Goal: Task Accomplishment & Management: Manage account settings

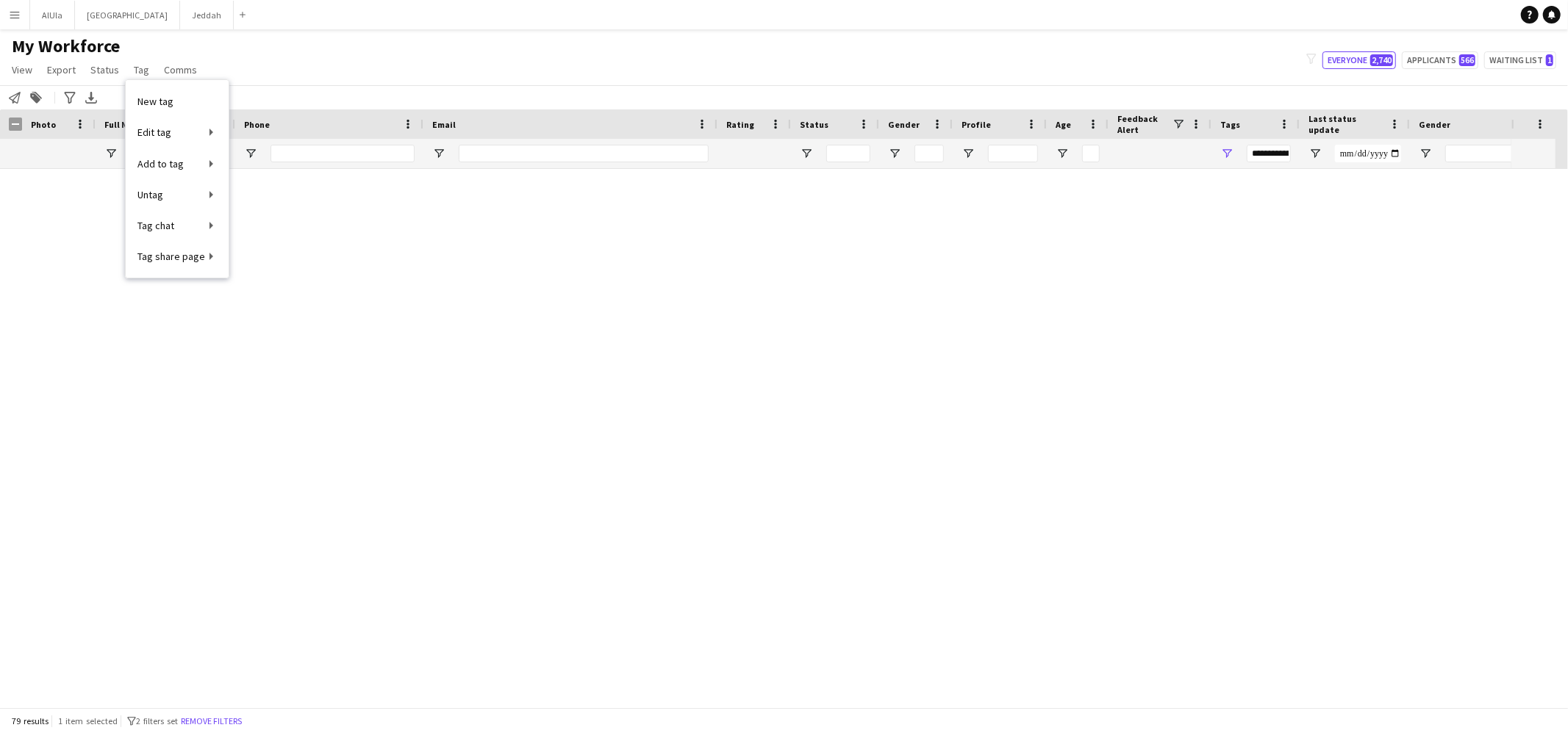
scroll to position [2109, 0]
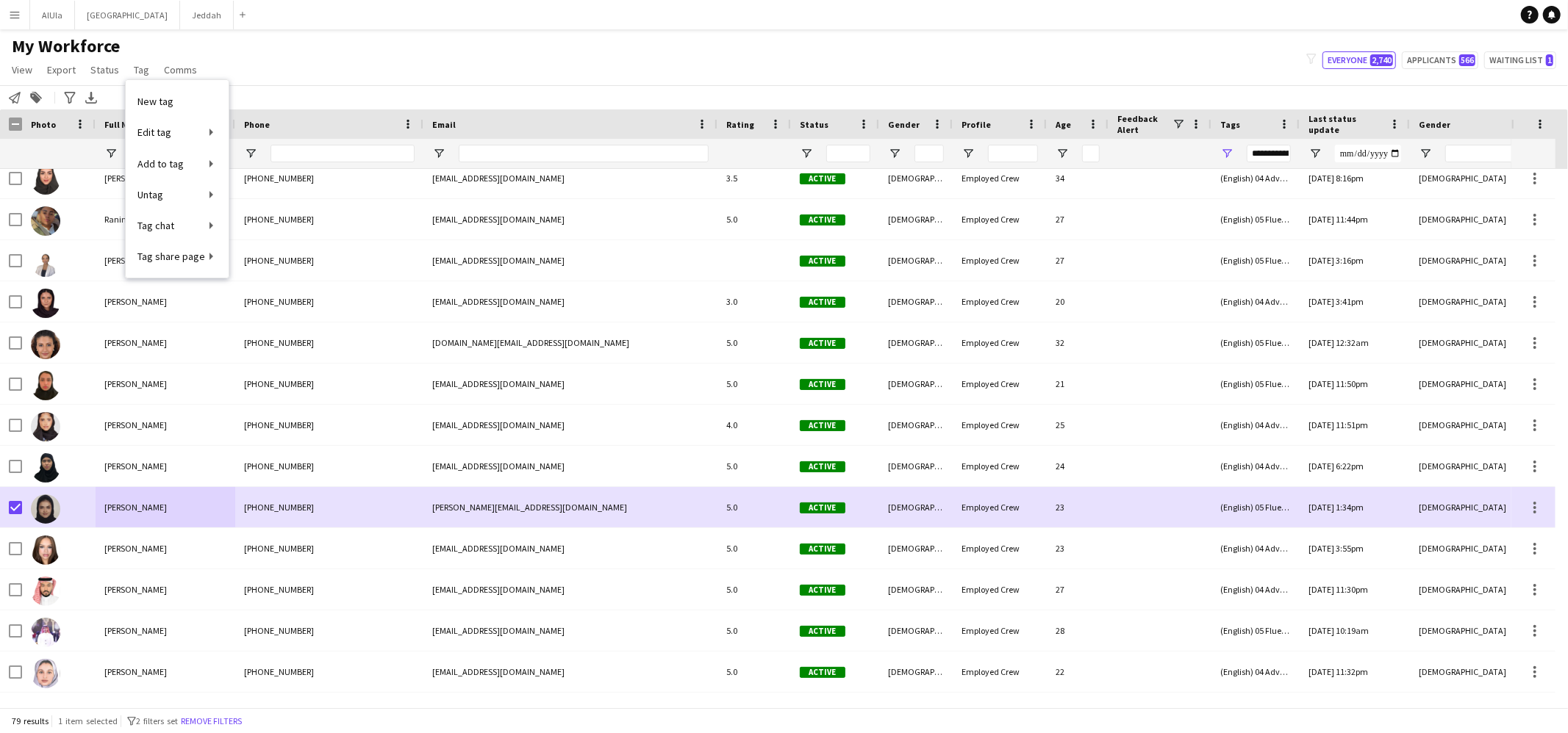
click at [344, 39] on div "My Workforce View Views Default view New view Update view Delete view Edit name…" at bounding box center [784, 60] width 1568 height 50
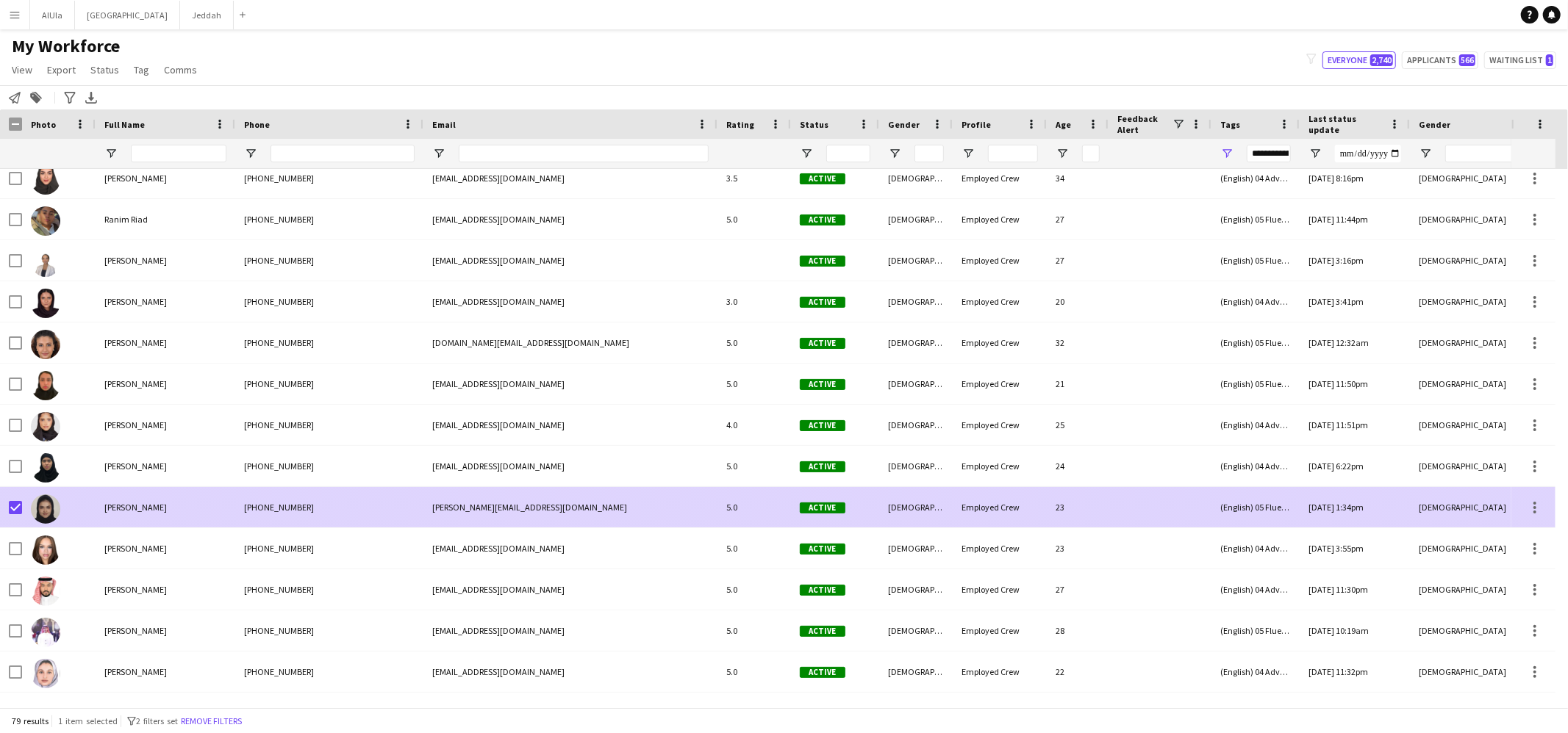
click at [194, 499] on div "[PERSON_NAME]" at bounding box center [165, 507] width 140 height 40
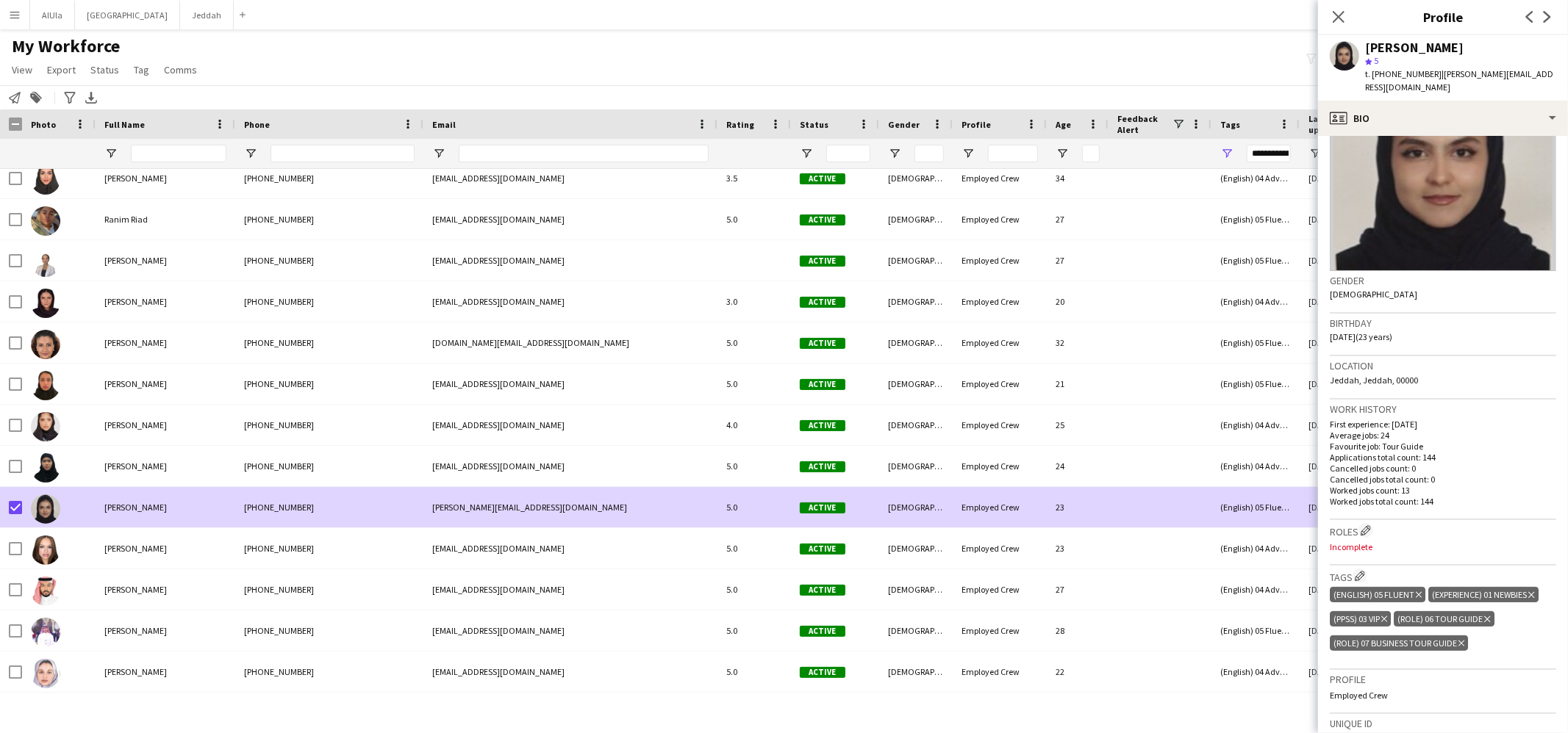
scroll to position [133, 0]
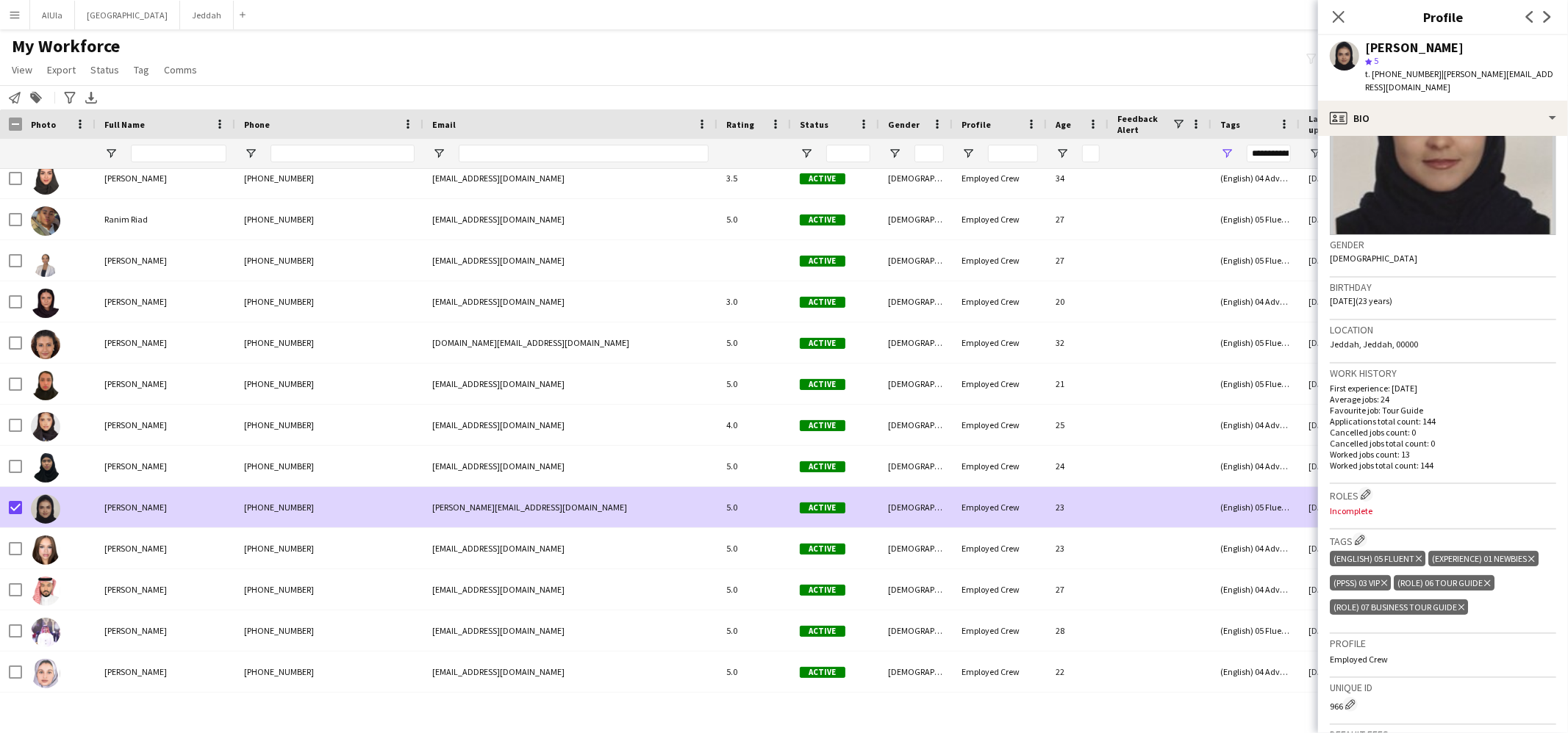
click at [1488, 579] on icon "Delete tag" at bounding box center [1487, 583] width 6 height 9
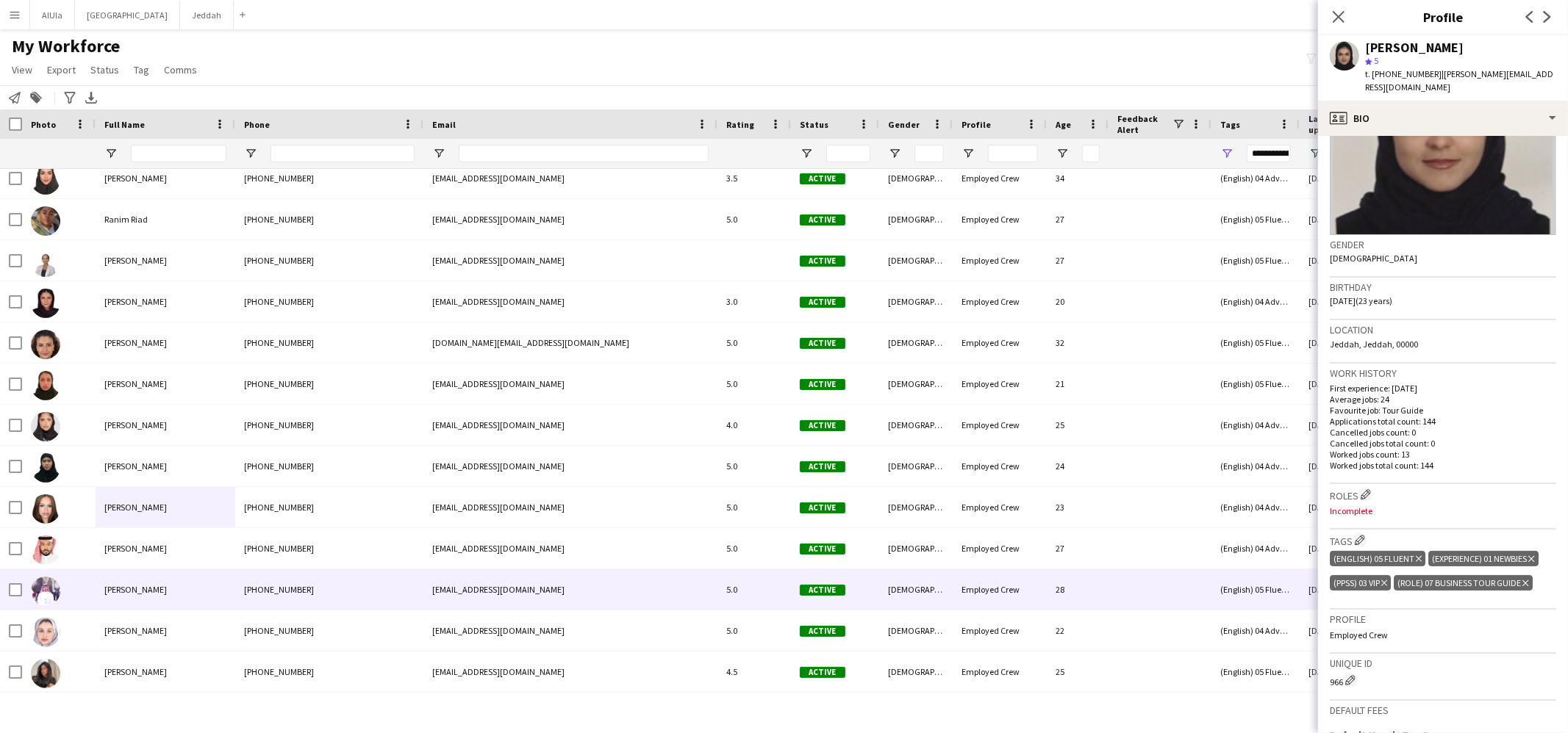
click at [141, 600] on div "[PERSON_NAME]" at bounding box center [165, 589] width 140 height 40
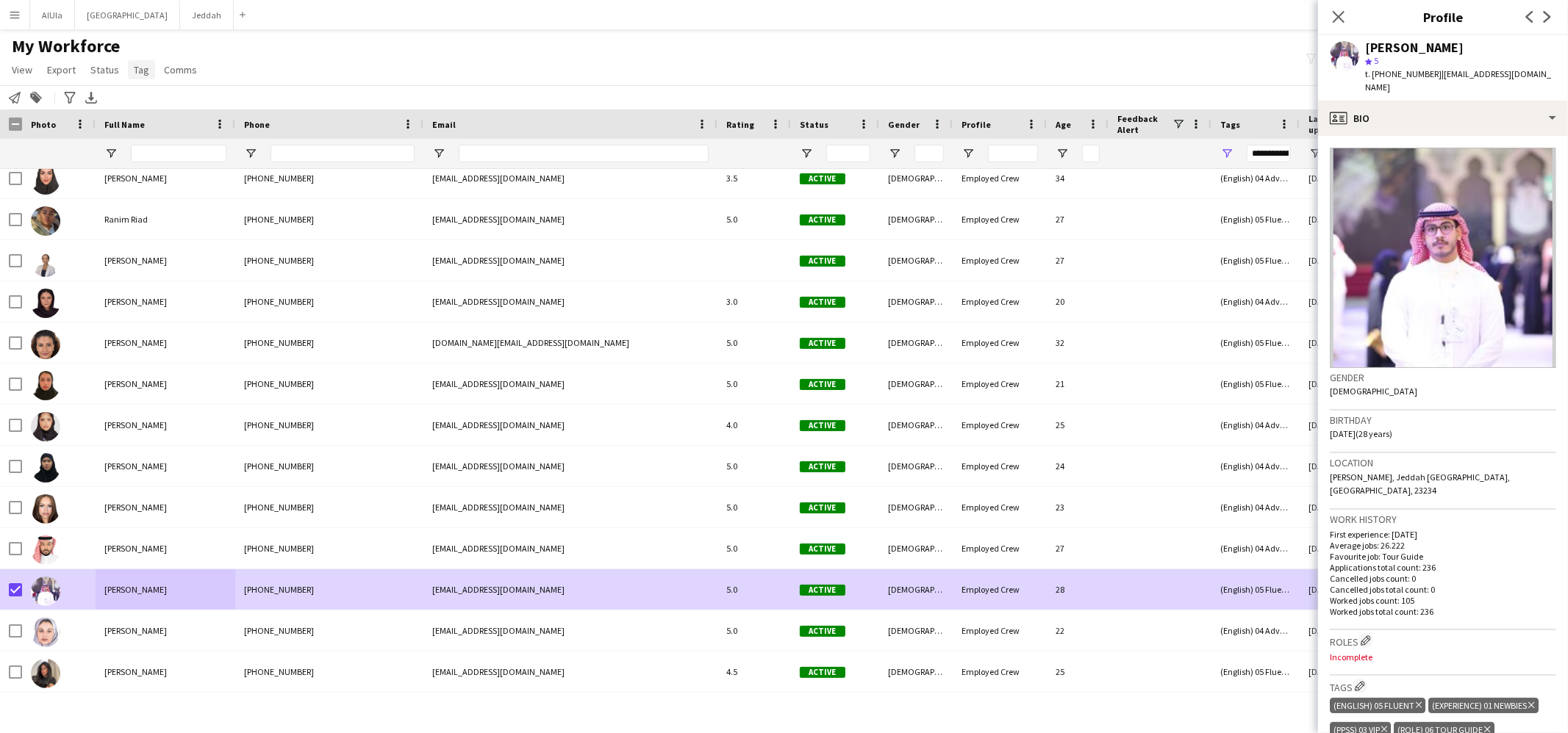
click at [139, 69] on span "Tag" at bounding box center [141, 70] width 16 height 13
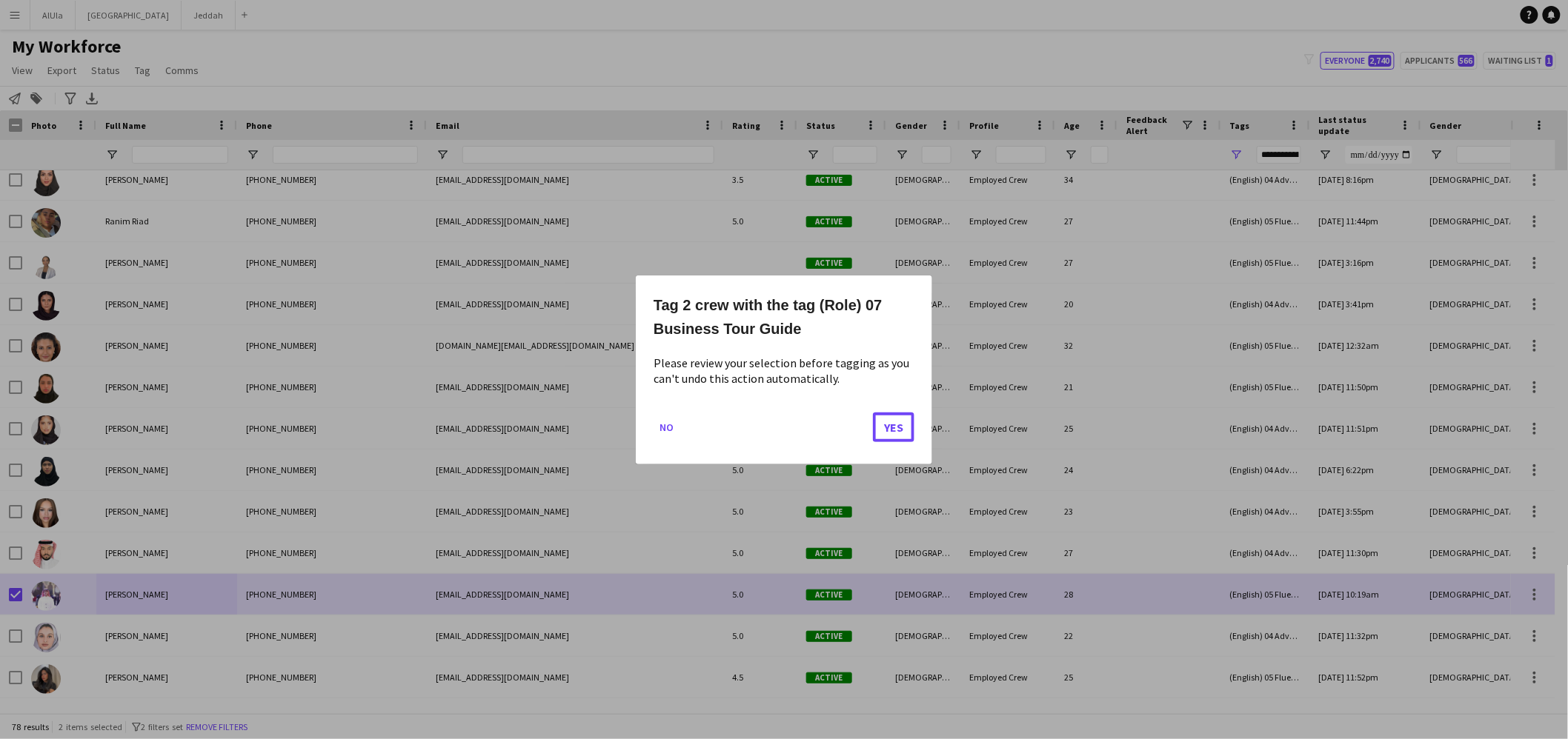
click at [889, 430] on button "Yes" at bounding box center [893, 426] width 41 height 29
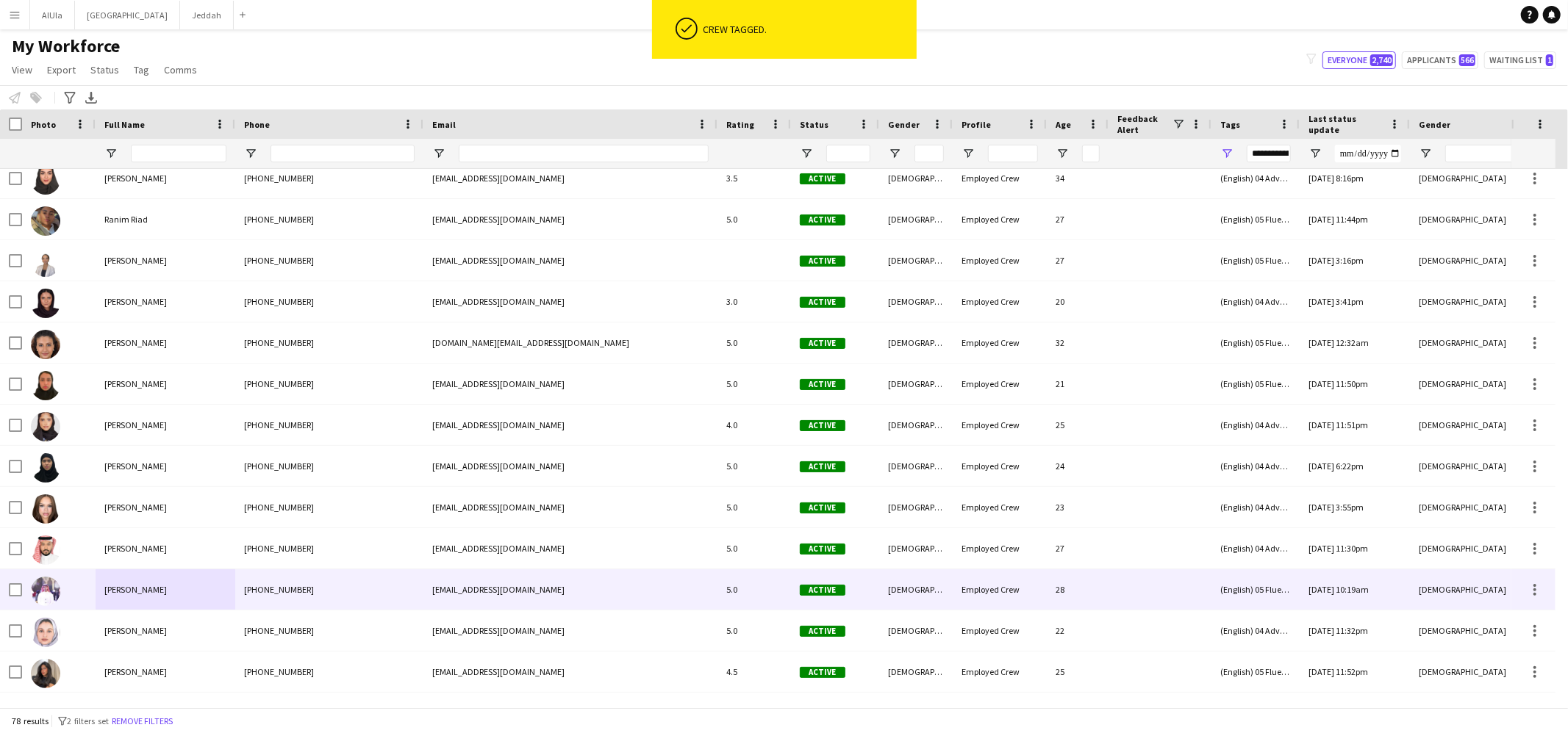
click at [165, 594] on div "[PERSON_NAME]" at bounding box center [165, 589] width 140 height 40
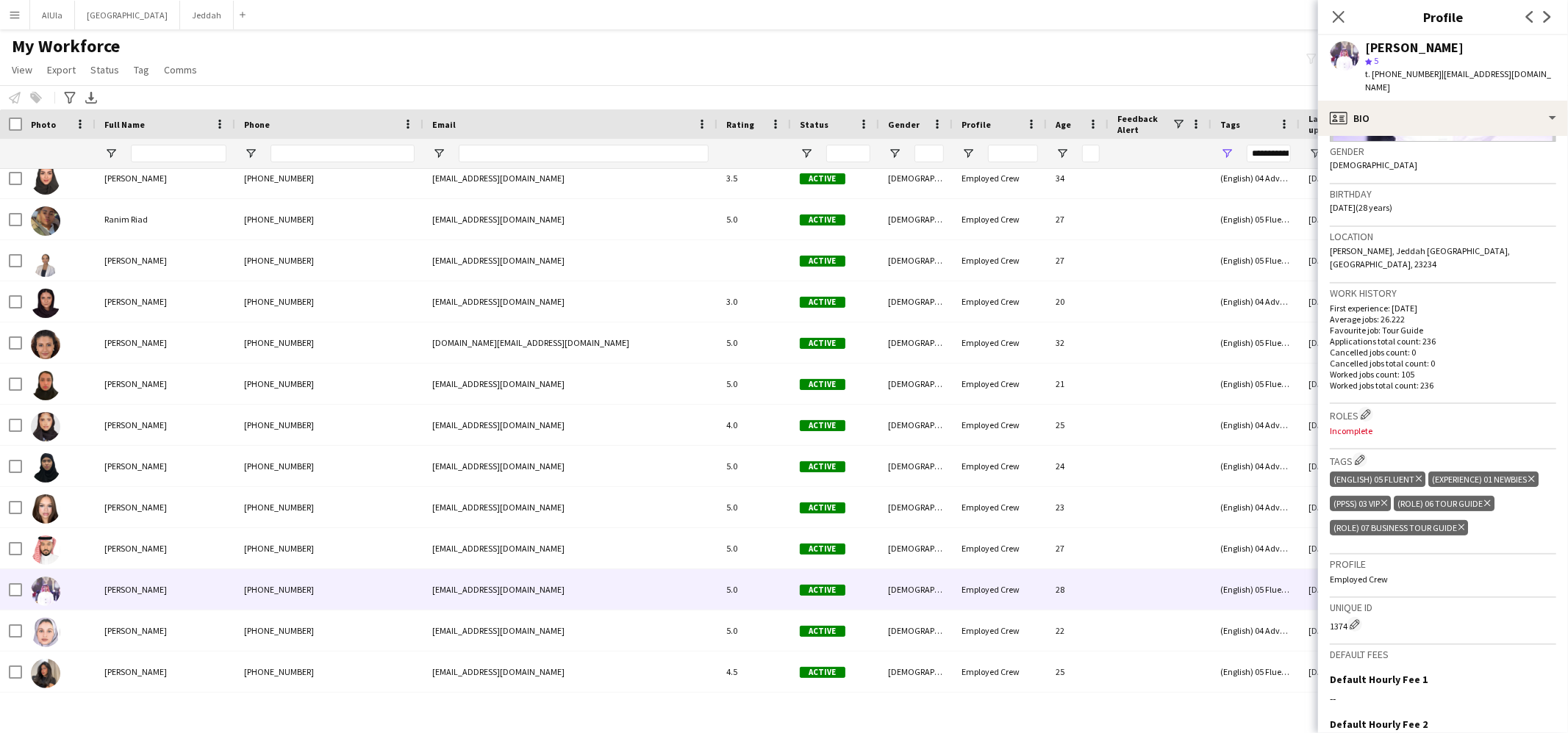
scroll to position [254, 0]
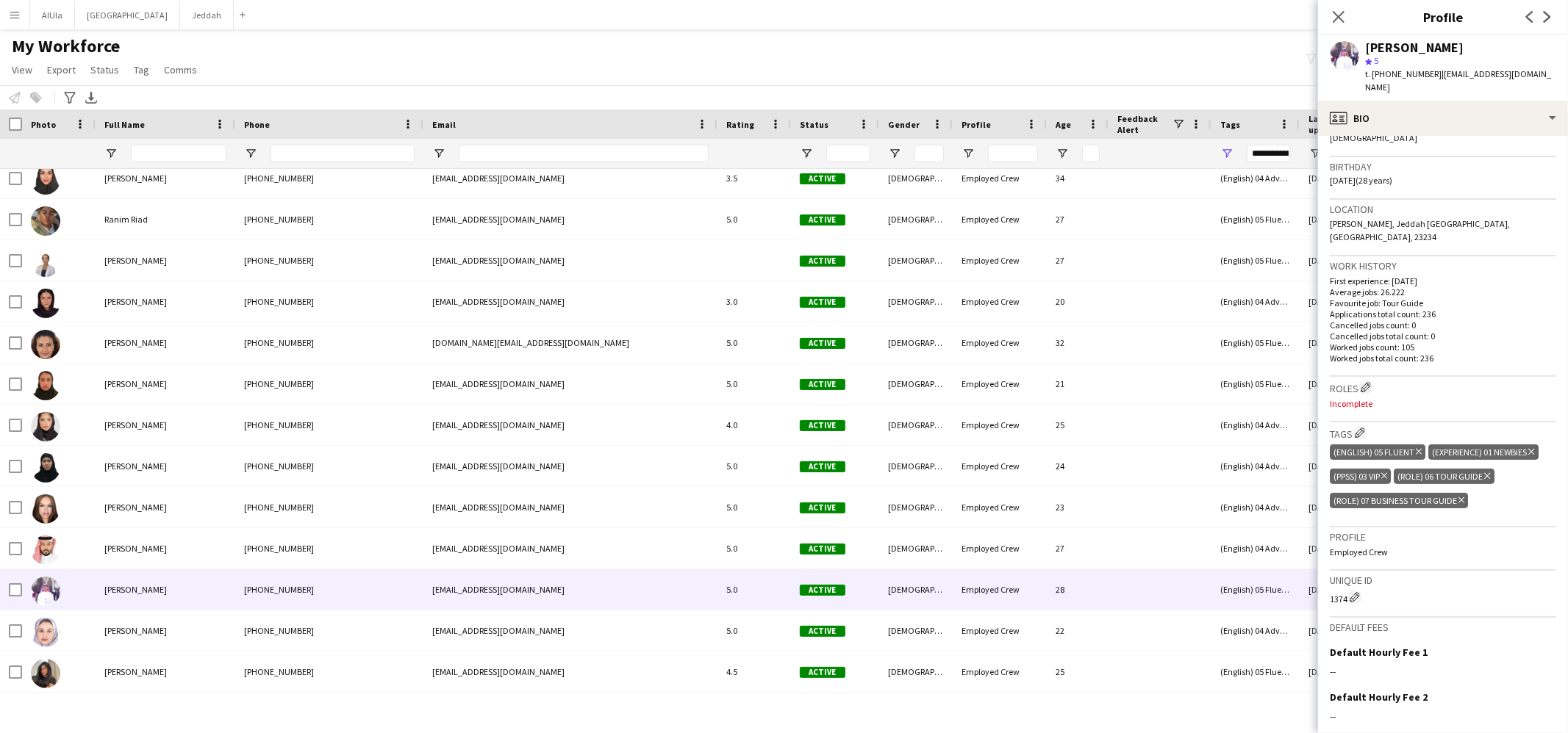
click at [1490, 472] on icon "Delete tag" at bounding box center [1487, 476] width 6 height 9
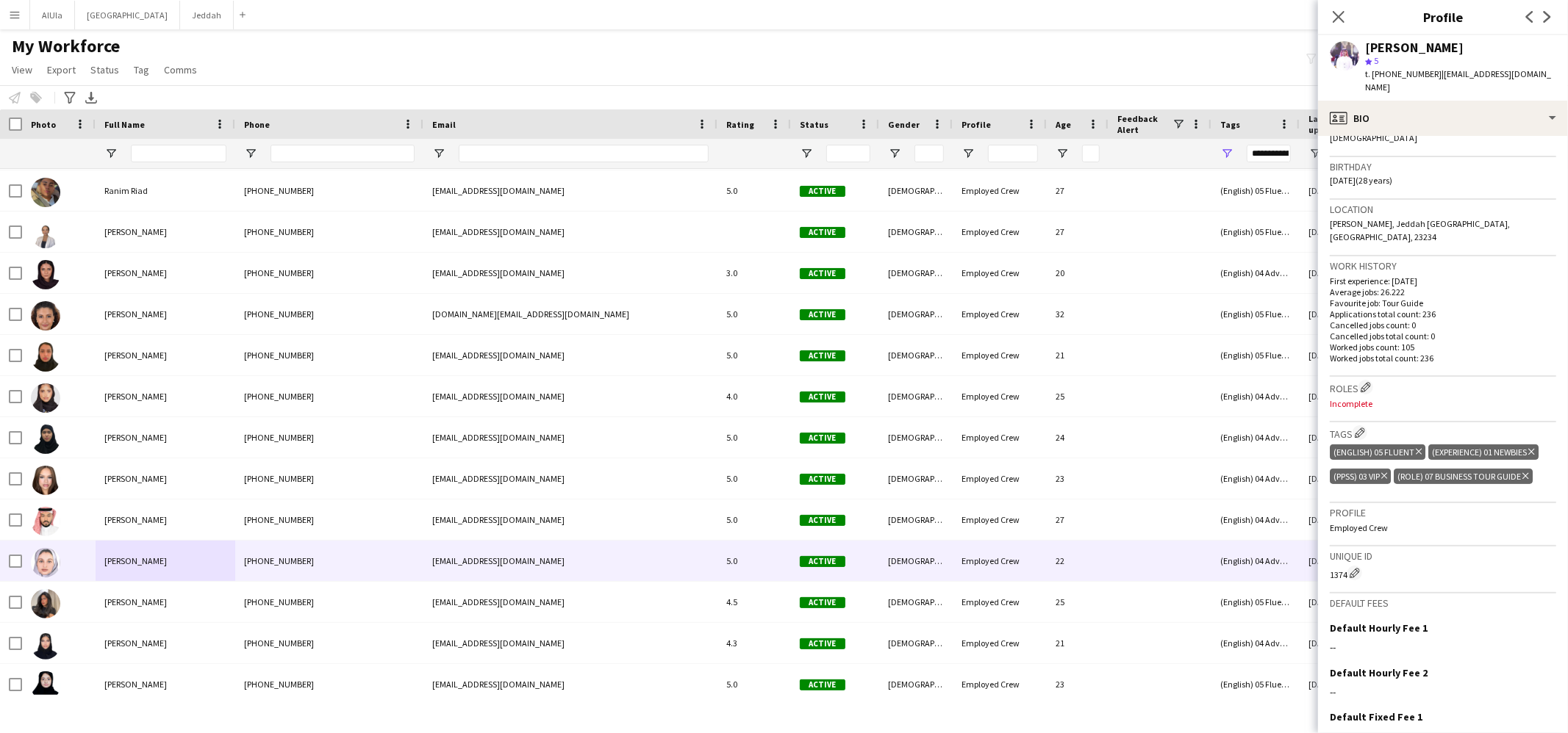
scroll to position [2152, 0]
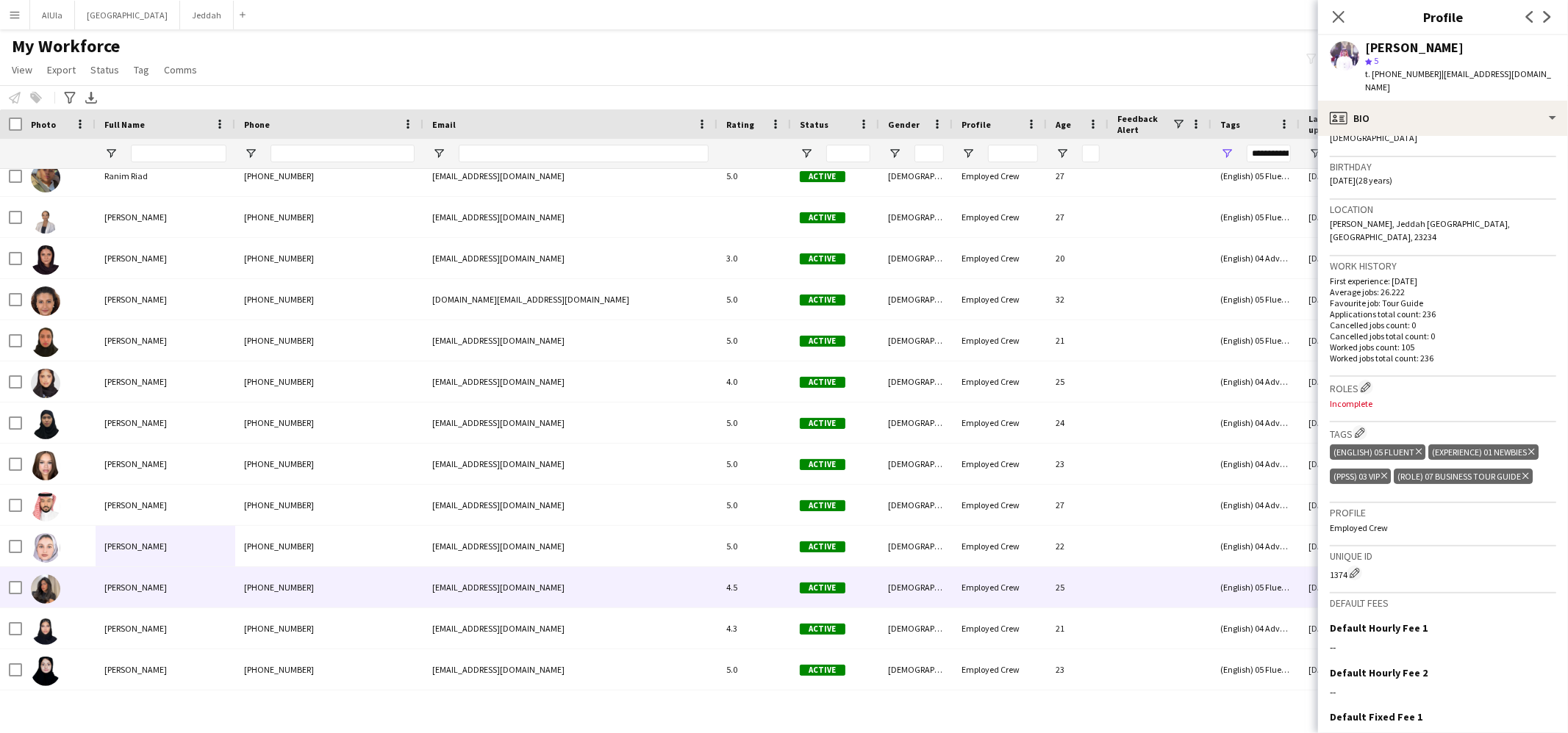
click at [140, 592] on span "[PERSON_NAME]" at bounding box center [136, 587] width 63 height 11
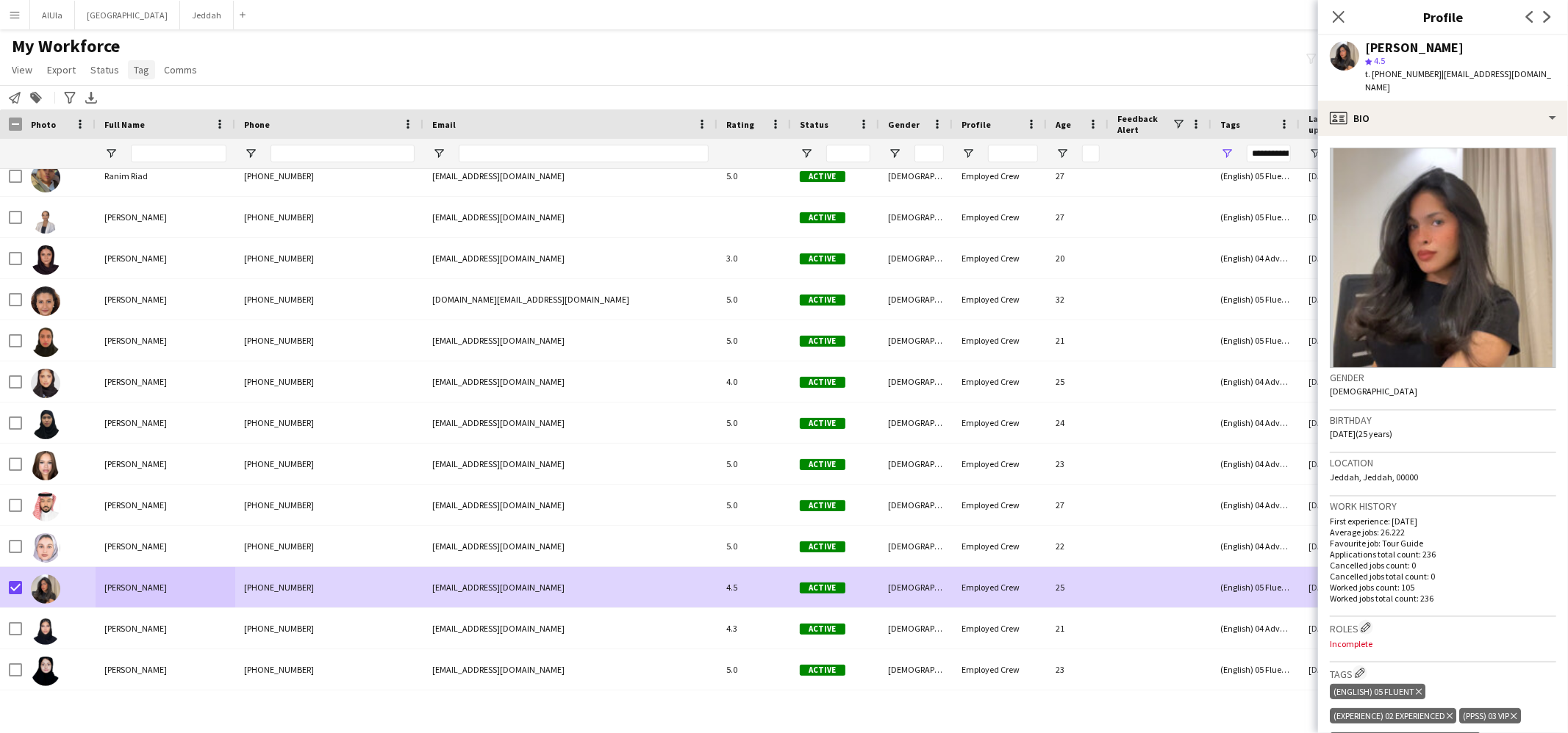
click at [144, 73] on span "Tag" at bounding box center [141, 70] width 16 height 13
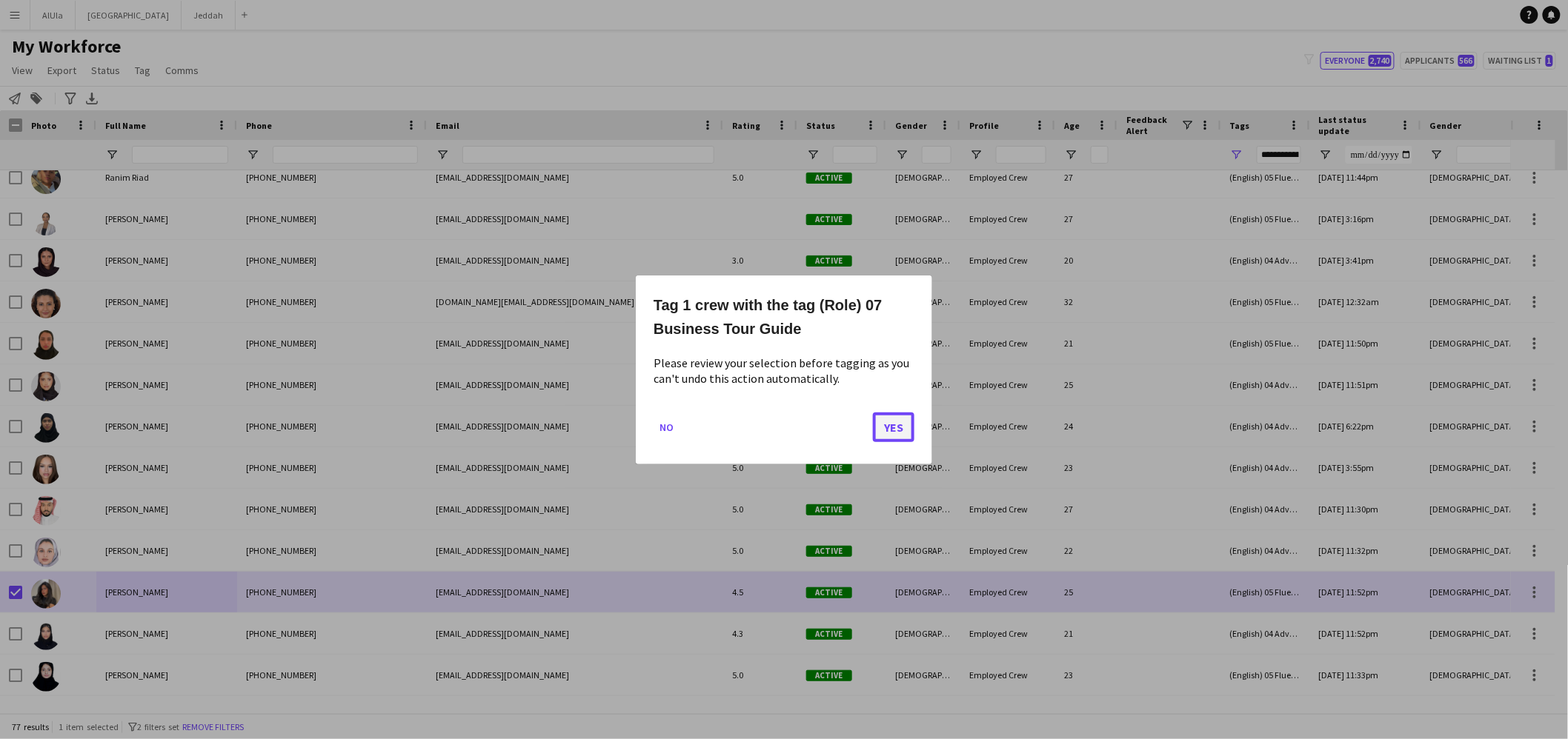
click at [887, 426] on button "Yes" at bounding box center [893, 426] width 41 height 29
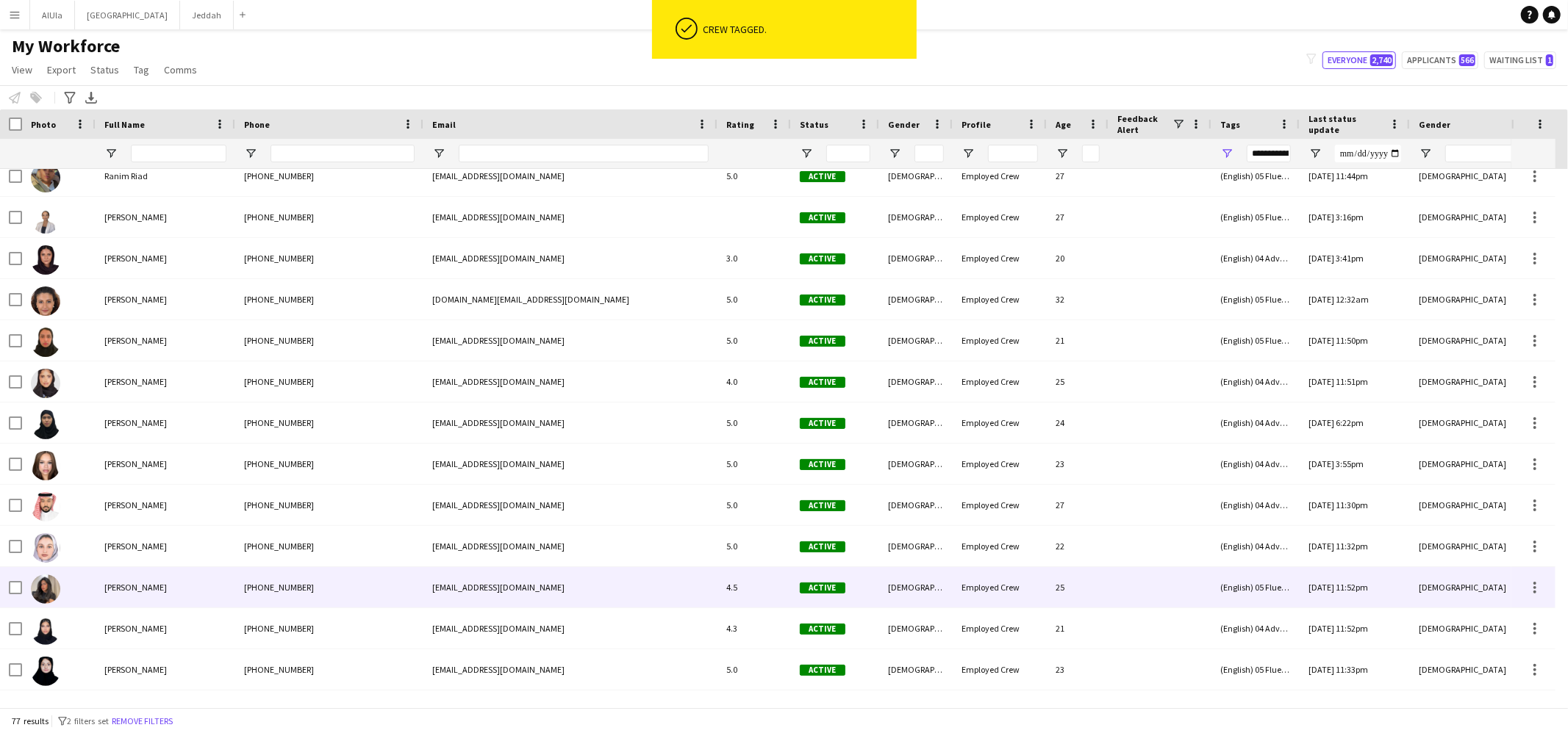
click at [178, 586] on div "[PERSON_NAME]" at bounding box center [165, 587] width 140 height 40
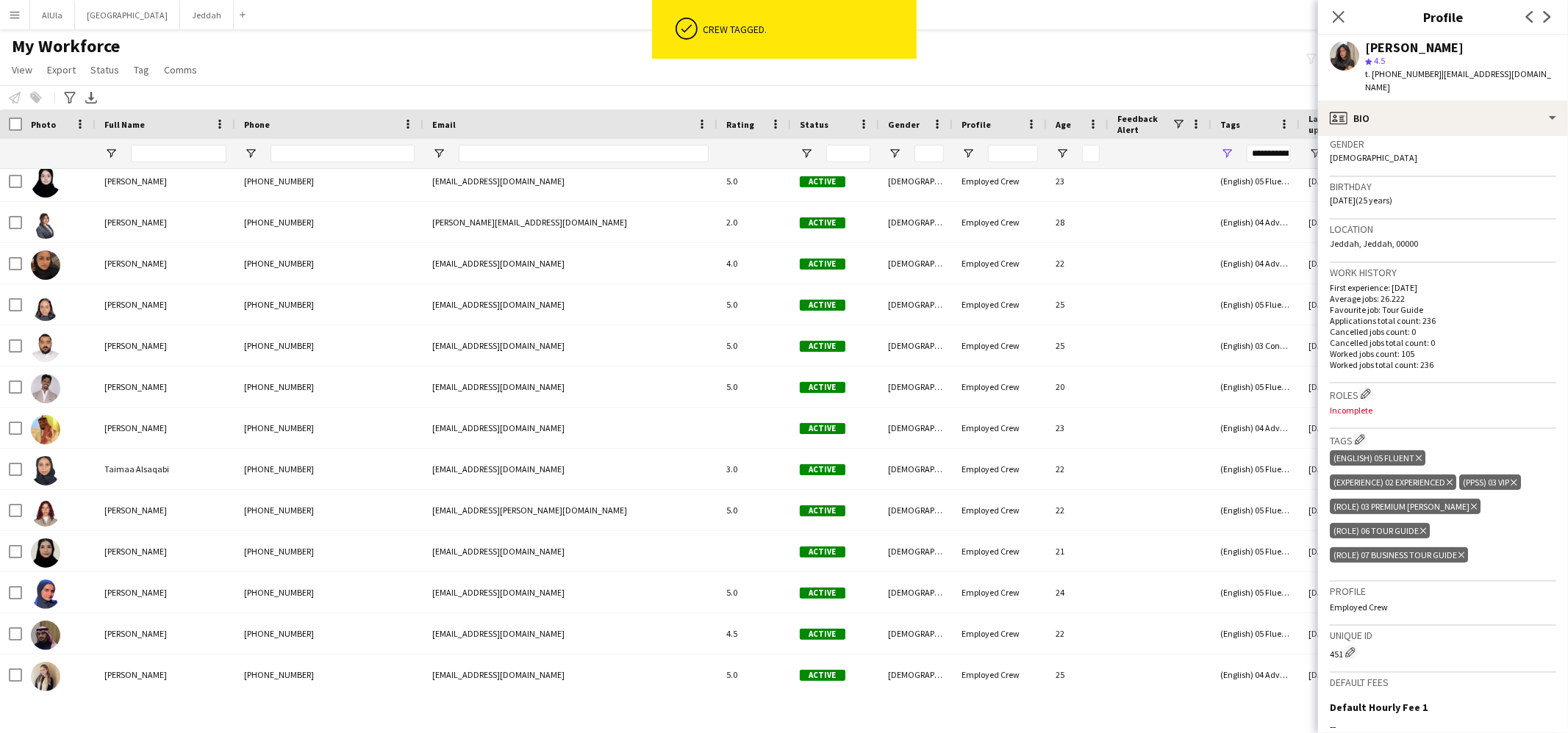
scroll to position [235, 0]
click at [1424, 525] on icon "Delete tag" at bounding box center [1423, 530] width 6 height 9
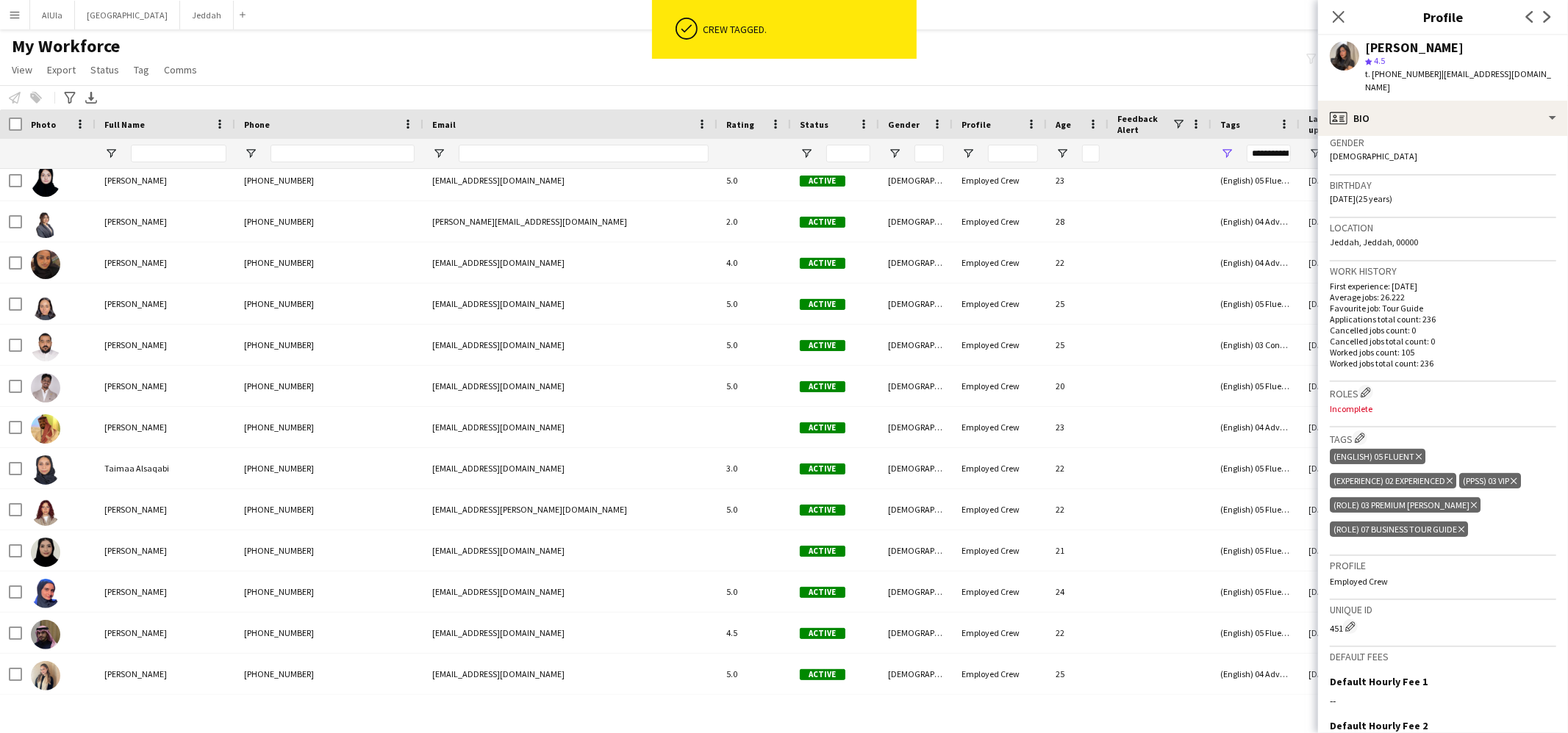
scroll to position [2599, 0]
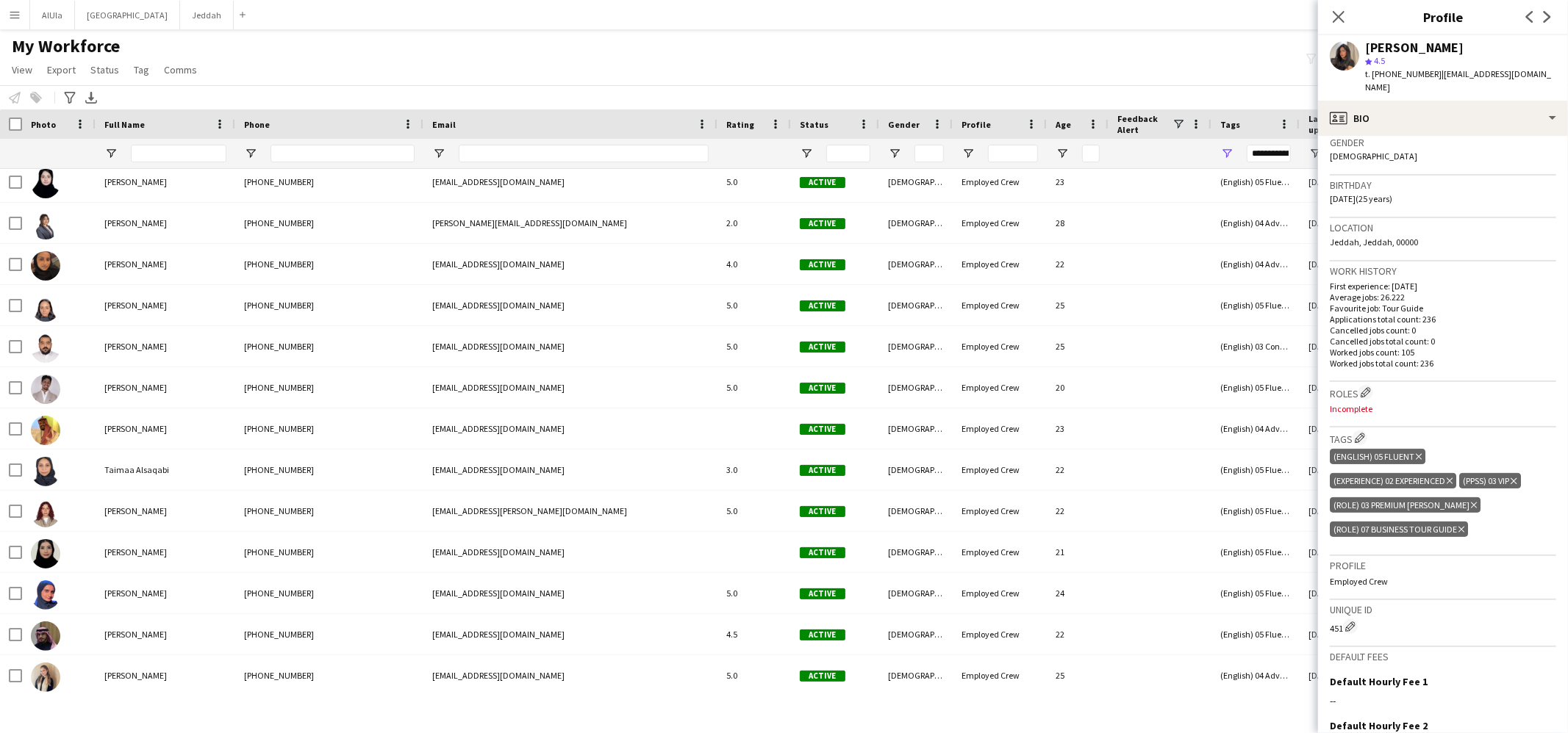
click at [1470, 501] on icon "Delete tag" at bounding box center [1473, 505] width 6 height 9
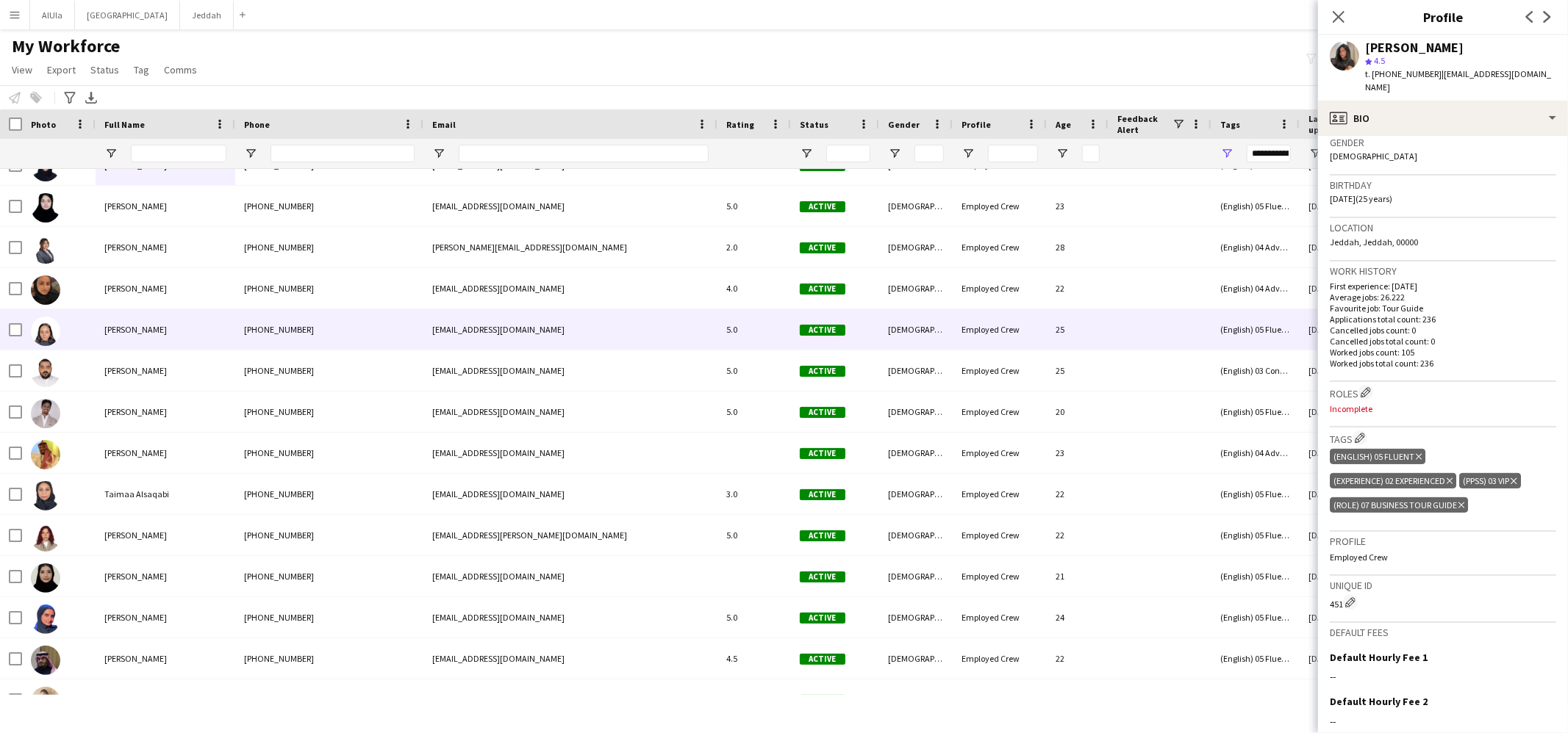
scroll to position [2273, 0]
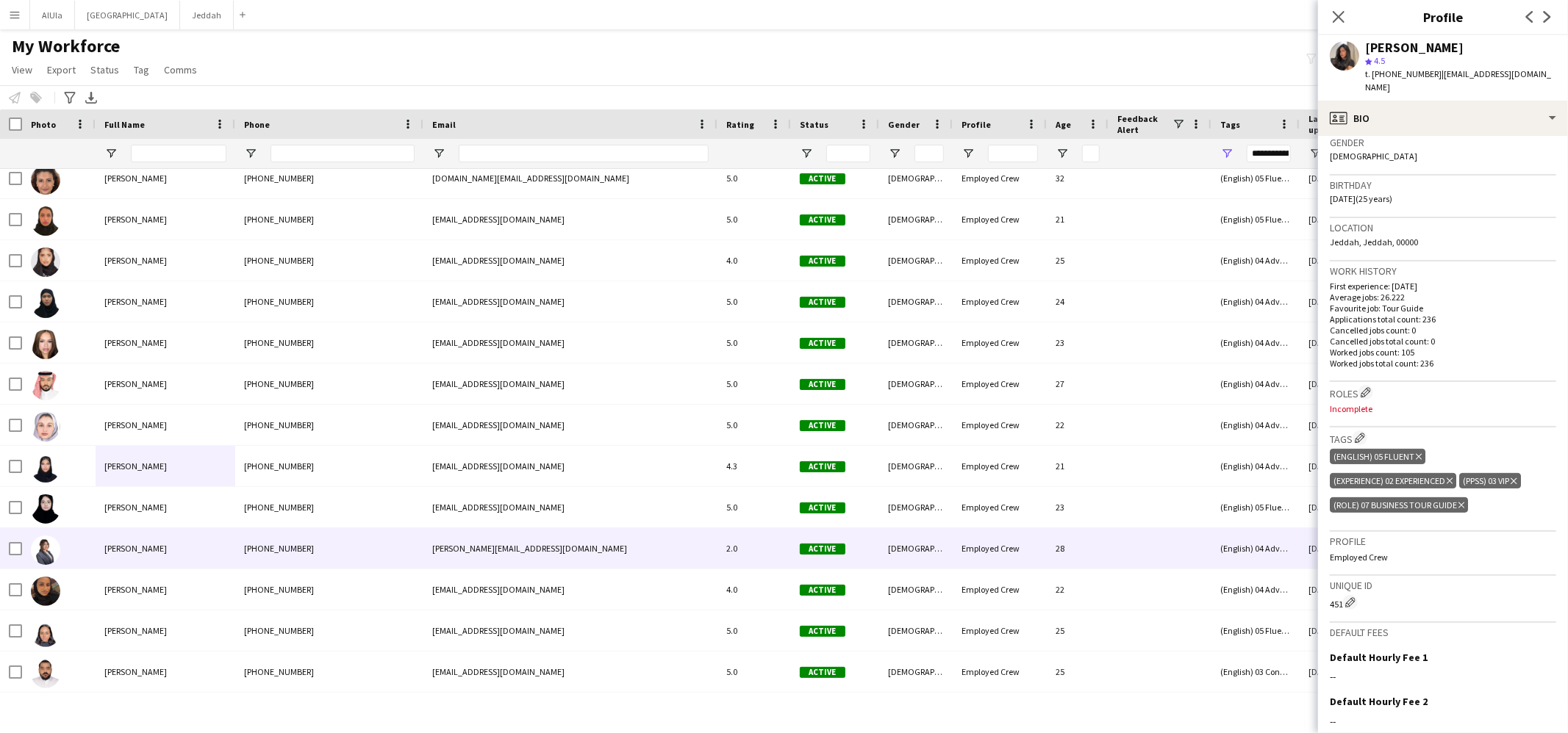
click at [157, 550] on div "[PERSON_NAME]" at bounding box center [165, 548] width 140 height 40
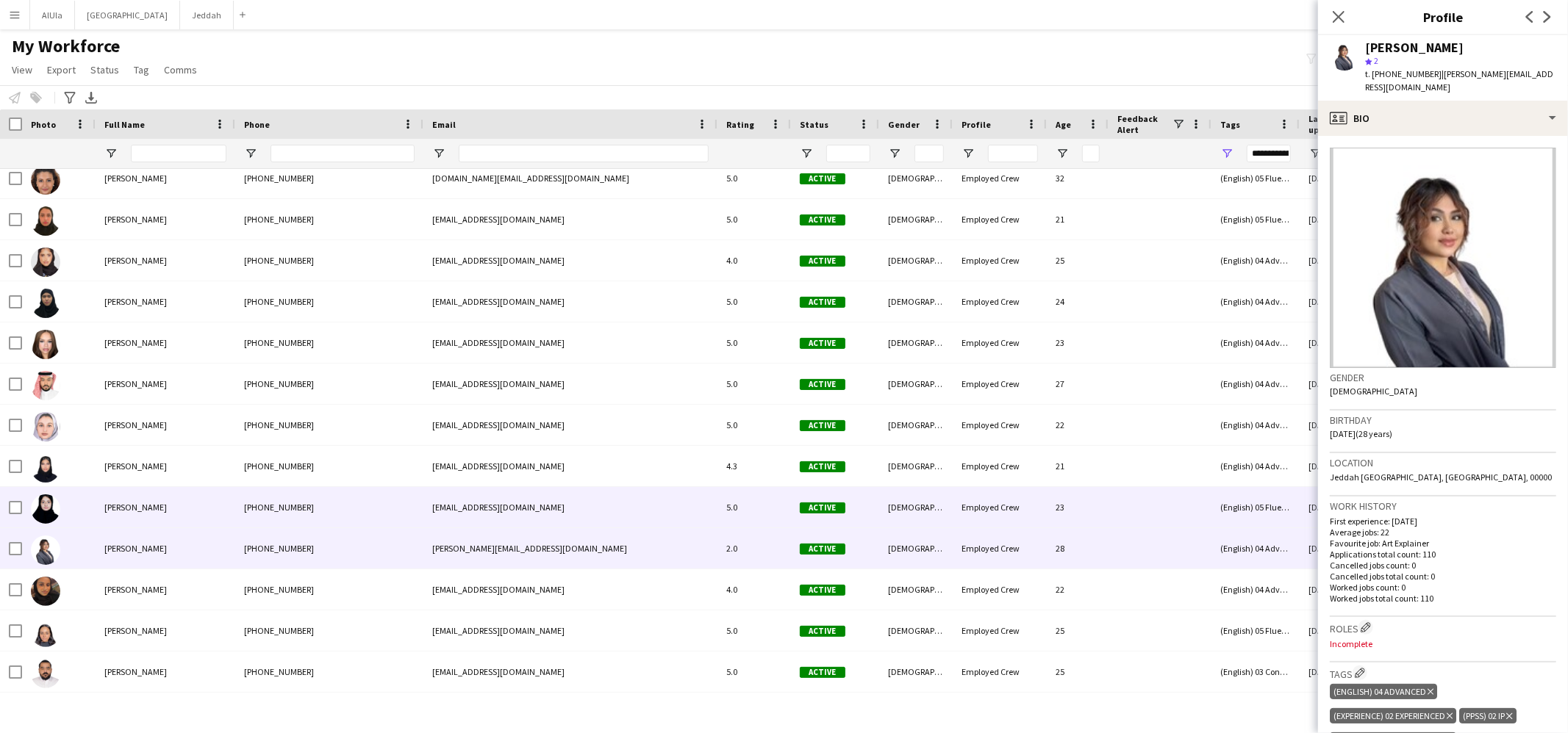
click at [174, 500] on div "[PERSON_NAME]" at bounding box center [165, 507] width 140 height 40
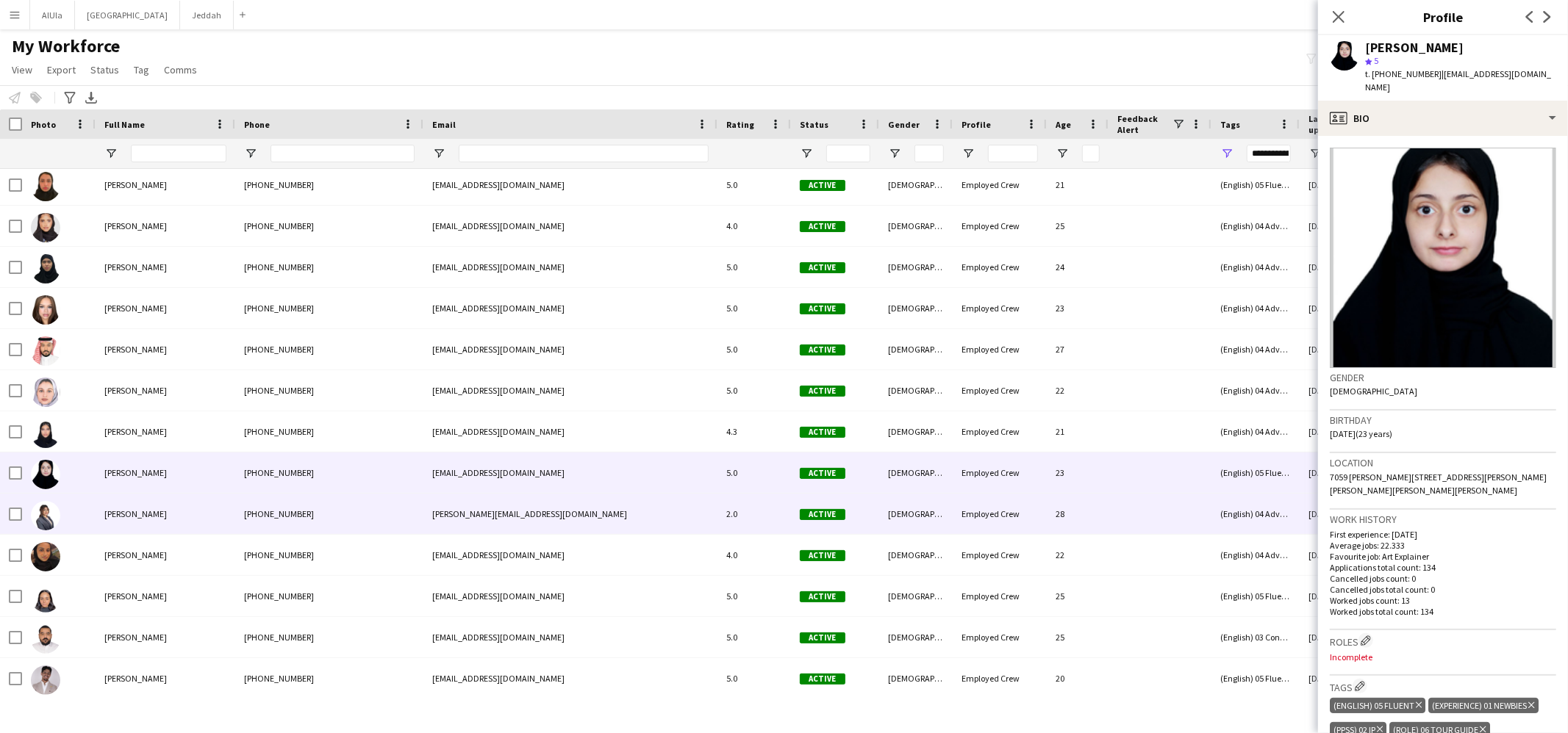
scroll to position [2311, 0]
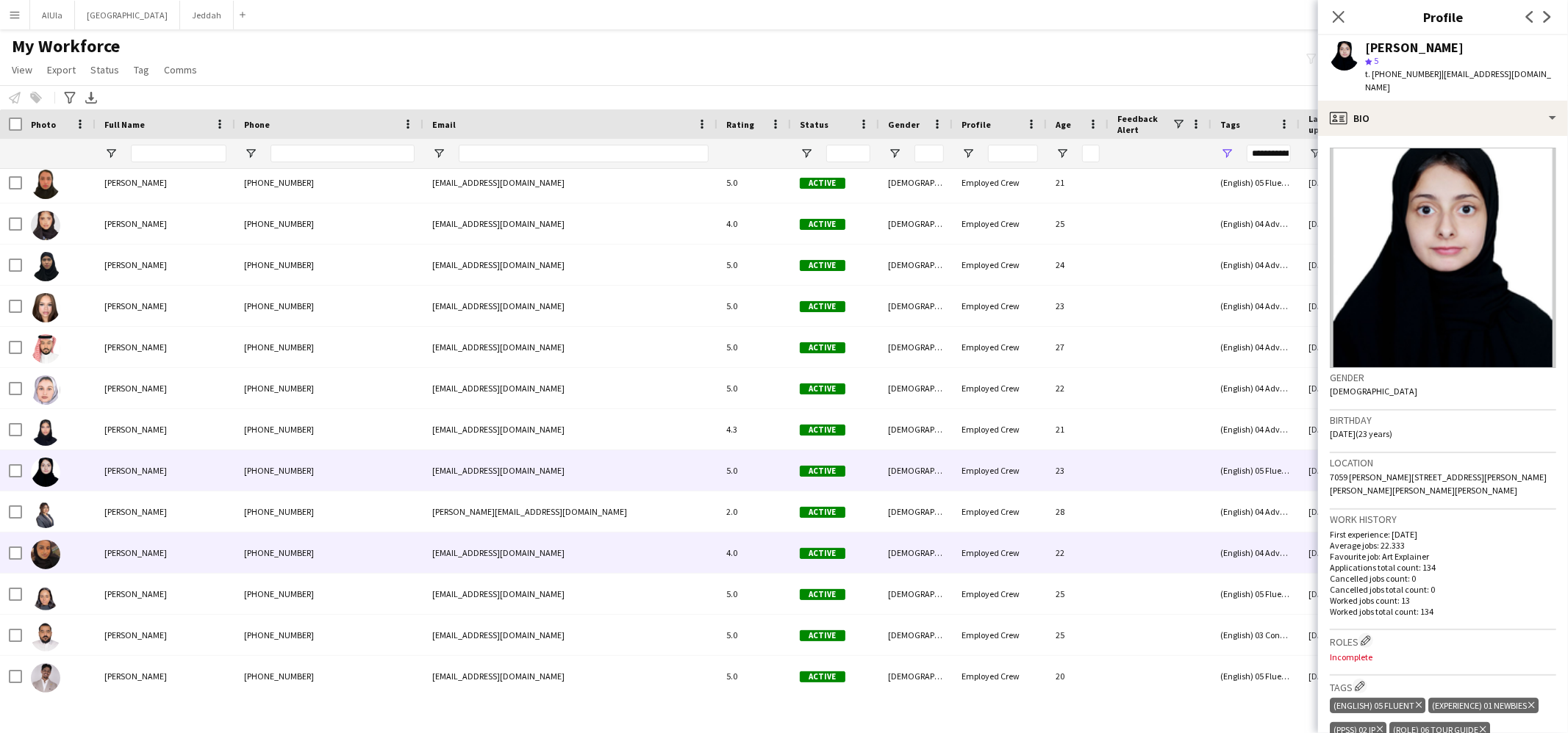
click at [133, 557] on span "[PERSON_NAME]" at bounding box center [136, 552] width 63 height 11
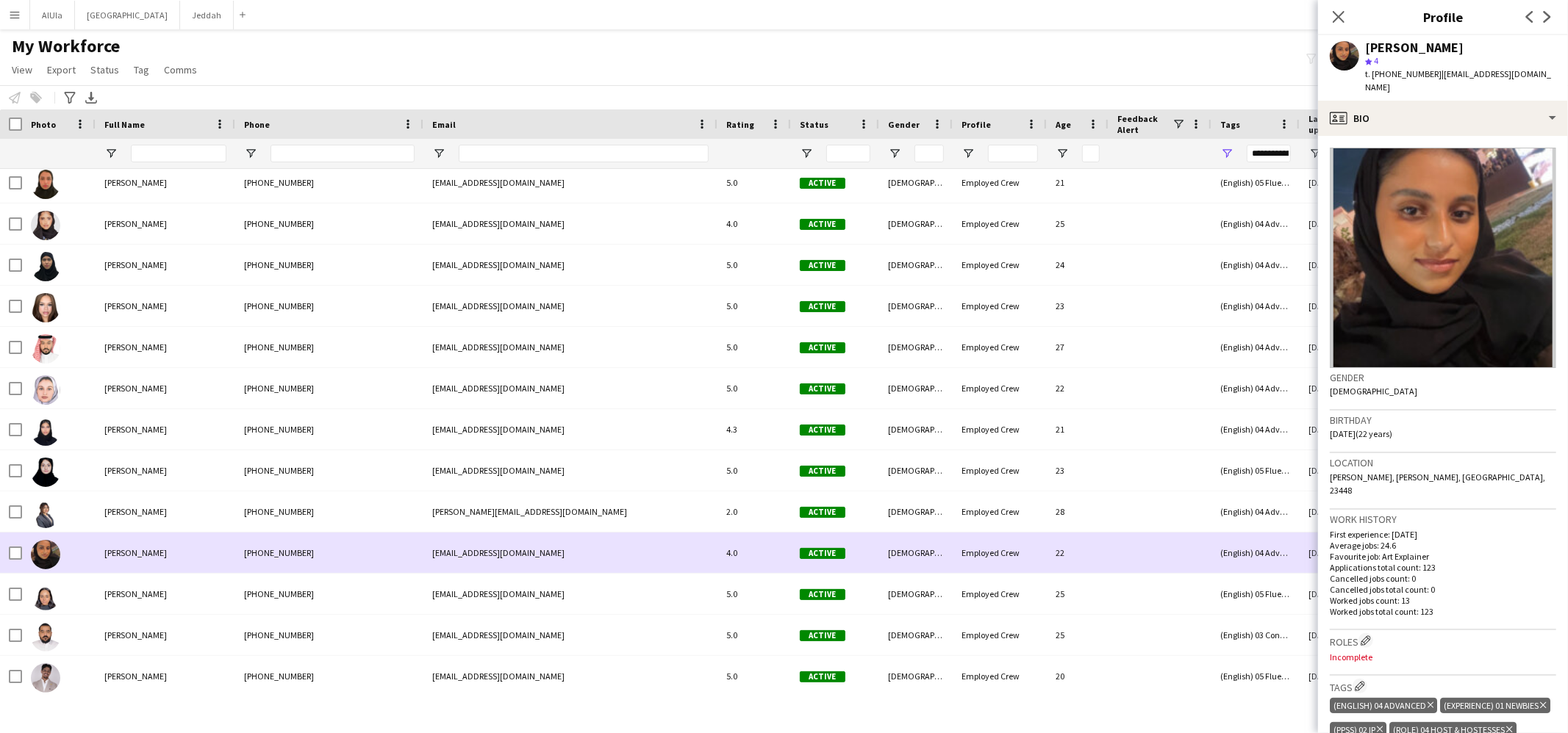
scroll to position [2361, 0]
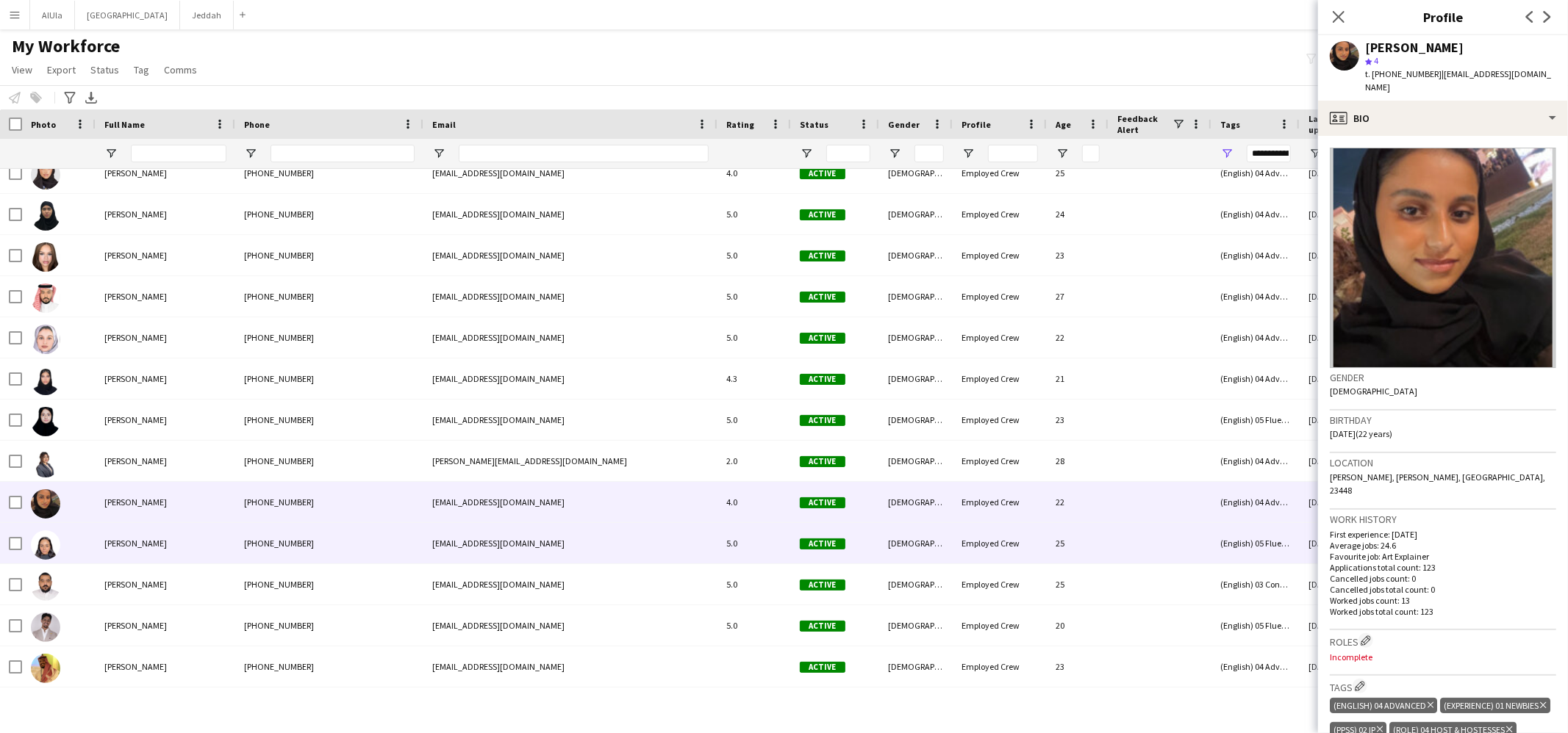
click at [135, 551] on div "[PERSON_NAME]" at bounding box center [165, 543] width 140 height 40
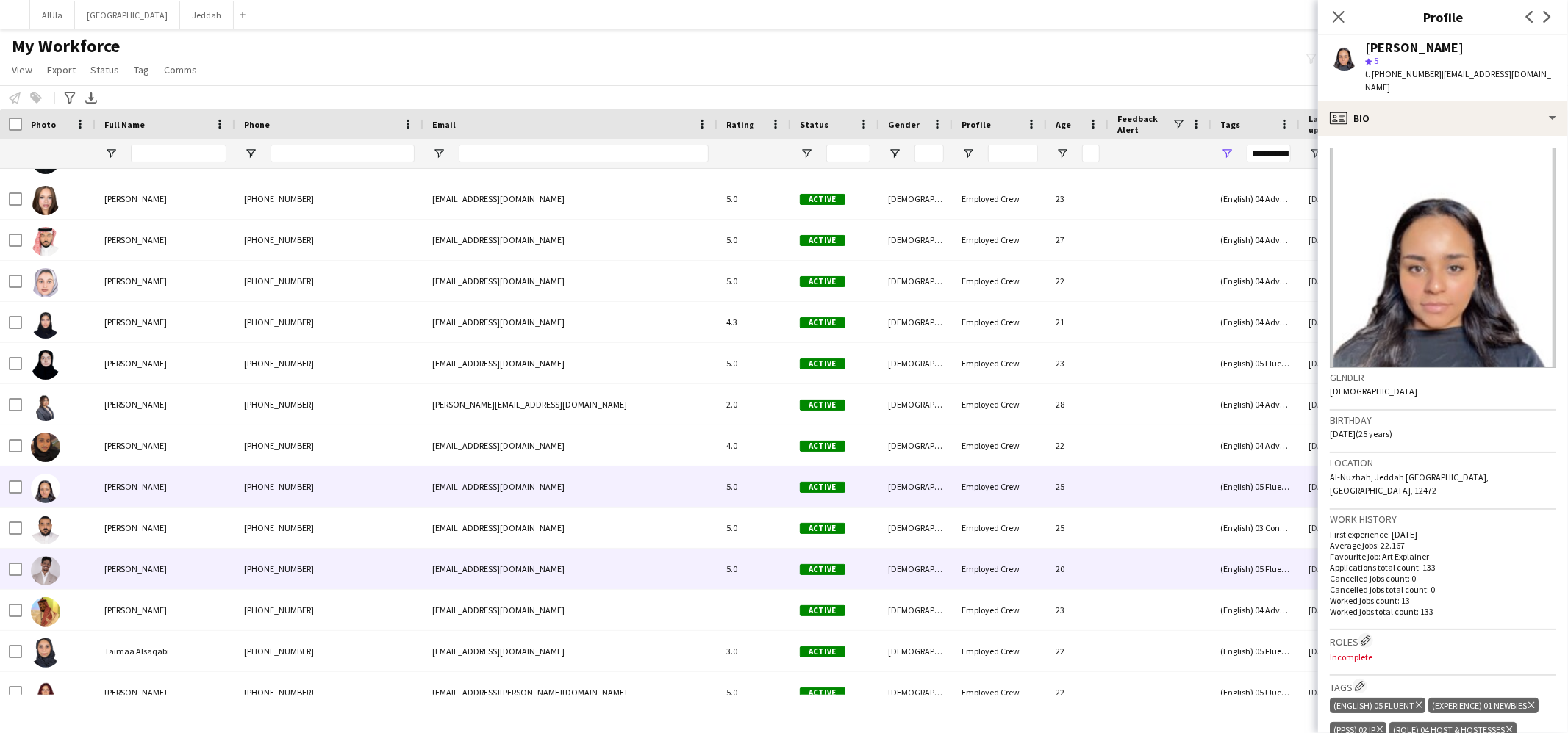
scroll to position [2467, 0]
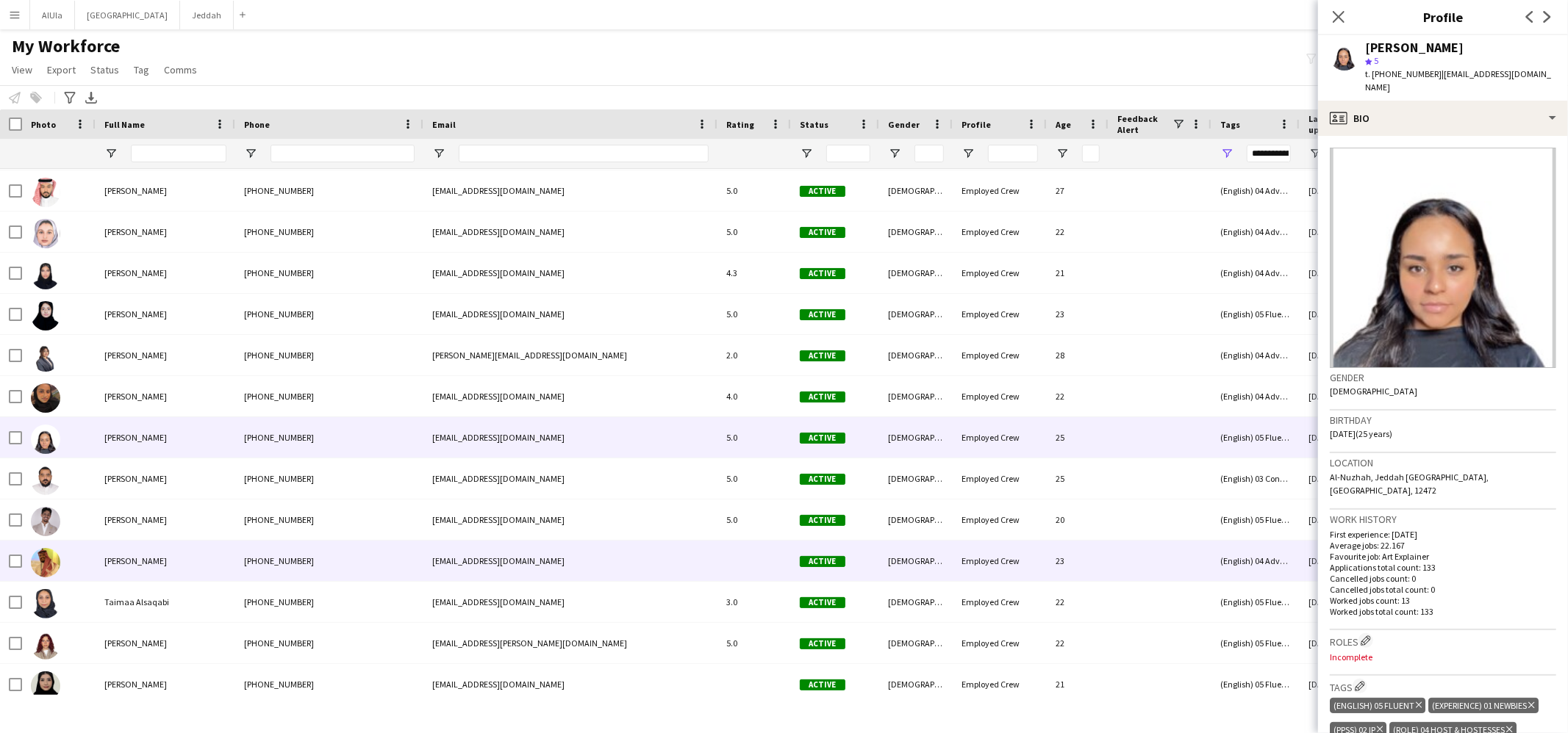
click at [133, 563] on span "[PERSON_NAME]" at bounding box center [136, 560] width 63 height 11
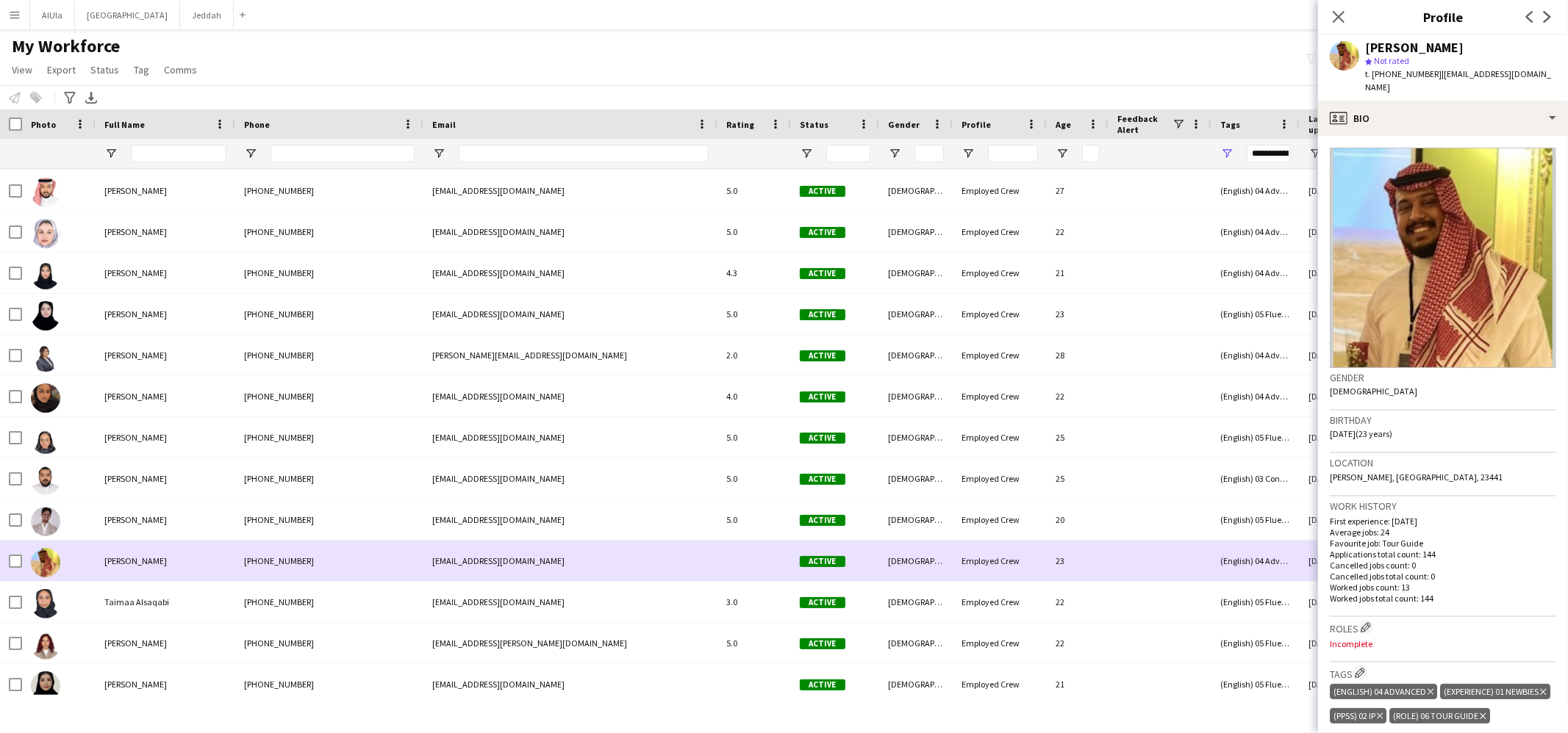
click at [23, 561] on div at bounding box center [59, 561] width 74 height 40
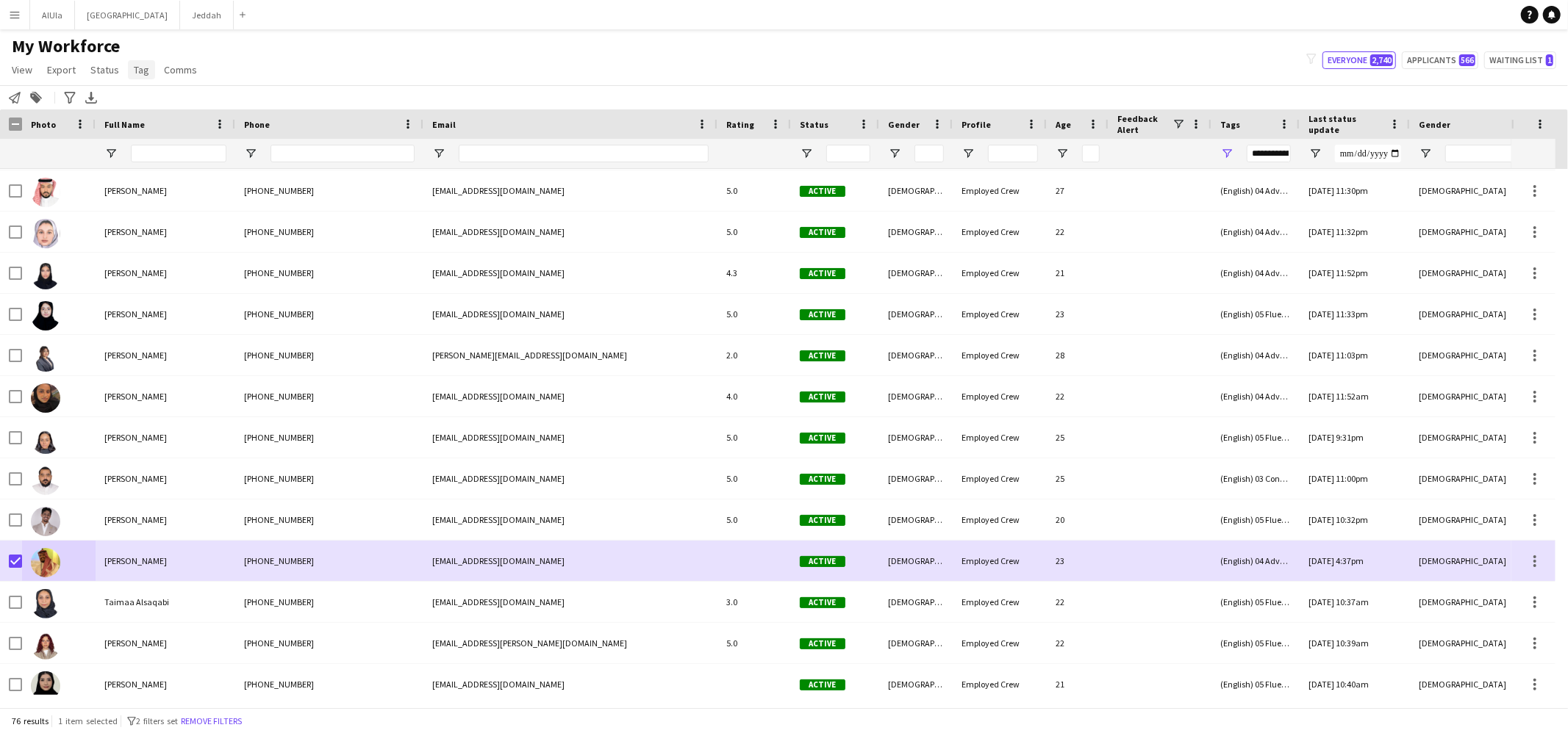
click at [128, 67] on link "Tag" at bounding box center [141, 70] width 28 height 19
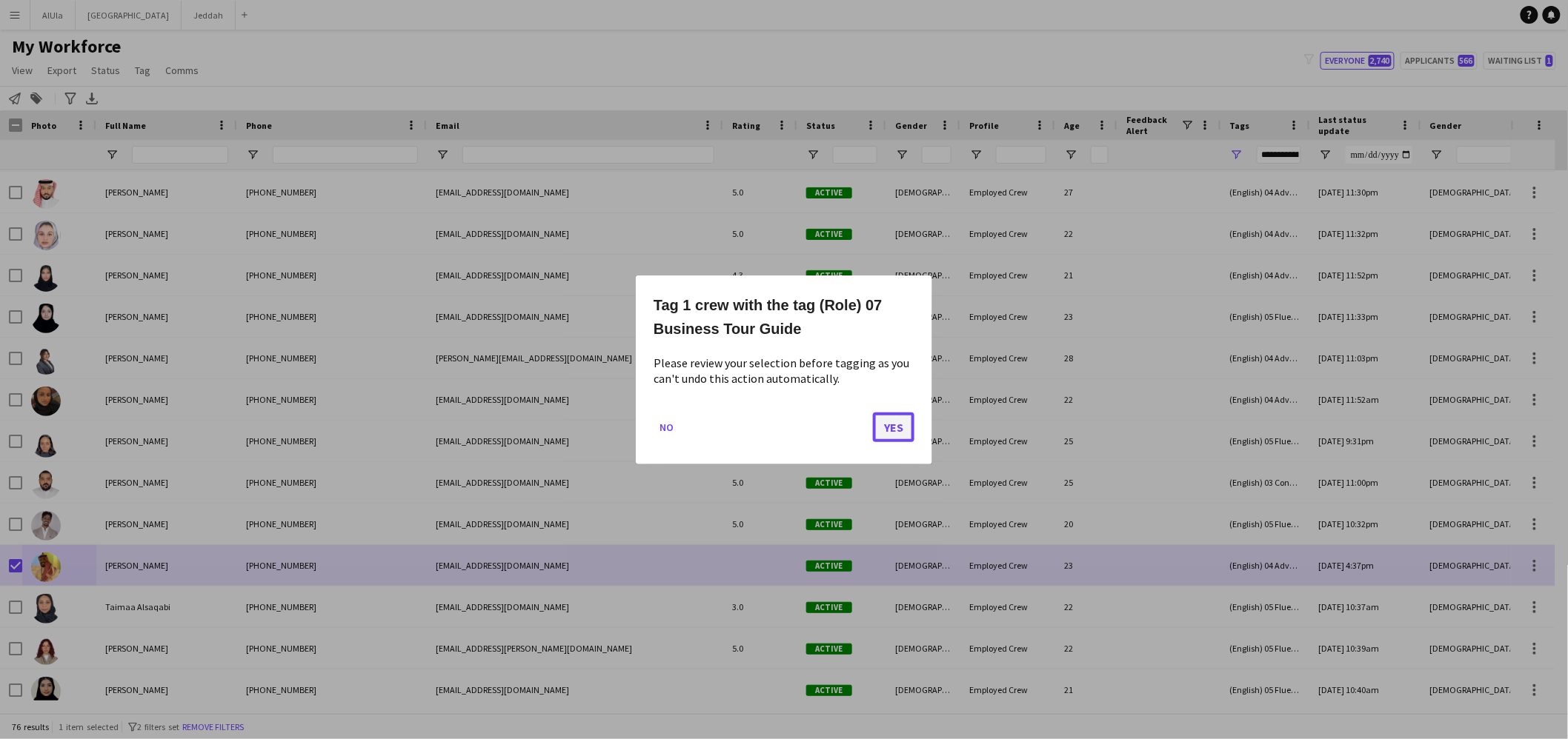
click at [892, 420] on button "Yes" at bounding box center [893, 426] width 41 height 29
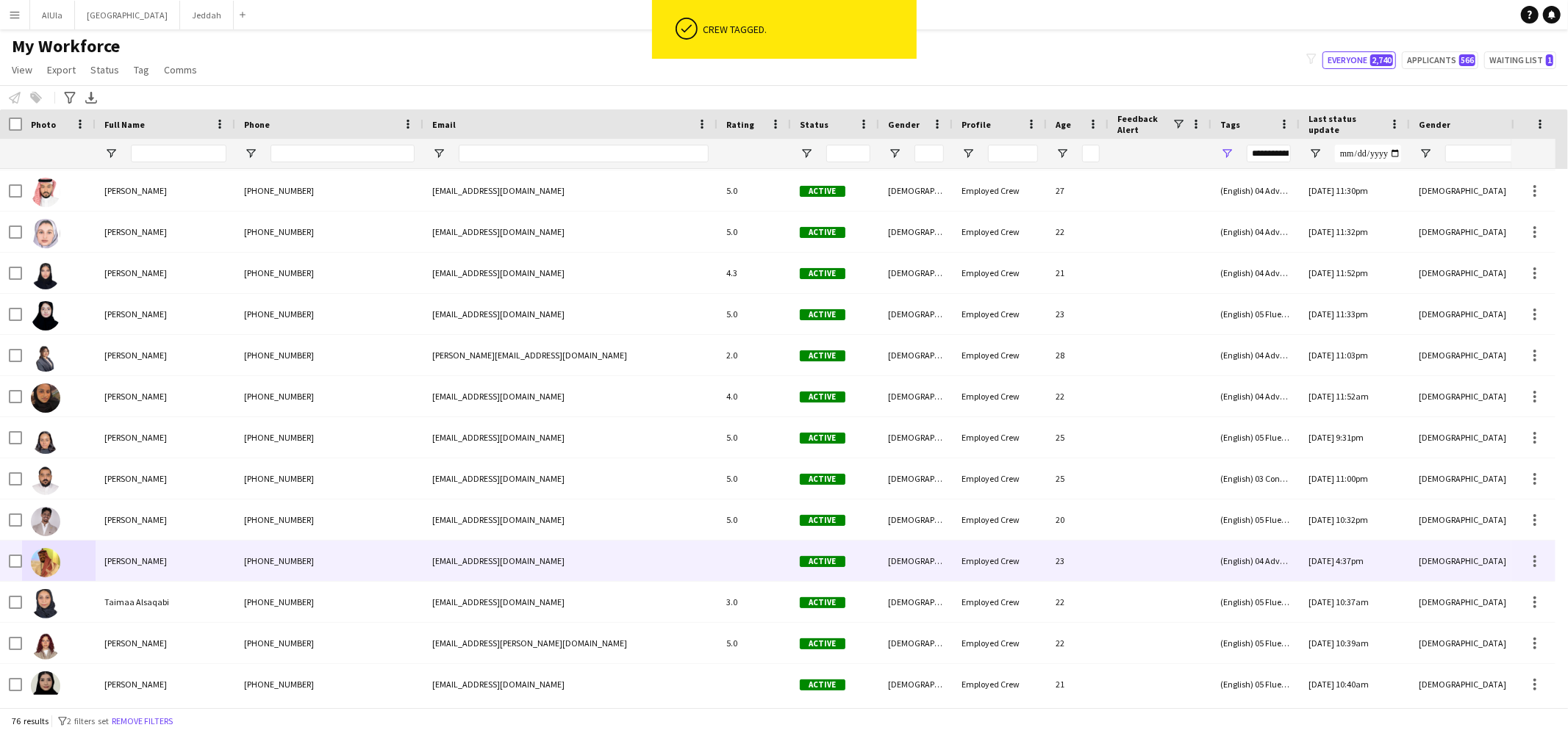
click at [189, 557] on div "[PERSON_NAME]" at bounding box center [165, 561] width 140 height 40
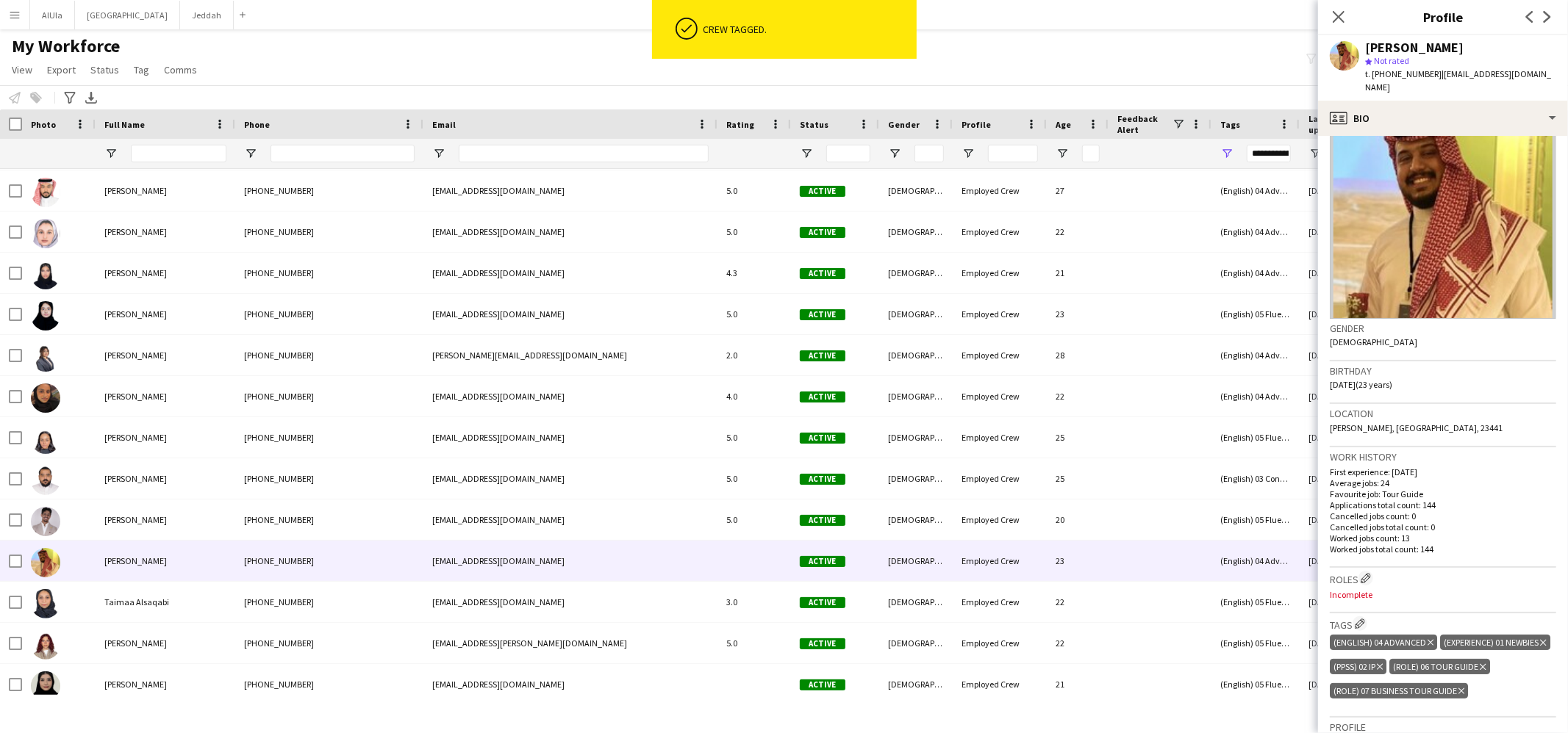
scroll to position [285, 0]
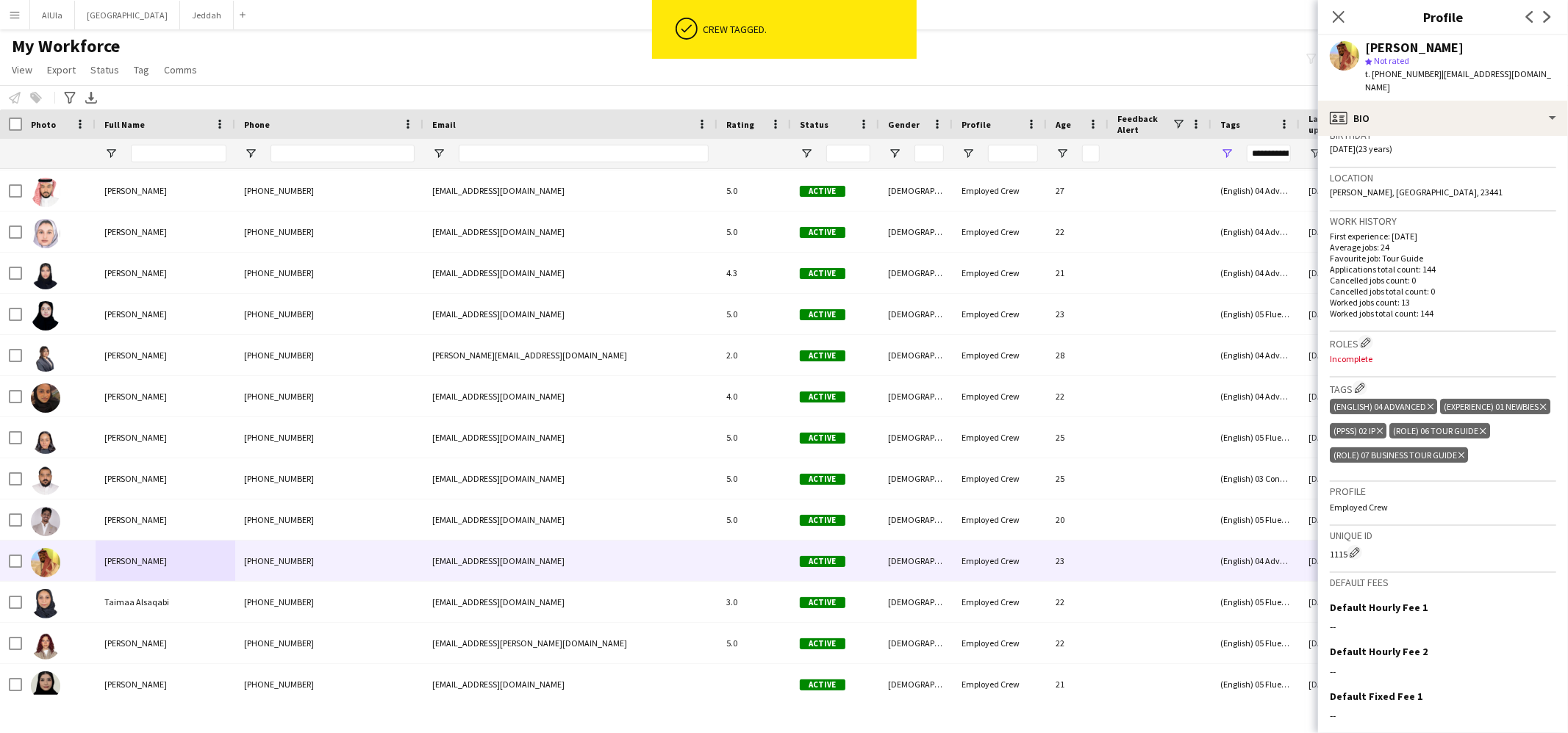
click at [1479, 435] on icon "Delete tag" at bounding box center [1482, 432] width 6 height 9
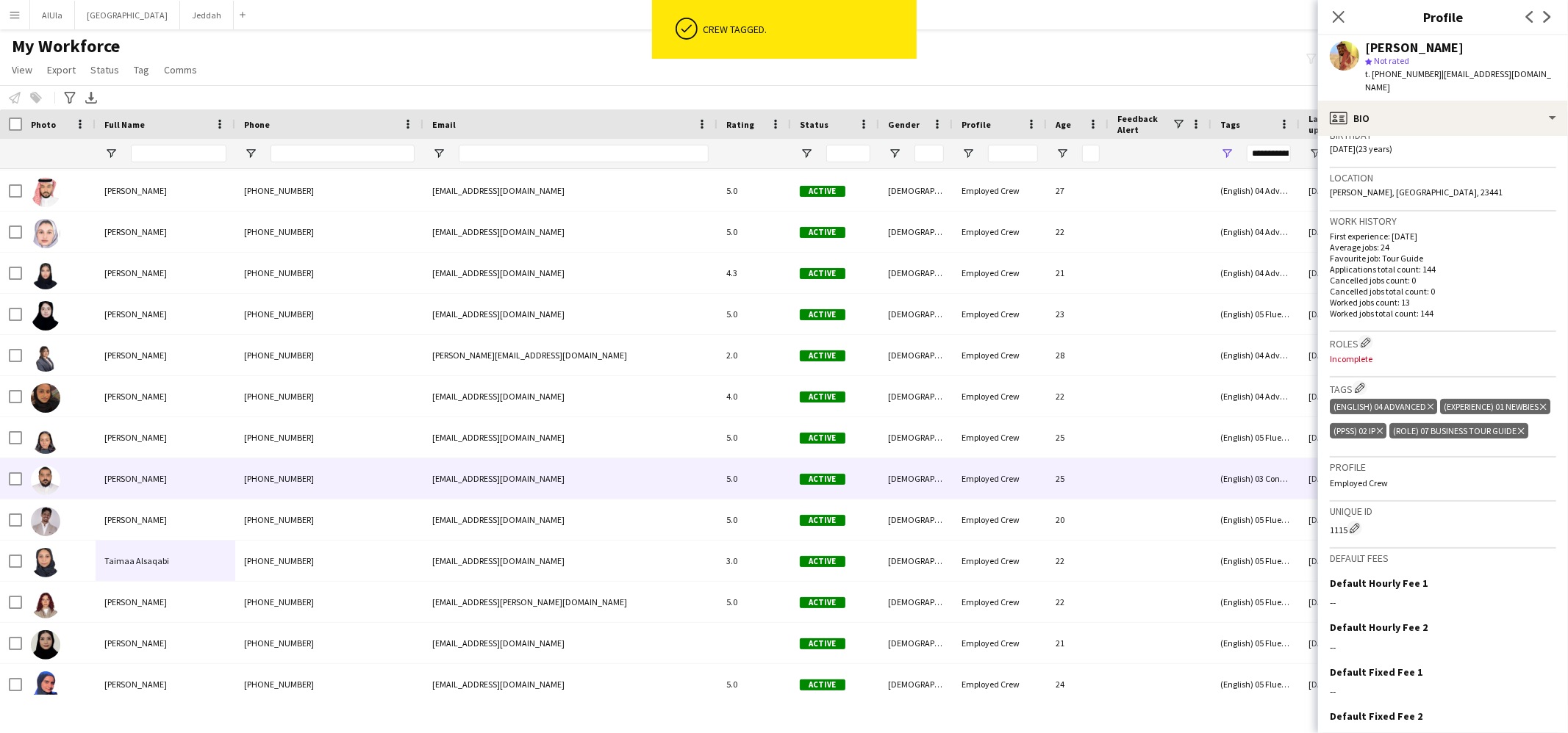
scroll to position [2518, 0]
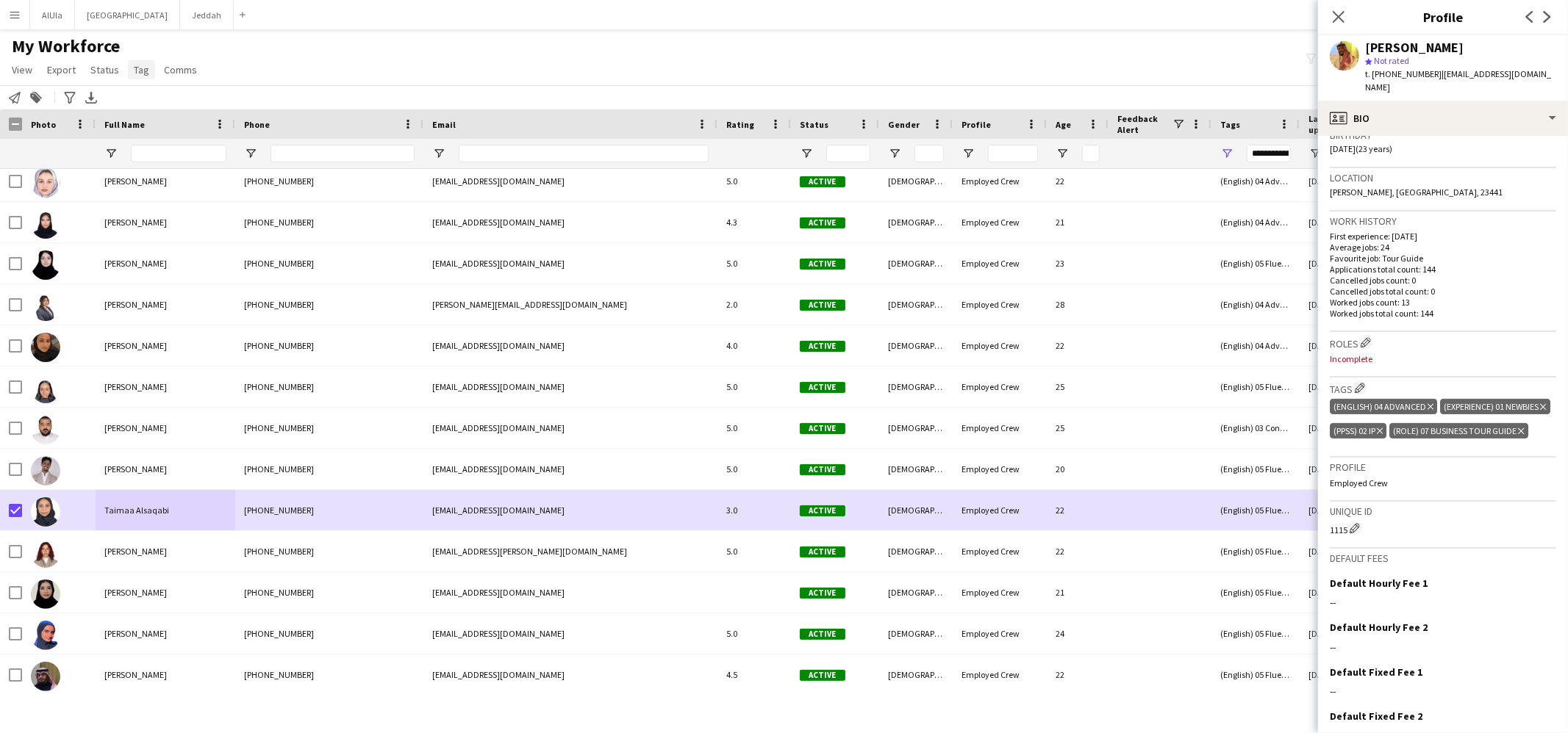
click at [147, 70] on link "Tag" at bounding box center [141, 70] width 28 height 19
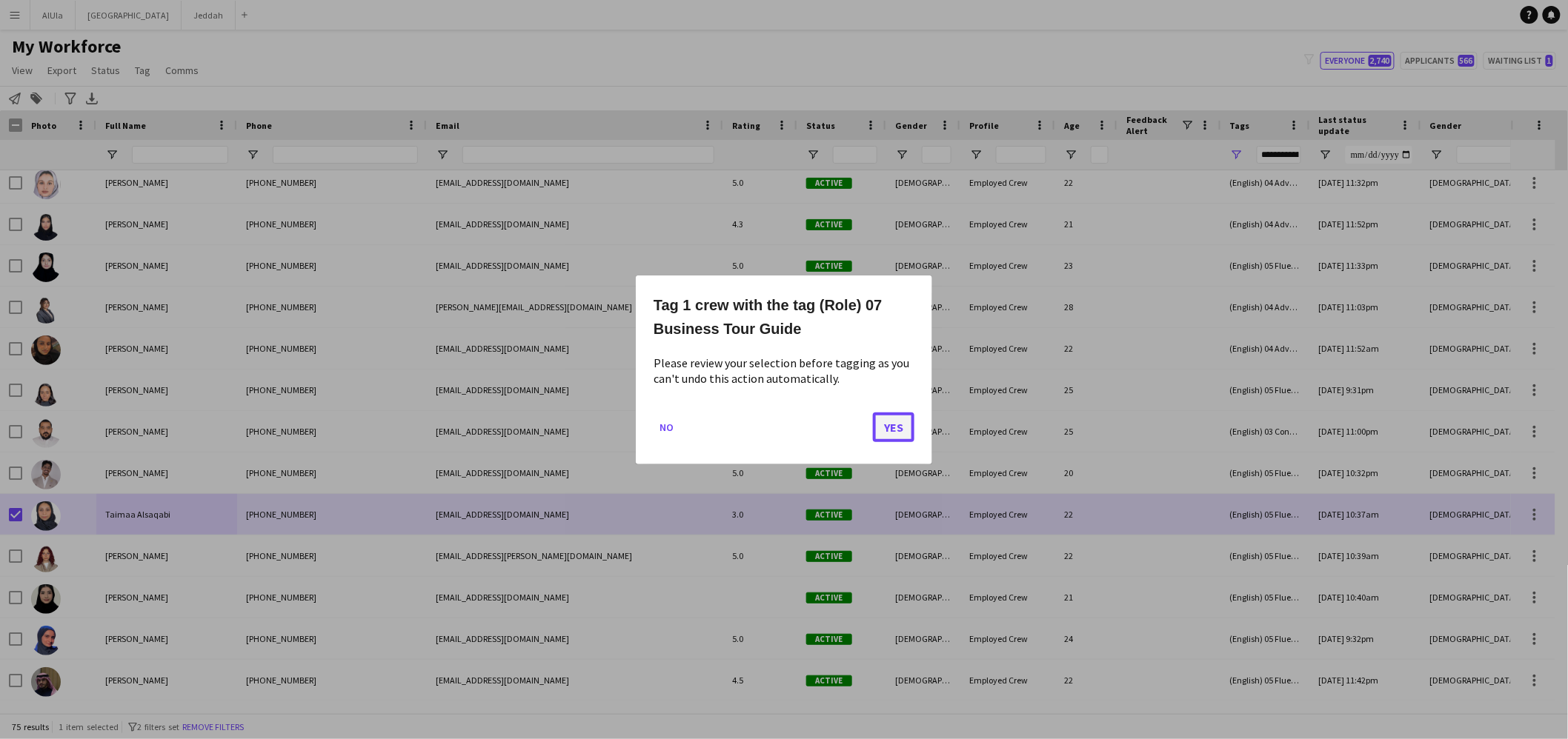
click at [893, 414] on button "Yes" at bounding box center [893, 426] width 41 height 29
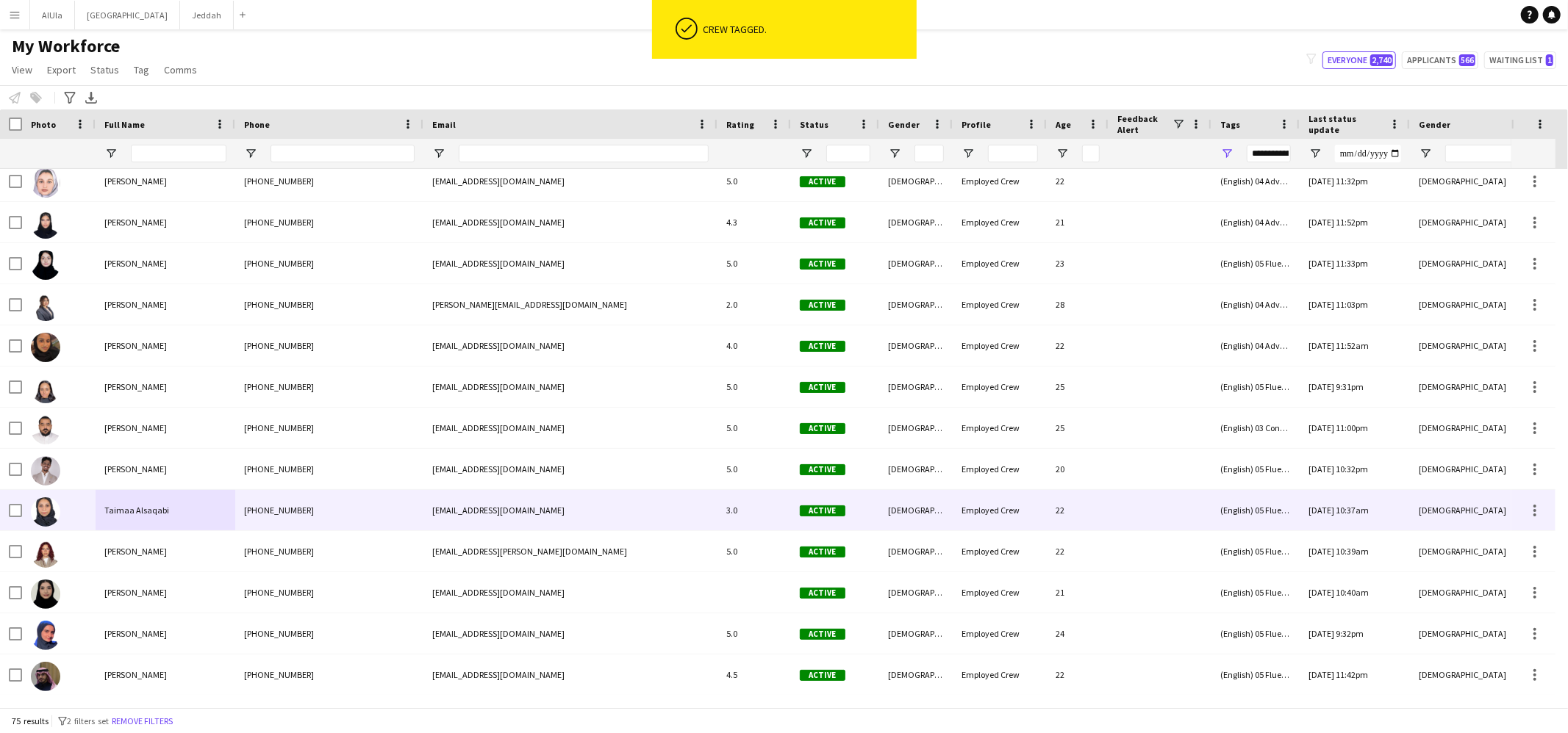
click at [157, 500] on div "Taimaa Alsaqabi" at bounding box center [165, 510] width 140 height 40
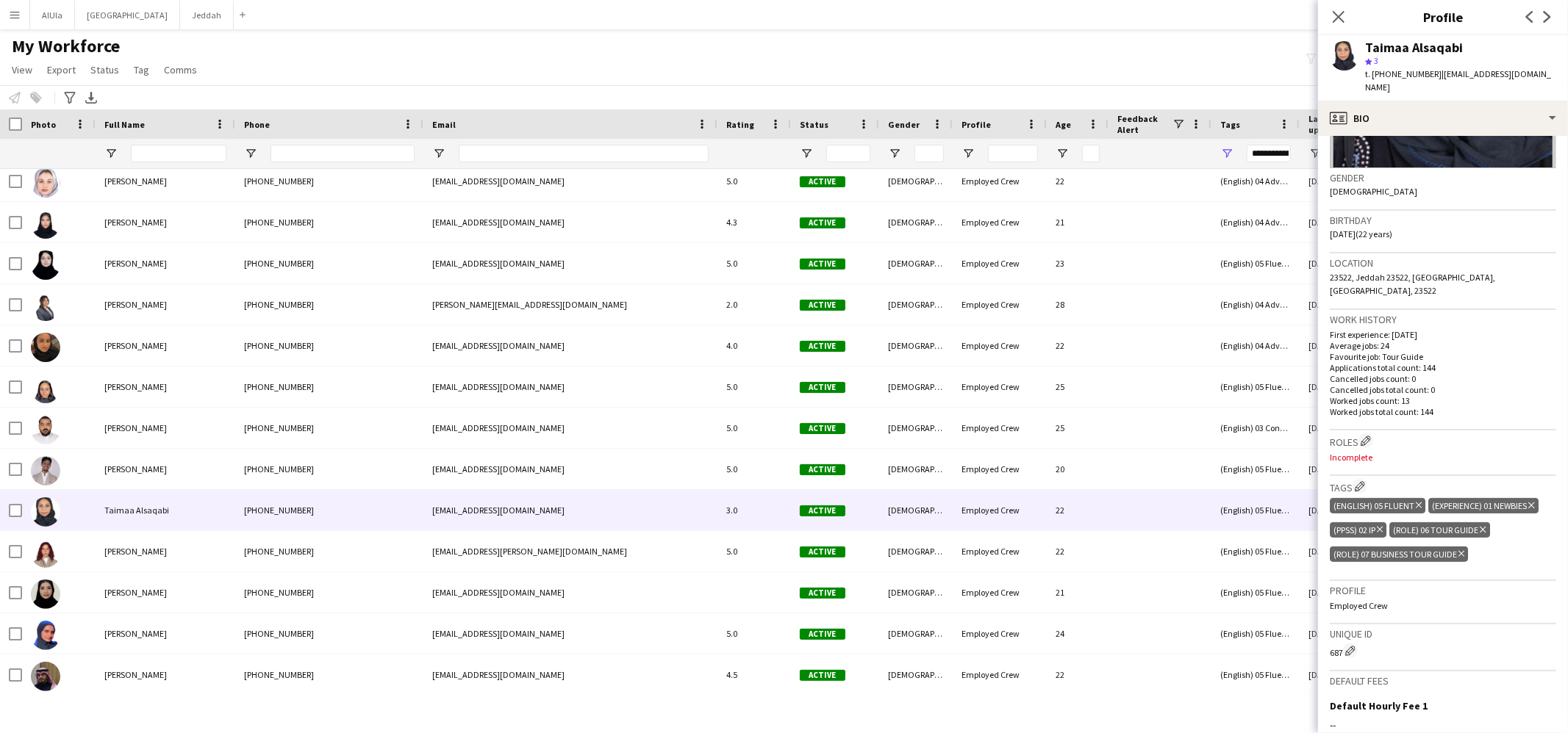
scroll to position [213, 0]
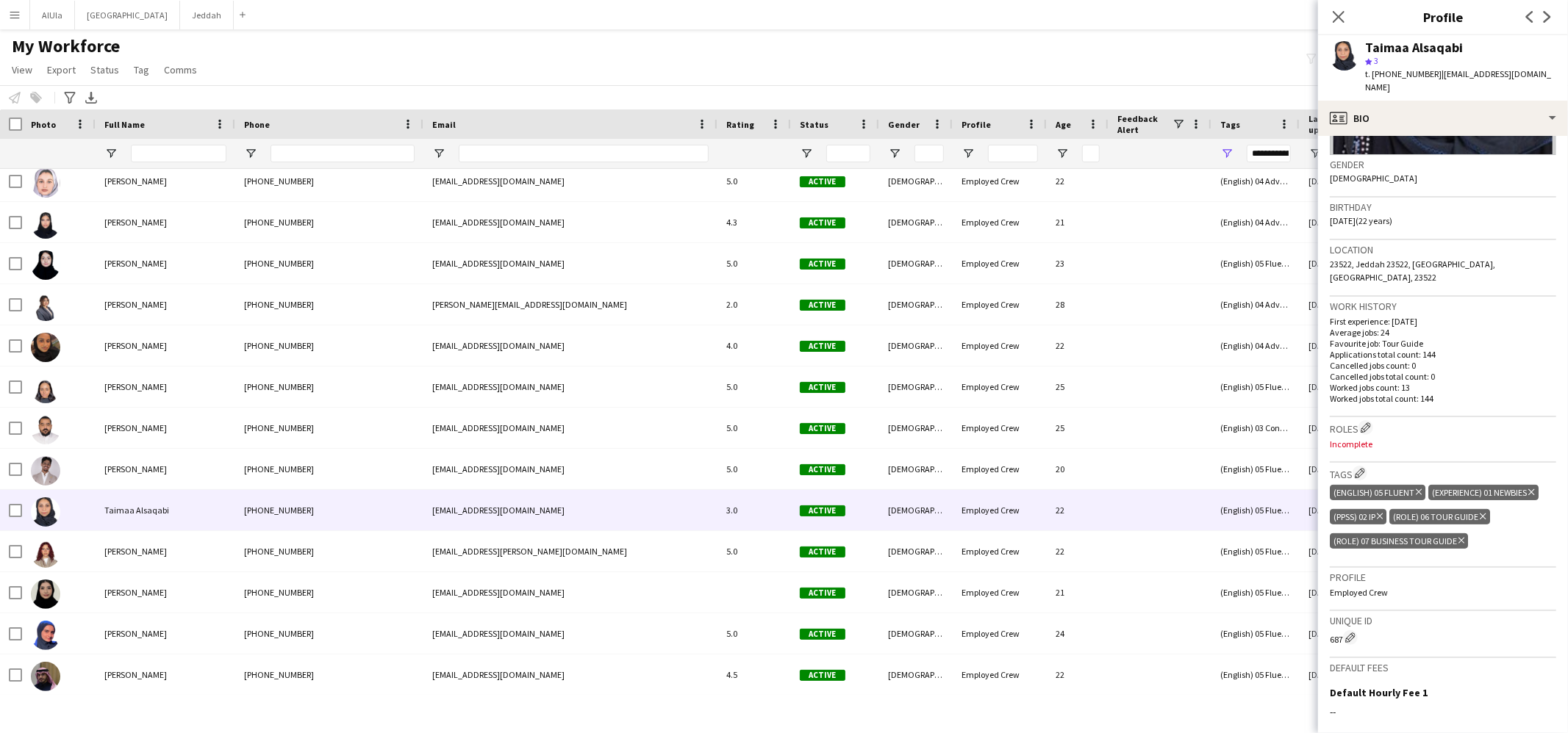
click at [1483, 512] on icon "Delete tag" at bounding box center [1482, 516] width 6 height 9
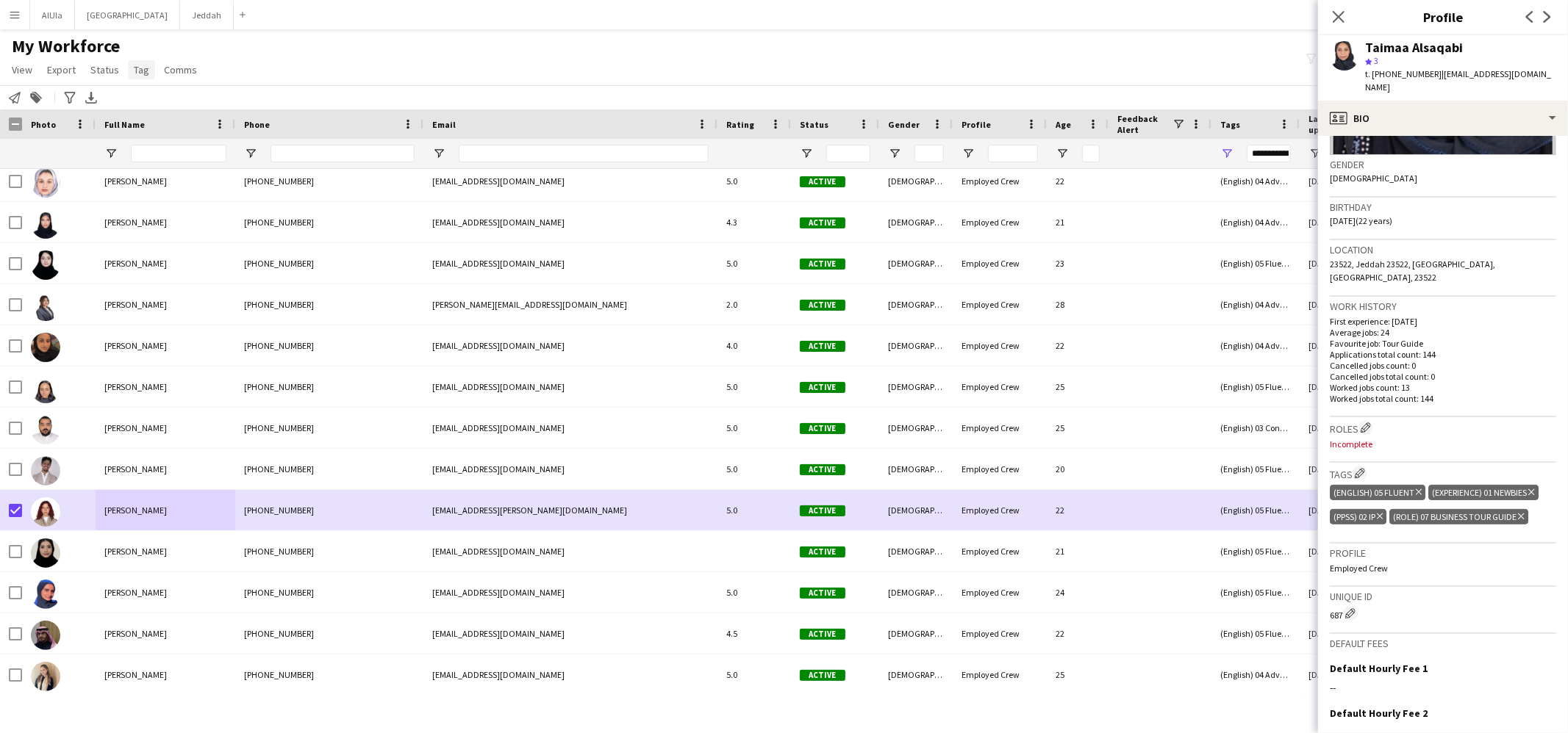
click at [138, 62] on link "Tag" at bounding box center [141, 70] width 28 height 19
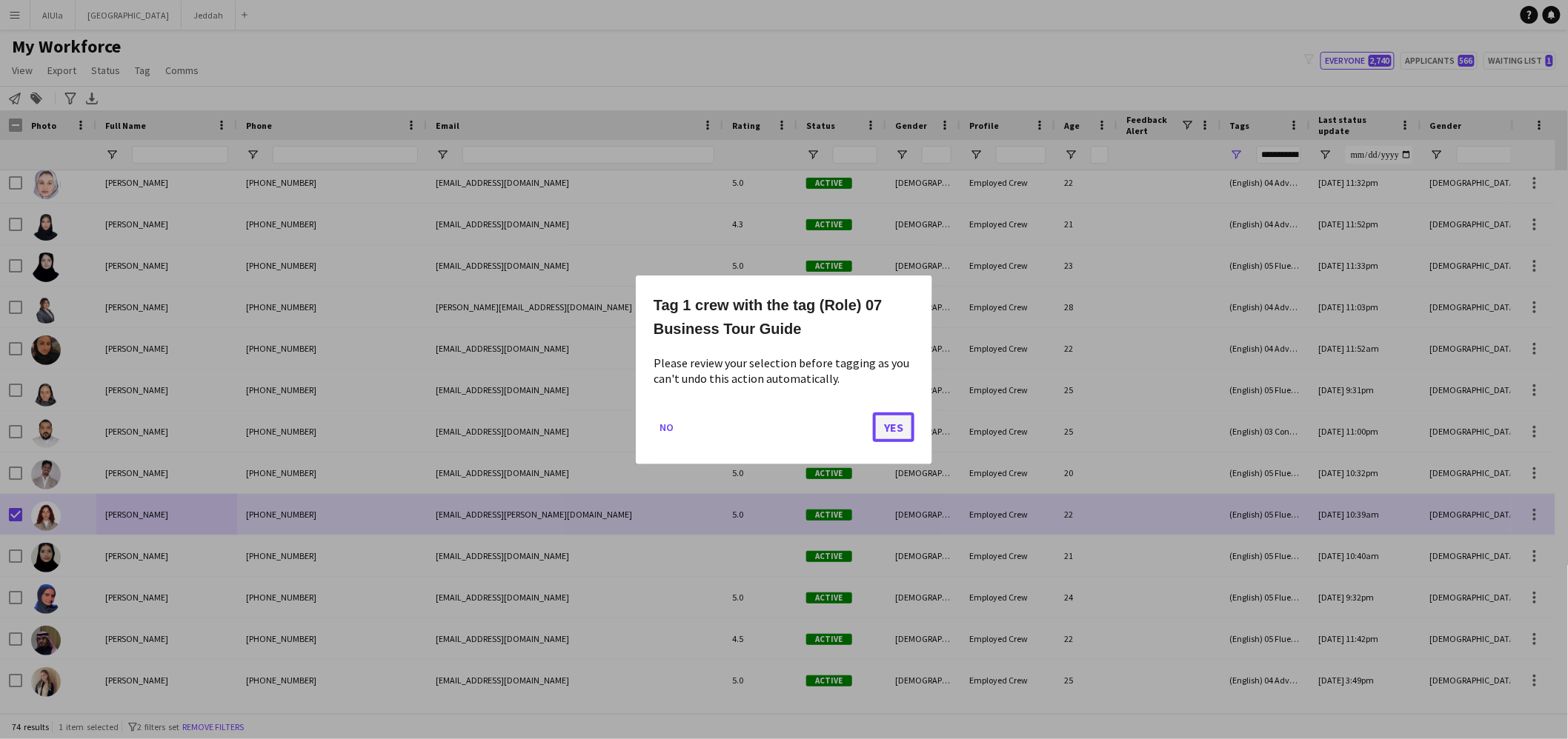
click at [880, 425] on button "Yes" at bounding box center [893, 426] width 41 height 29
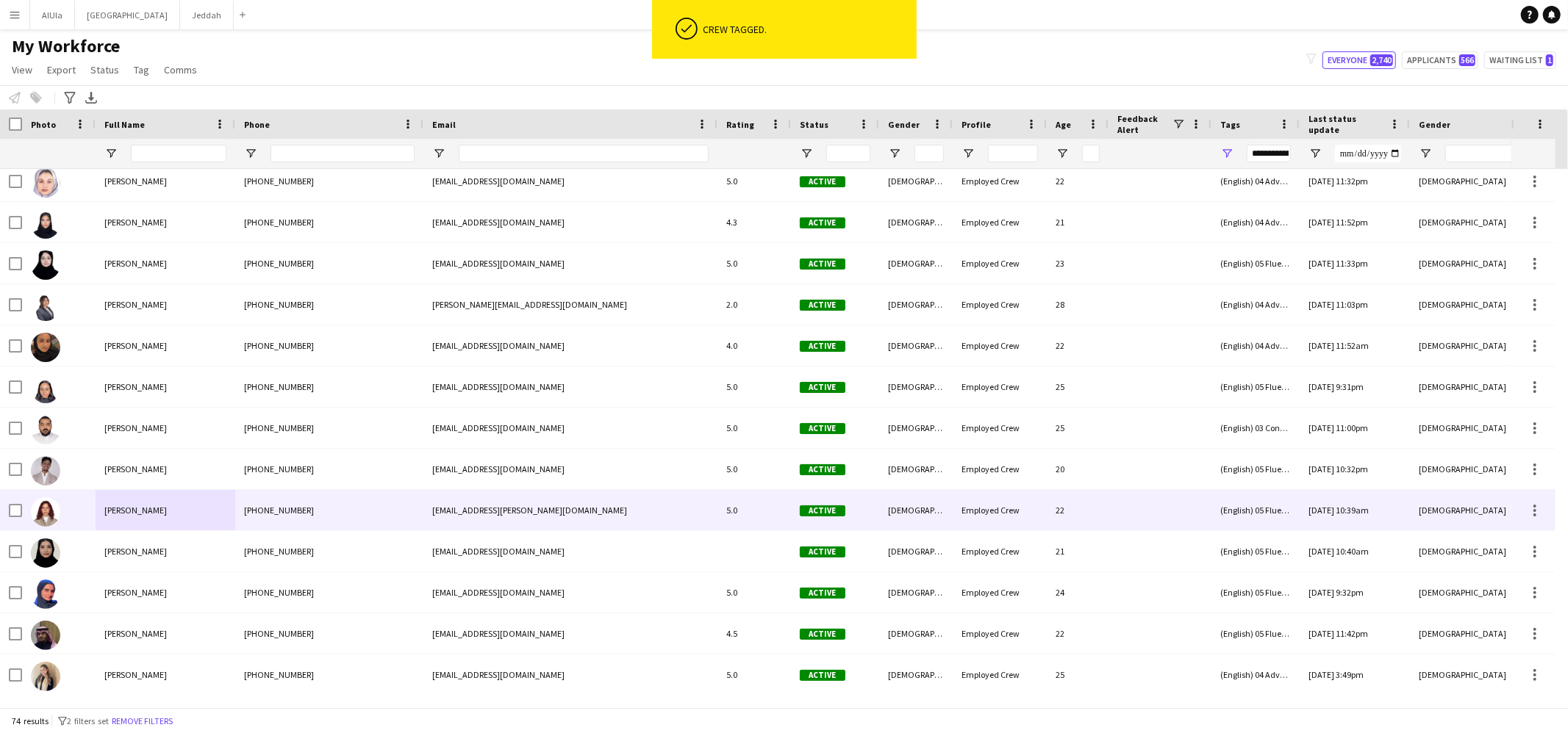
click at [203, 522] on div "[PERSON_NAME]" at bounding box center [165, 510] width 140 height 40
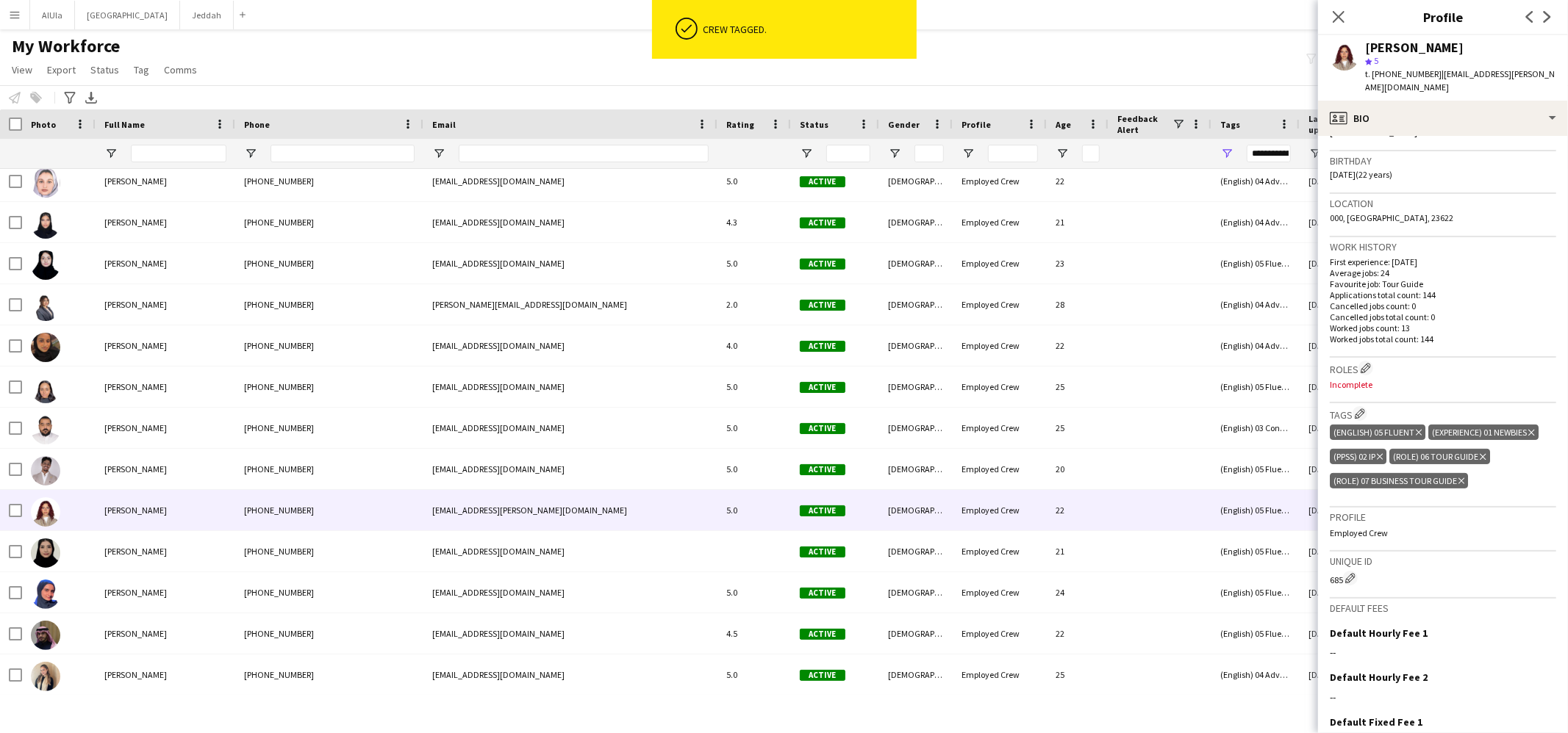
scroll to position [0, 0]
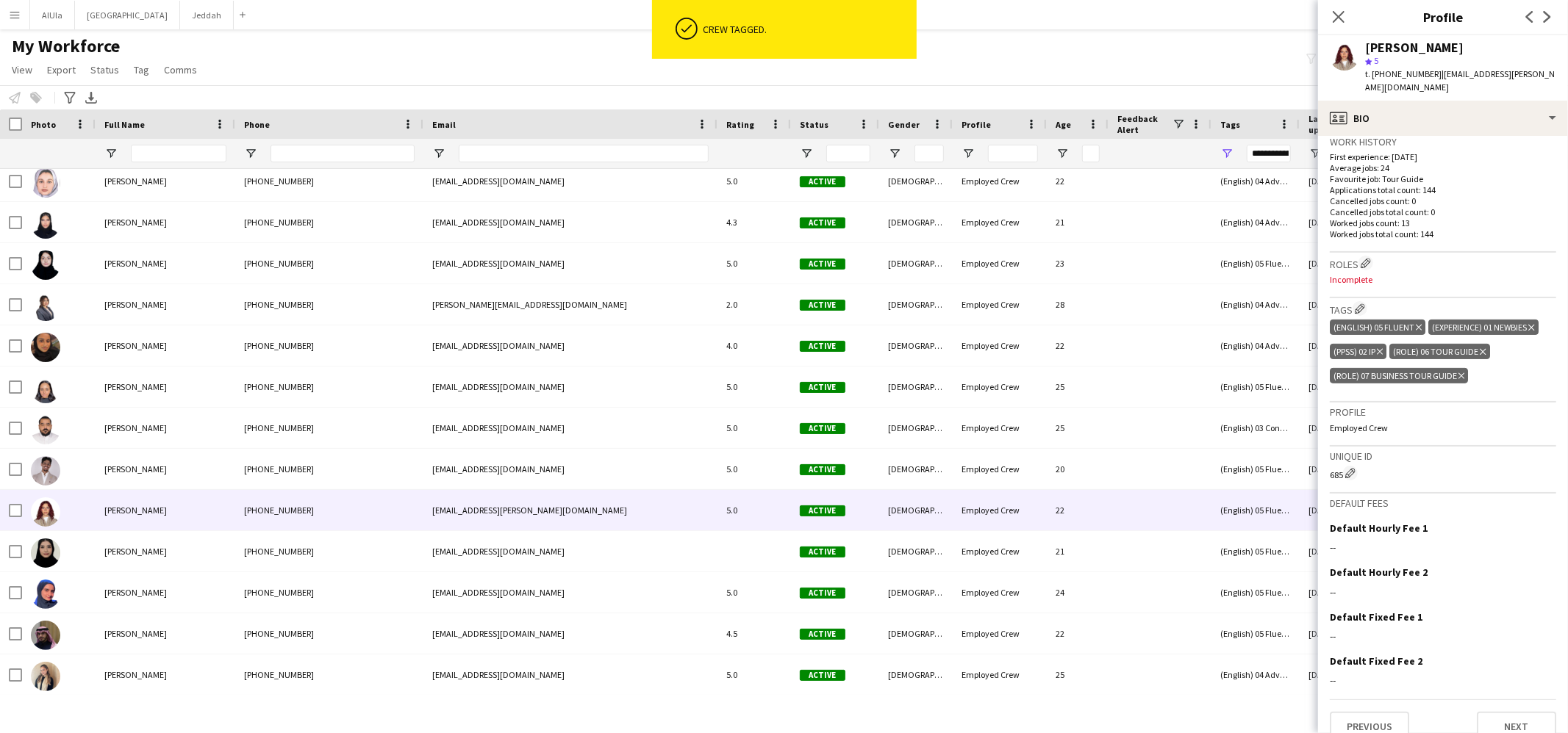
click at [1485, 348] on icon "Delete tag" at bounding box center [1482, 352] width 6 height 9
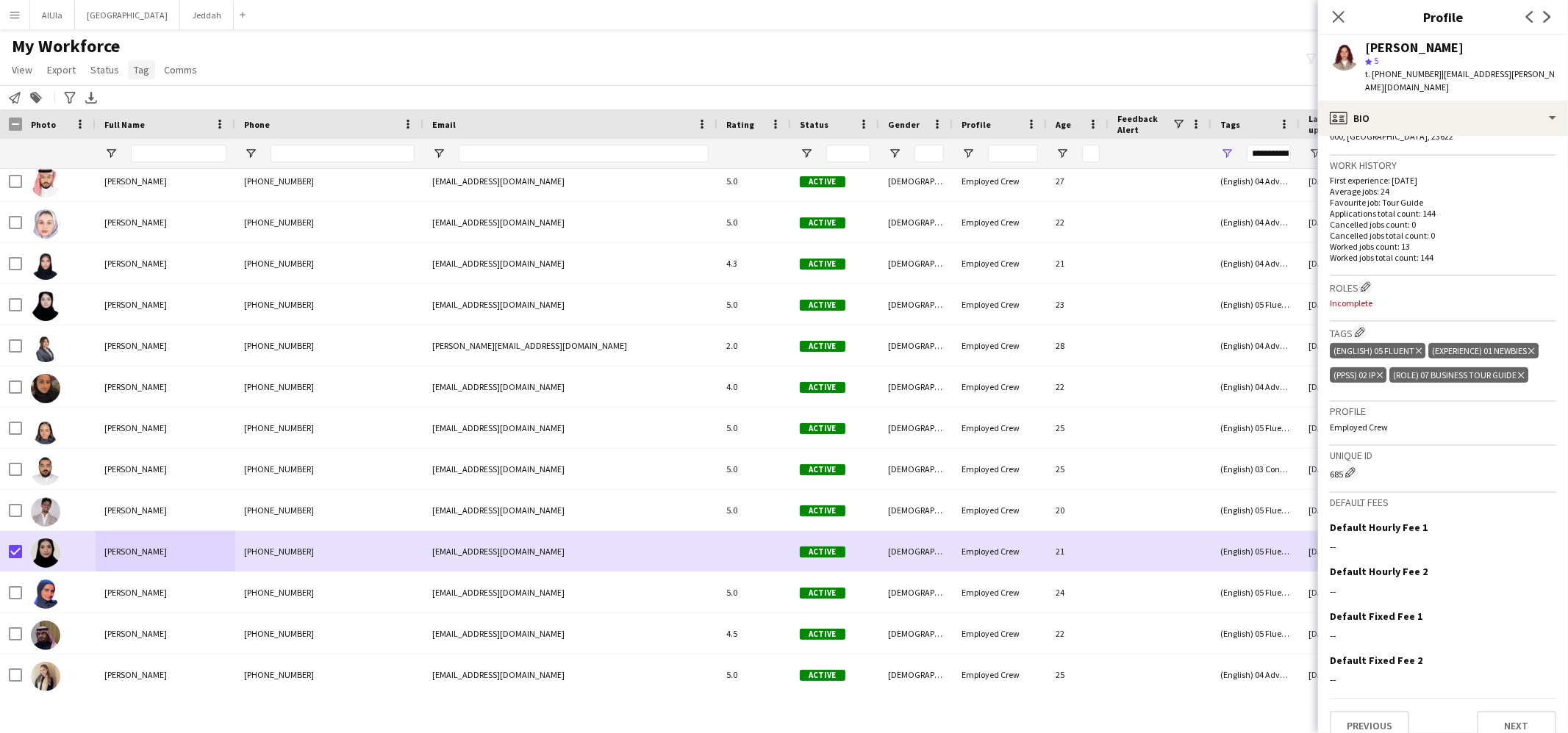
click at [151, 66] on link "Tag" at bounding box center [141, 70] width 28 height 19
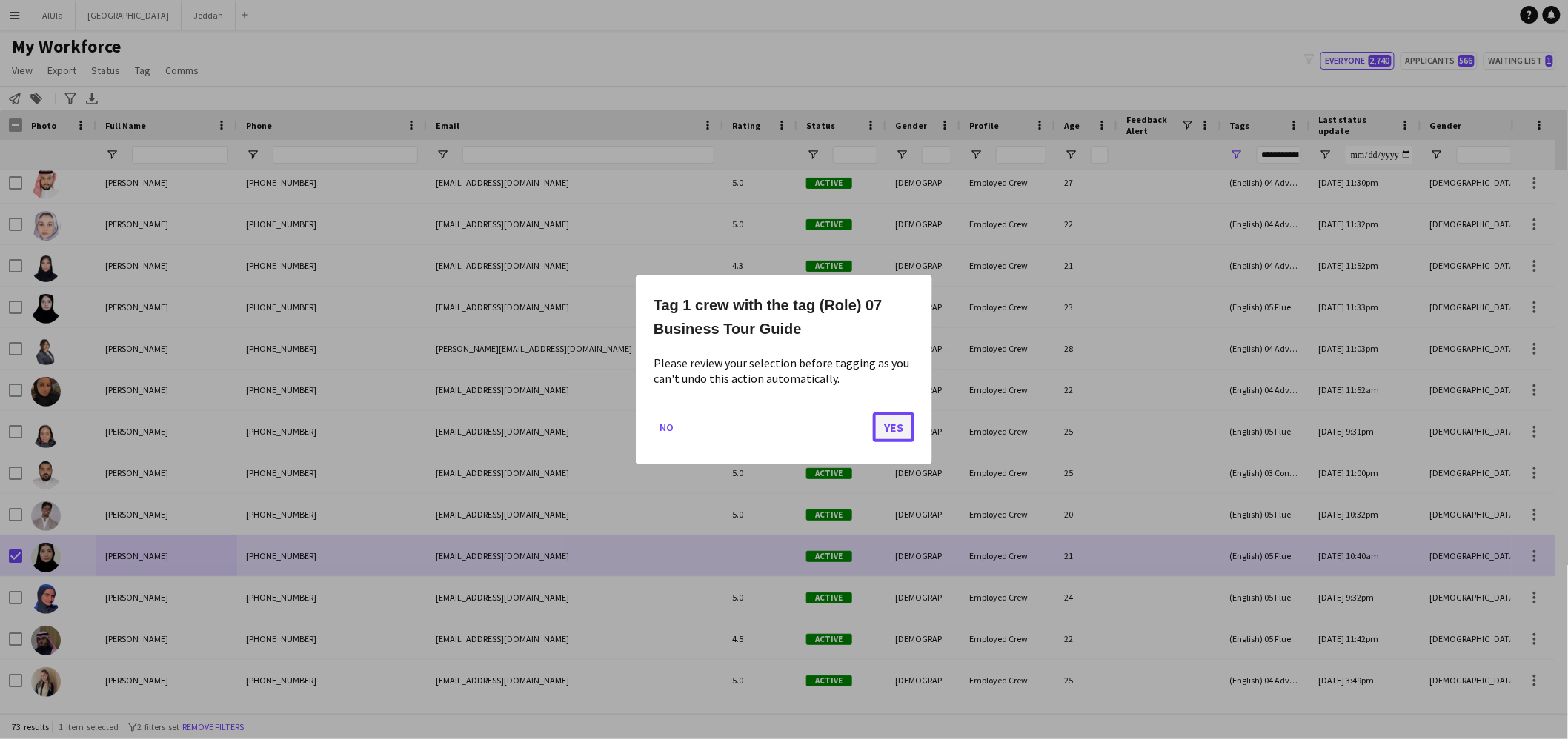
click at [881, 429] on button "Yes" at bounding box center [893, 426] width 41 height 29
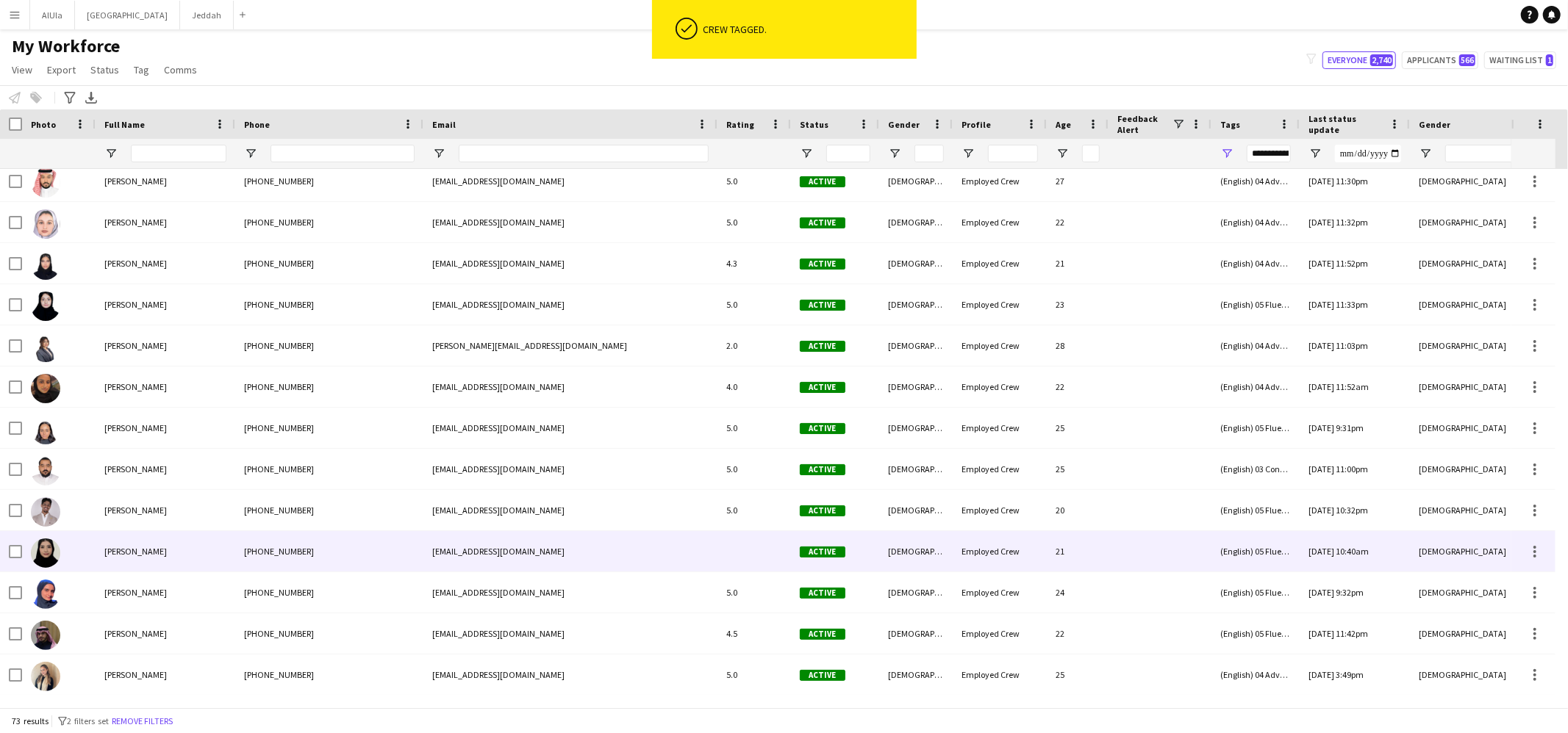
click at [168, 556] on div "[PERSON_NAME]" at bounding box center [165, 551] width 140 height 40
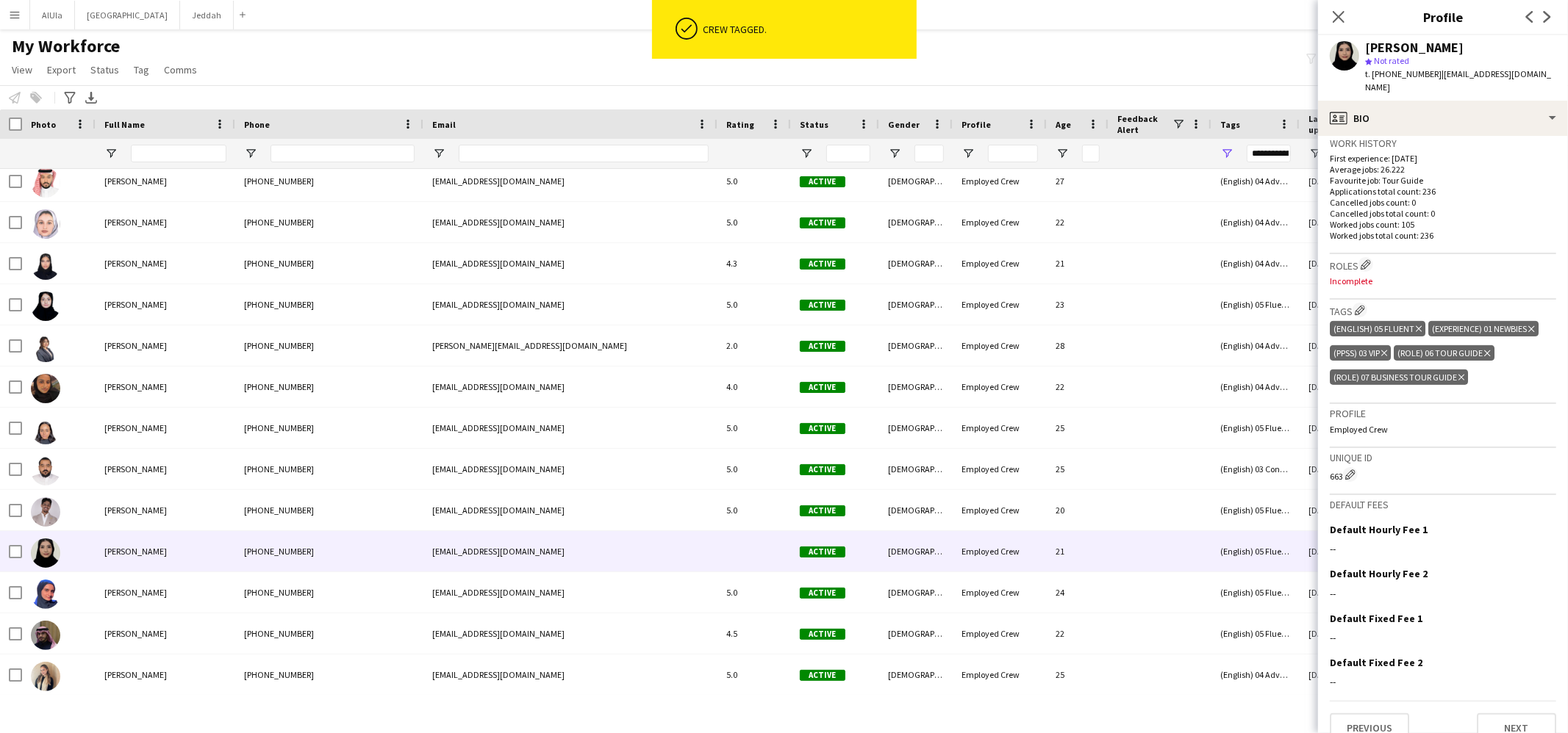
click at [1490, 351] on icon at bounding box center [1487, 353] width 6 height 6
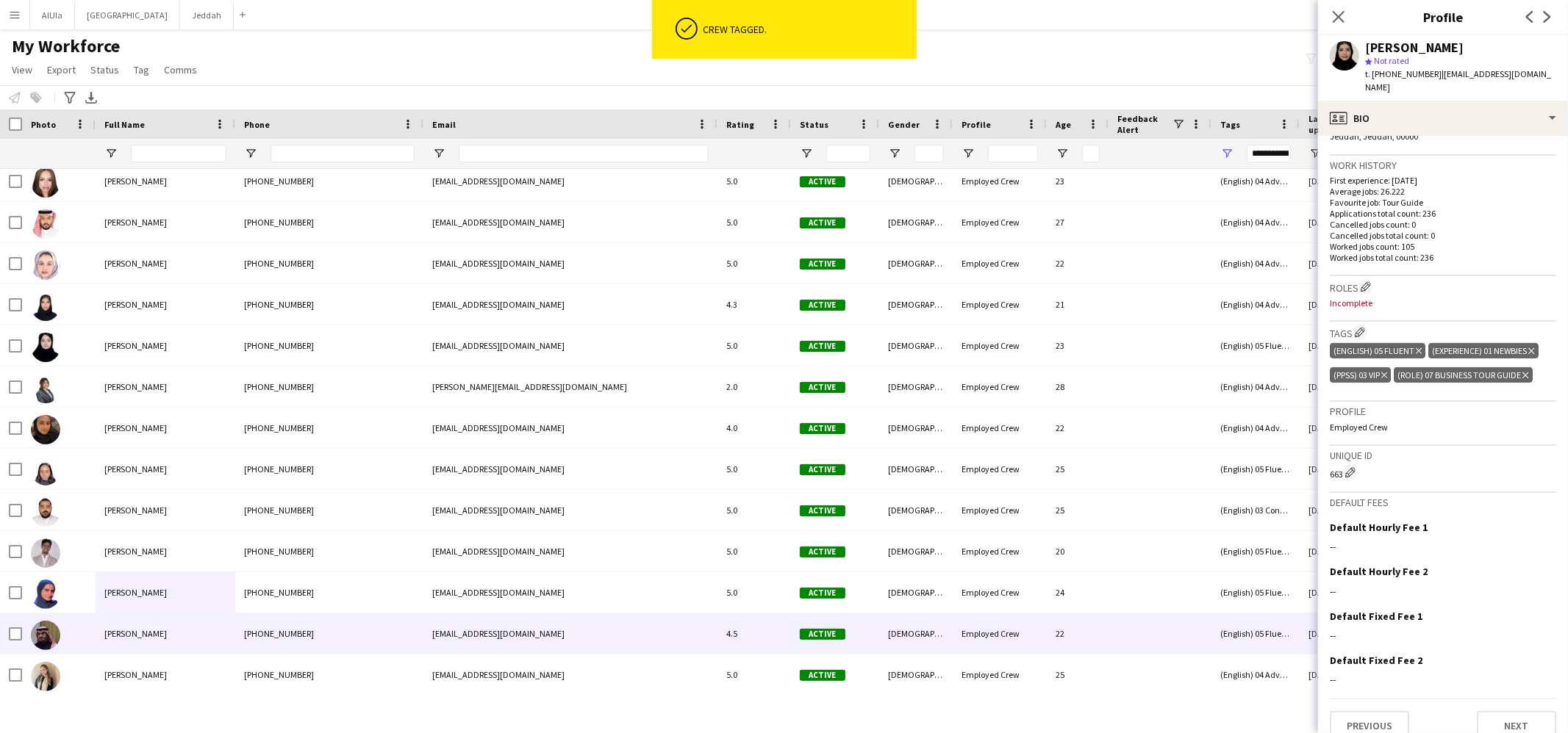
click at [142, 641] on div "[PERSON_NAME]" at bounding box center [165, 633] width 140 height 40
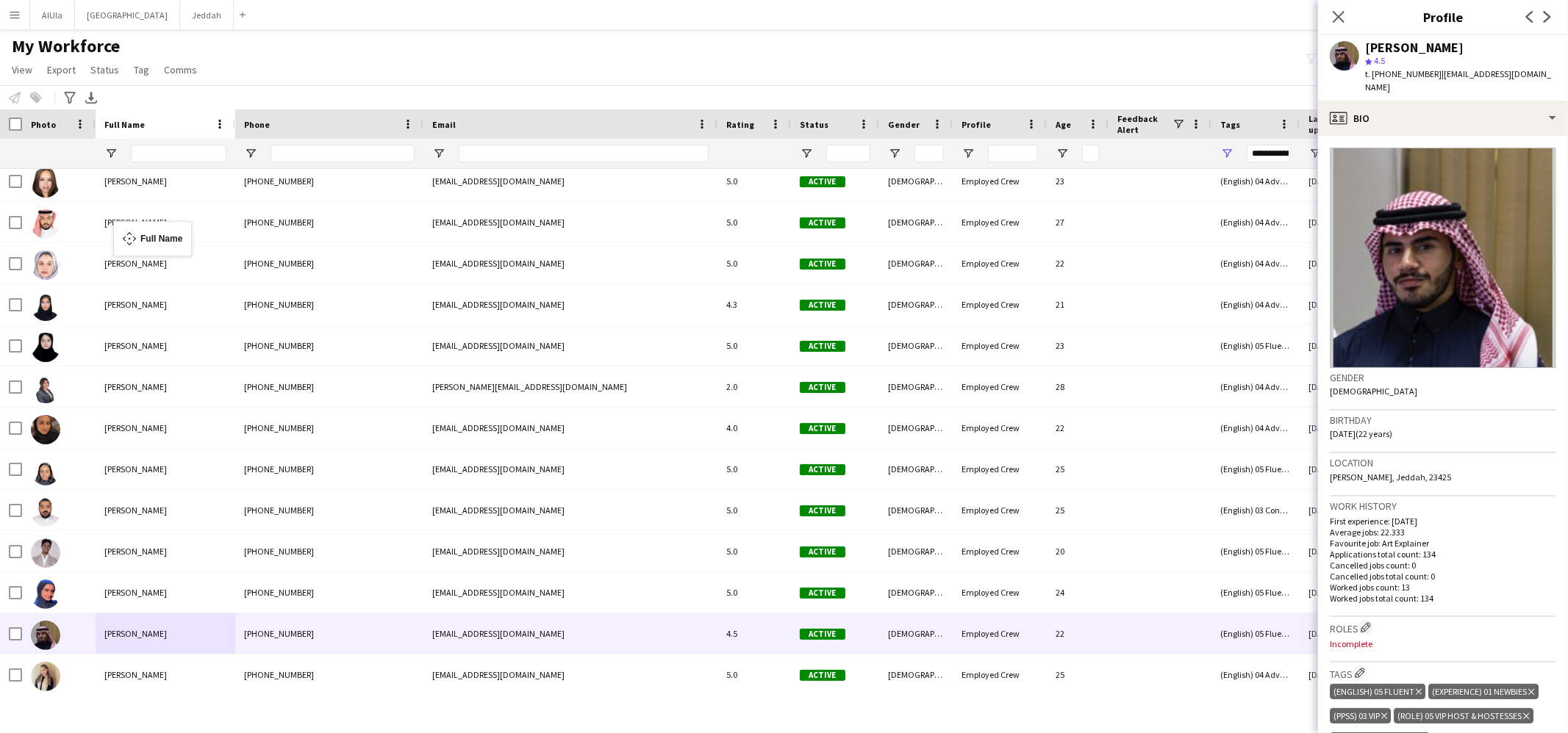
drag, startPoint x: 121, startPoint y: 230, endPoint x: 89, endPoint y: 515, distance: 286.8
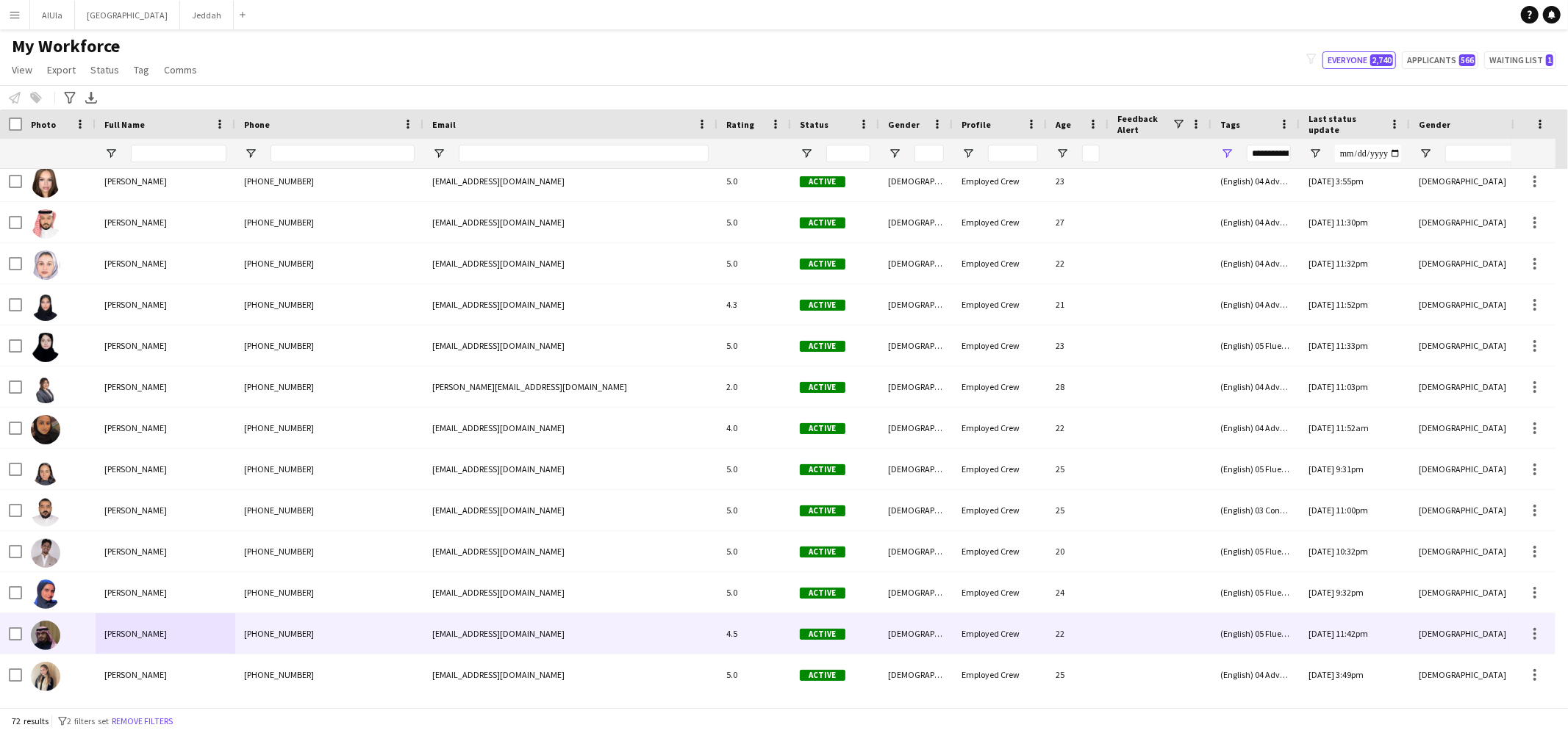
click at [15, 641] on div at bounding box center [16, 633] width 13 height 41
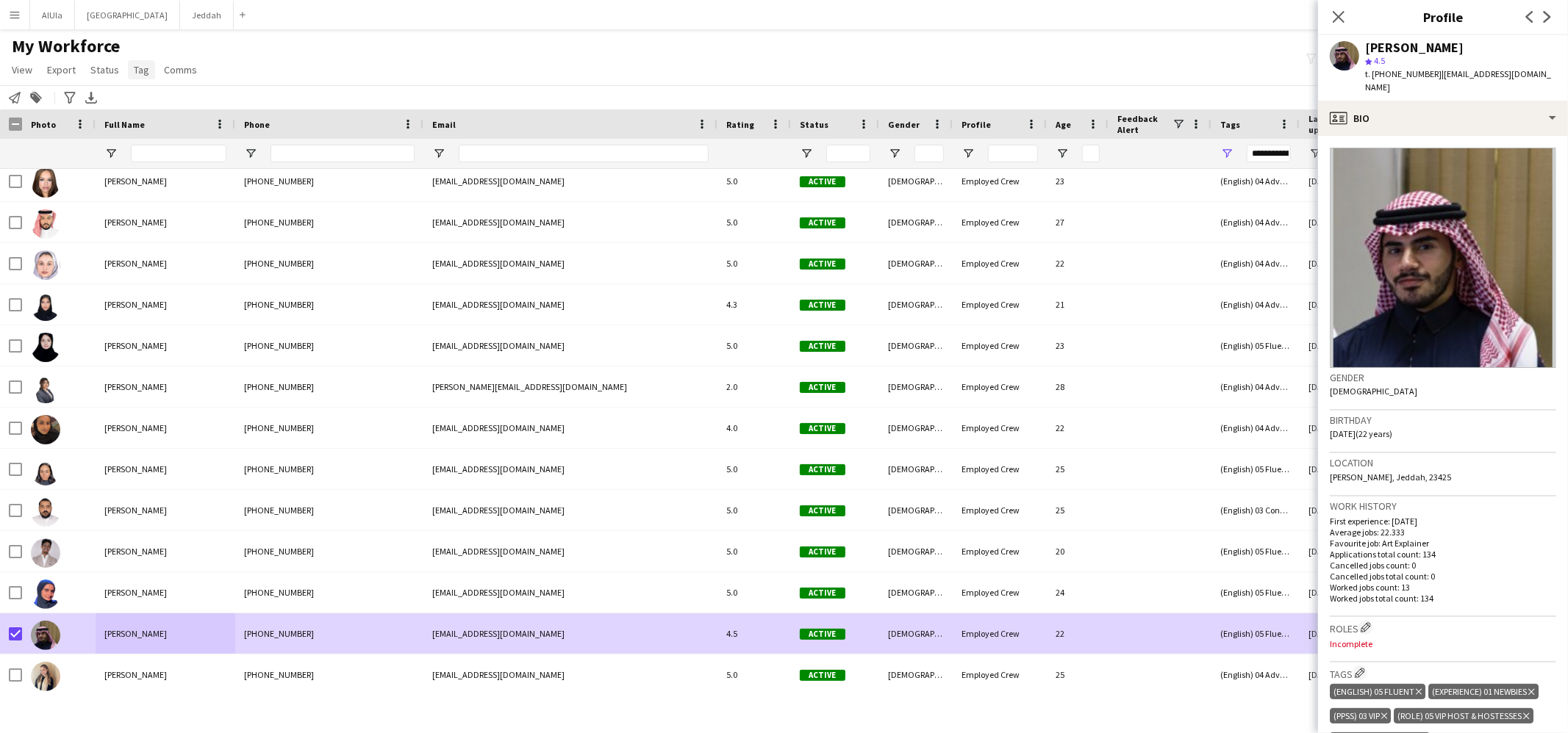
click at [150, 68] on link "Tag" at bounding box center [141, 70] width 28 height 19
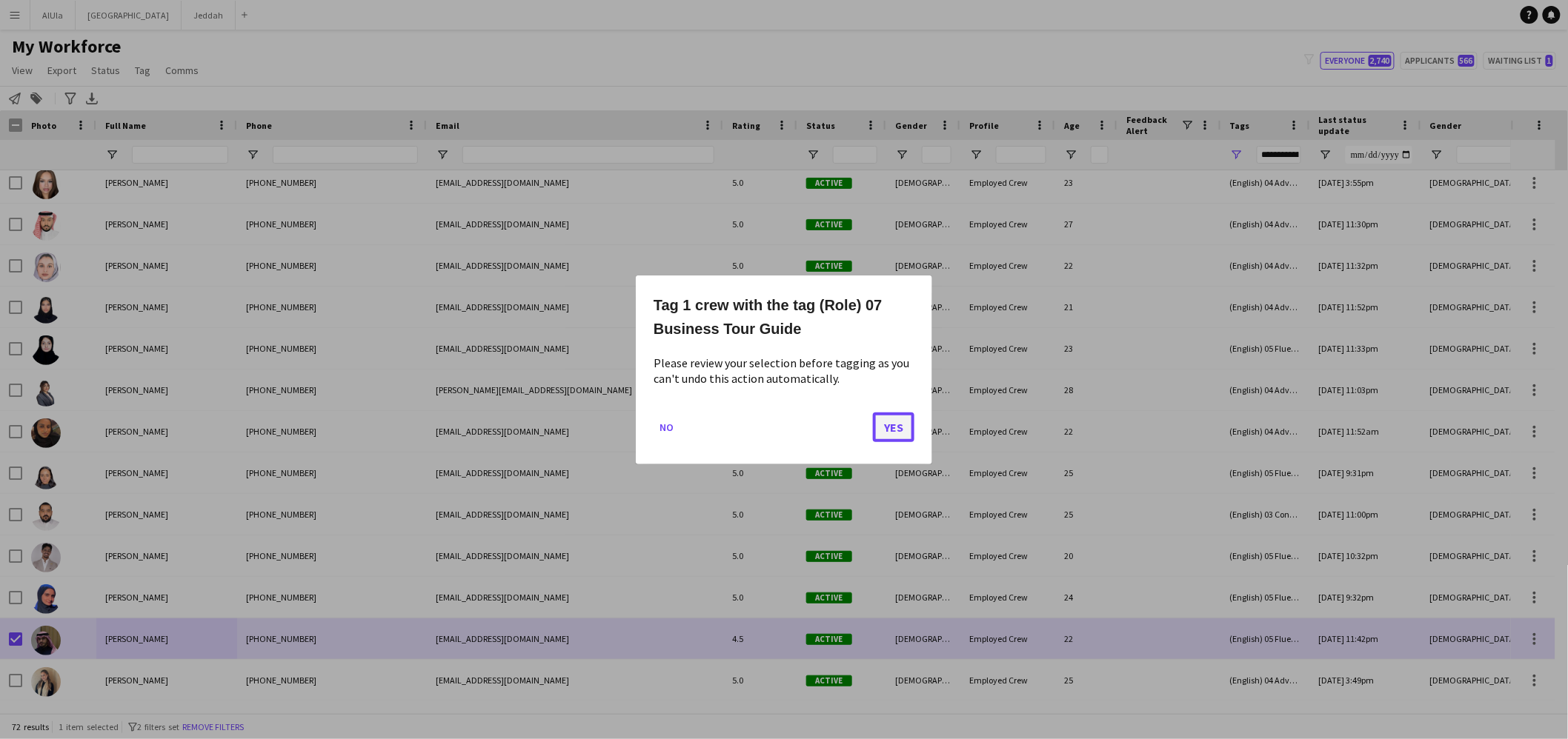
click at [881, 423] on button "Yes" at bounding box center [893, 426] width 41 height 29
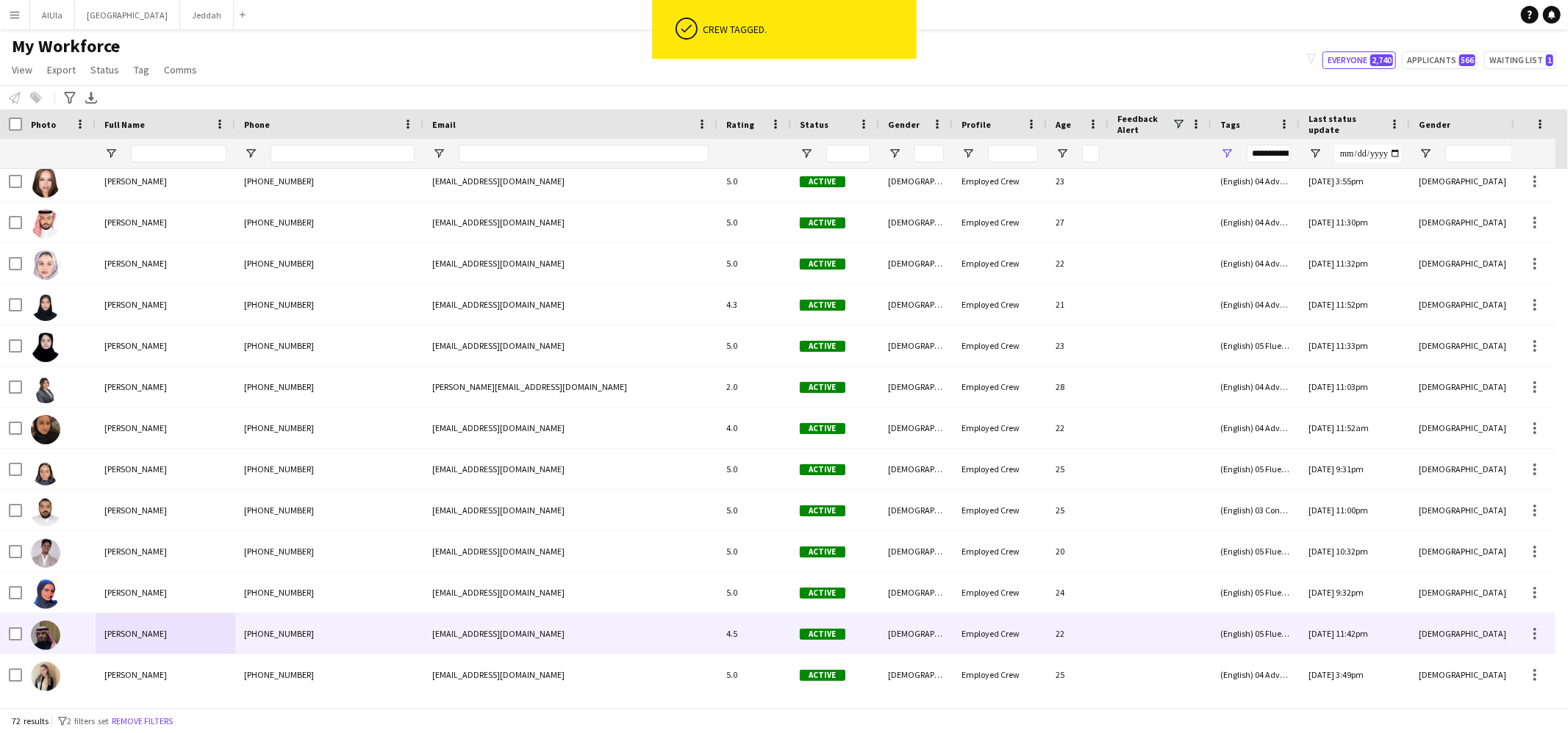
click at [170, 641] on div "[PERSON_NAME]" at bounding box center [165, 633] width 140 height 40
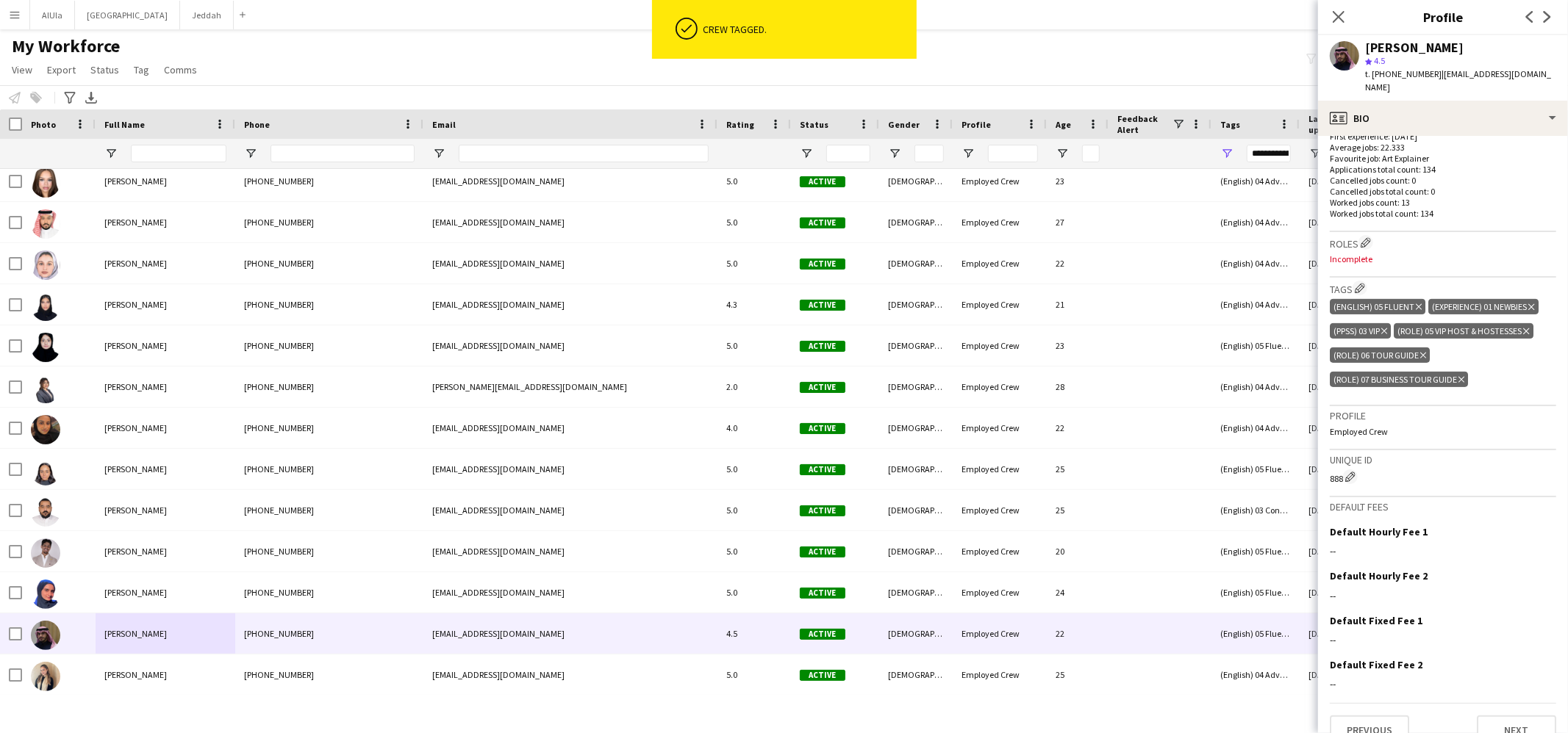
click at [1423, 351] on icon "Delete tag" at bounding box center [1423, 356] width 6 height 9
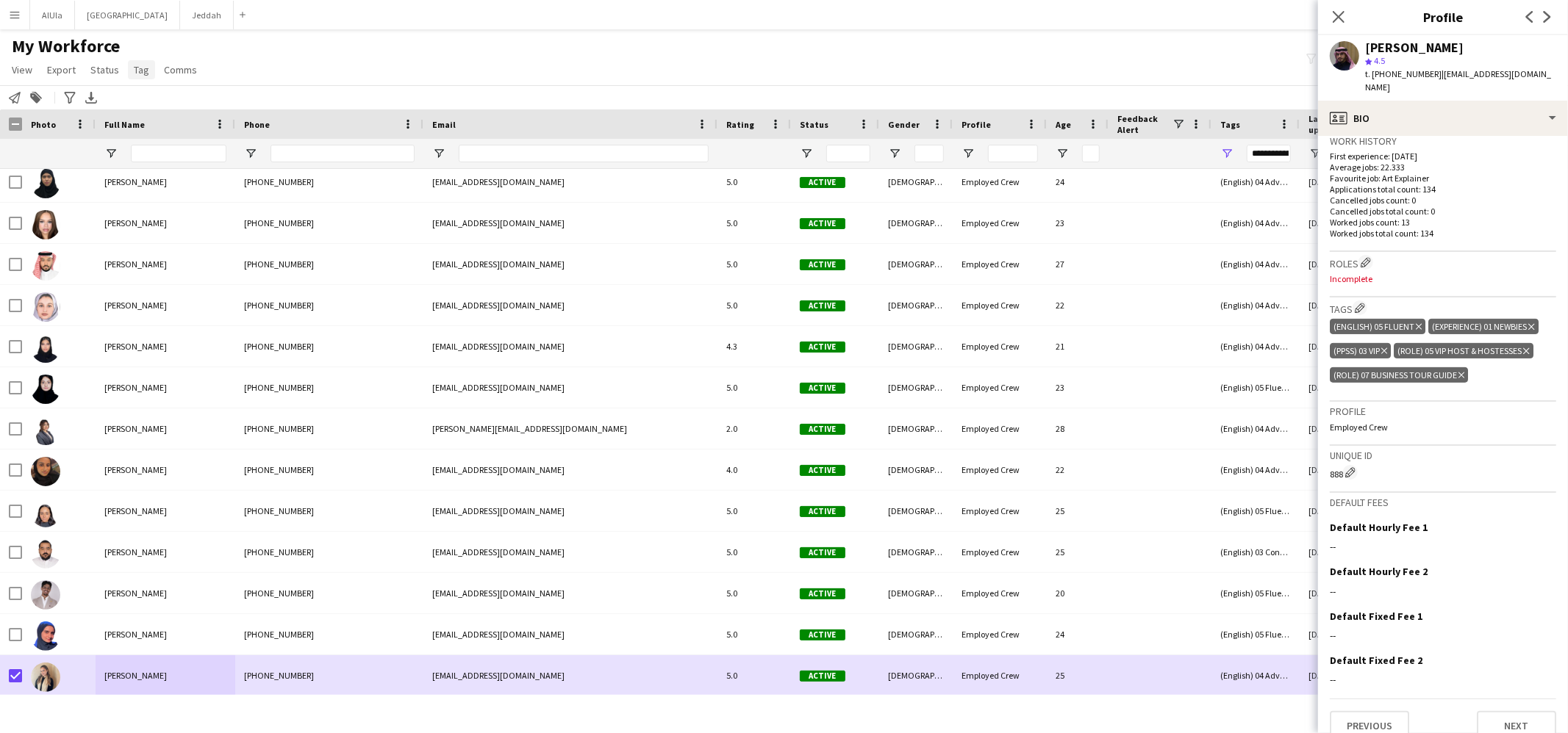
click at [144, 66] on span "Tag" at bounding box center [141, 70] width 16 height 13
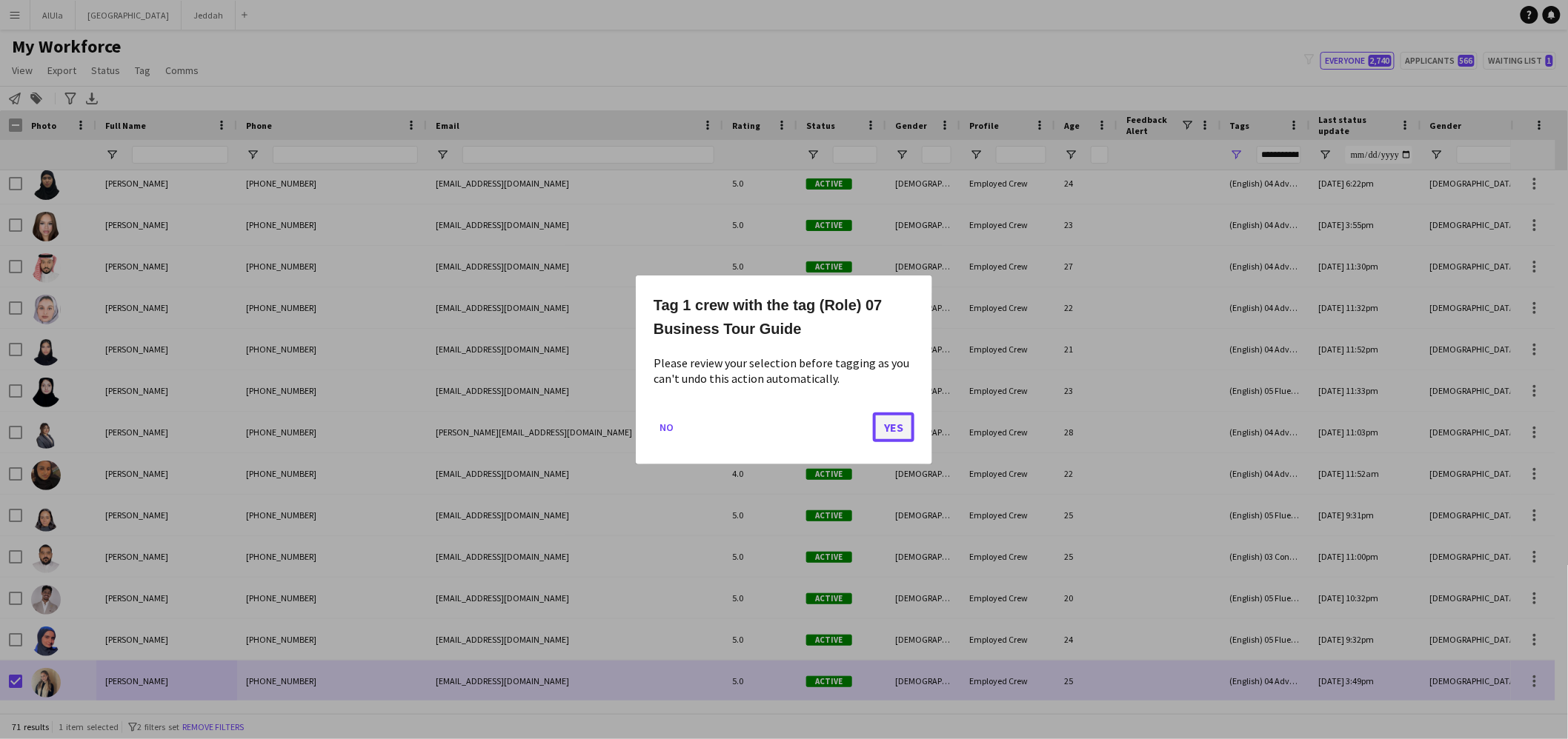
click at [900, 426] on button "Yes" at bounding box center [893, 426] width 41 height 29
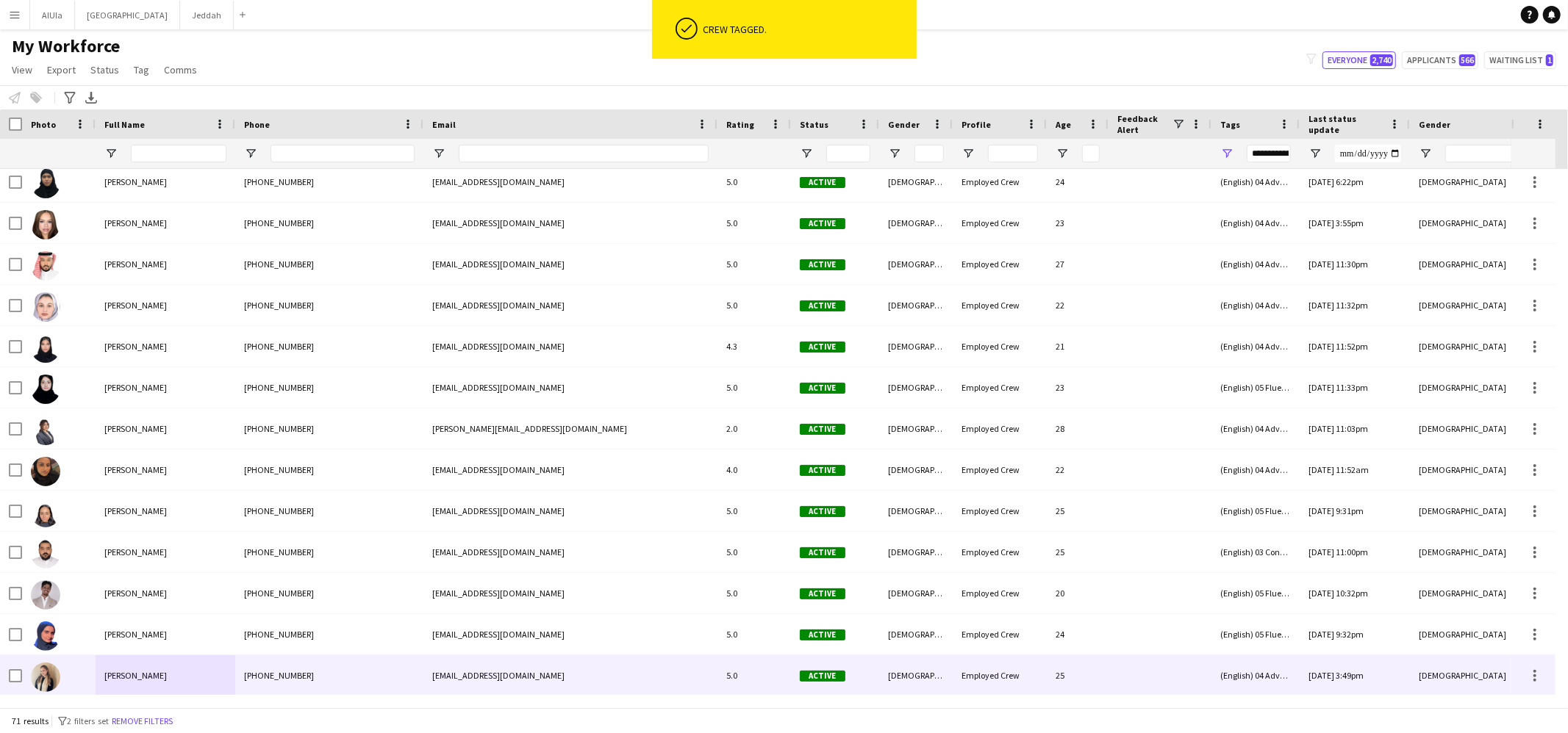
click at [166, 671] on div "[PERSON_NAME]" at bounding box center [165, 676] width 140 height 40
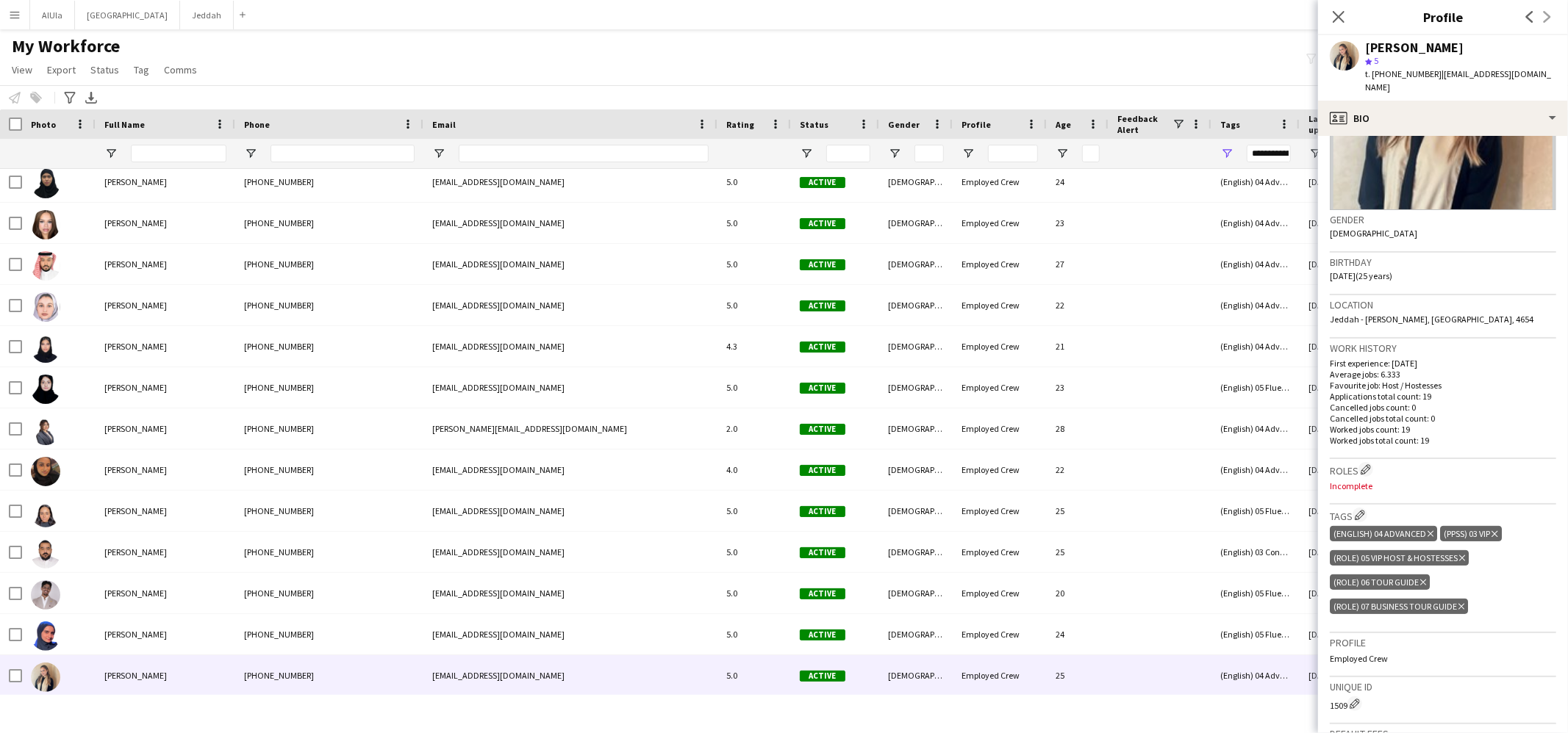
scroll to position [164, 0]
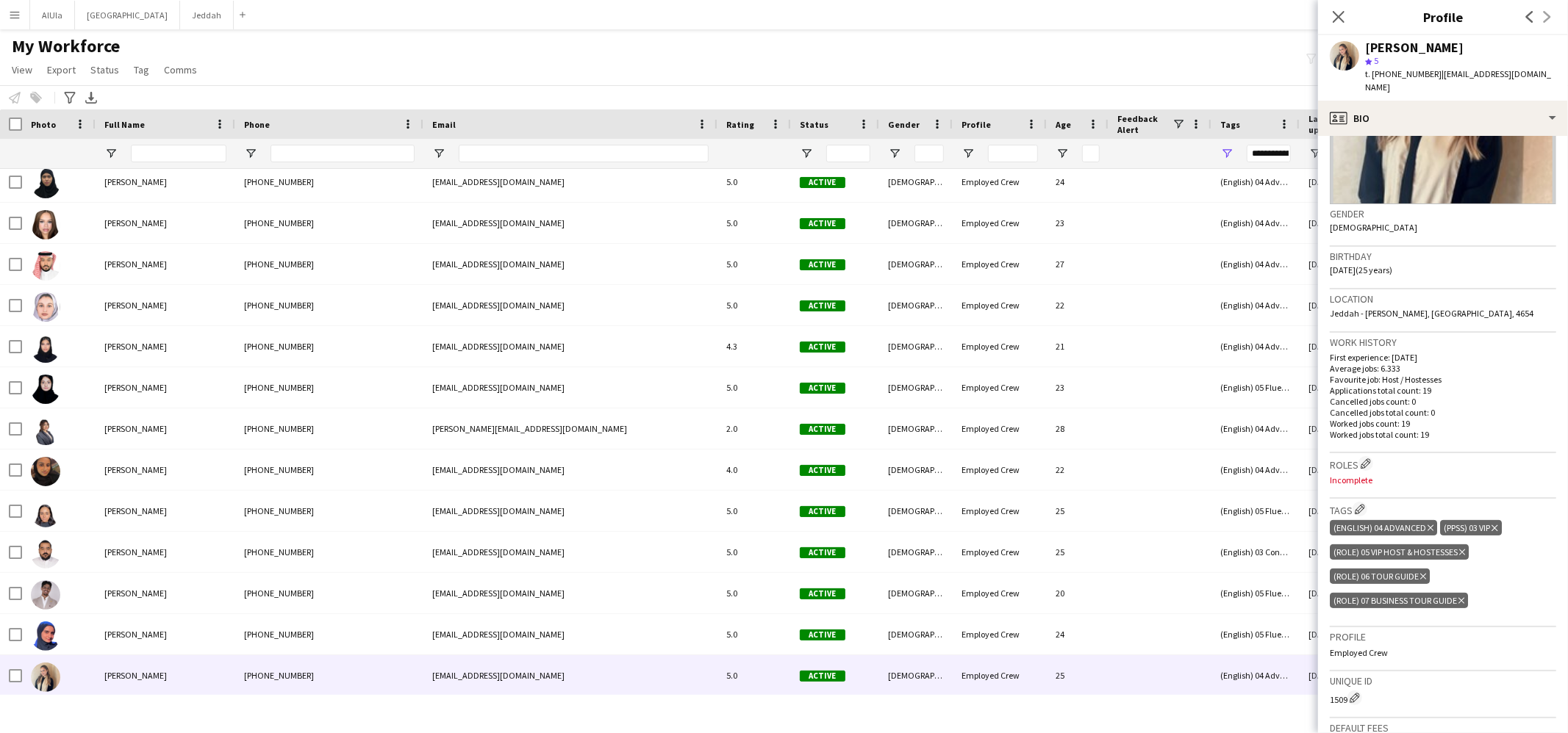
click at [1421, 574] on icon at bounding box center [1423, 577] width 6 height 6
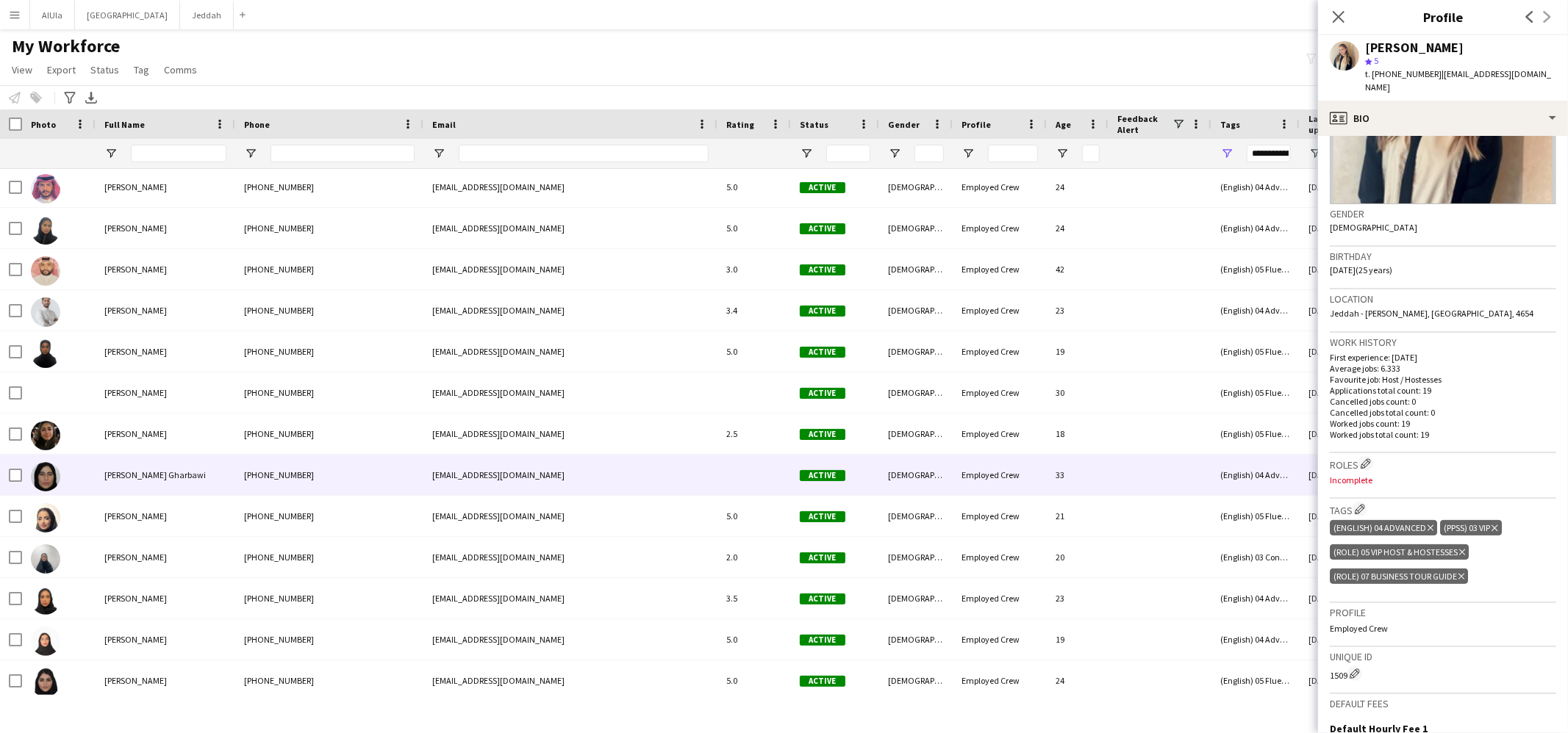
scroll to position [193, 0]
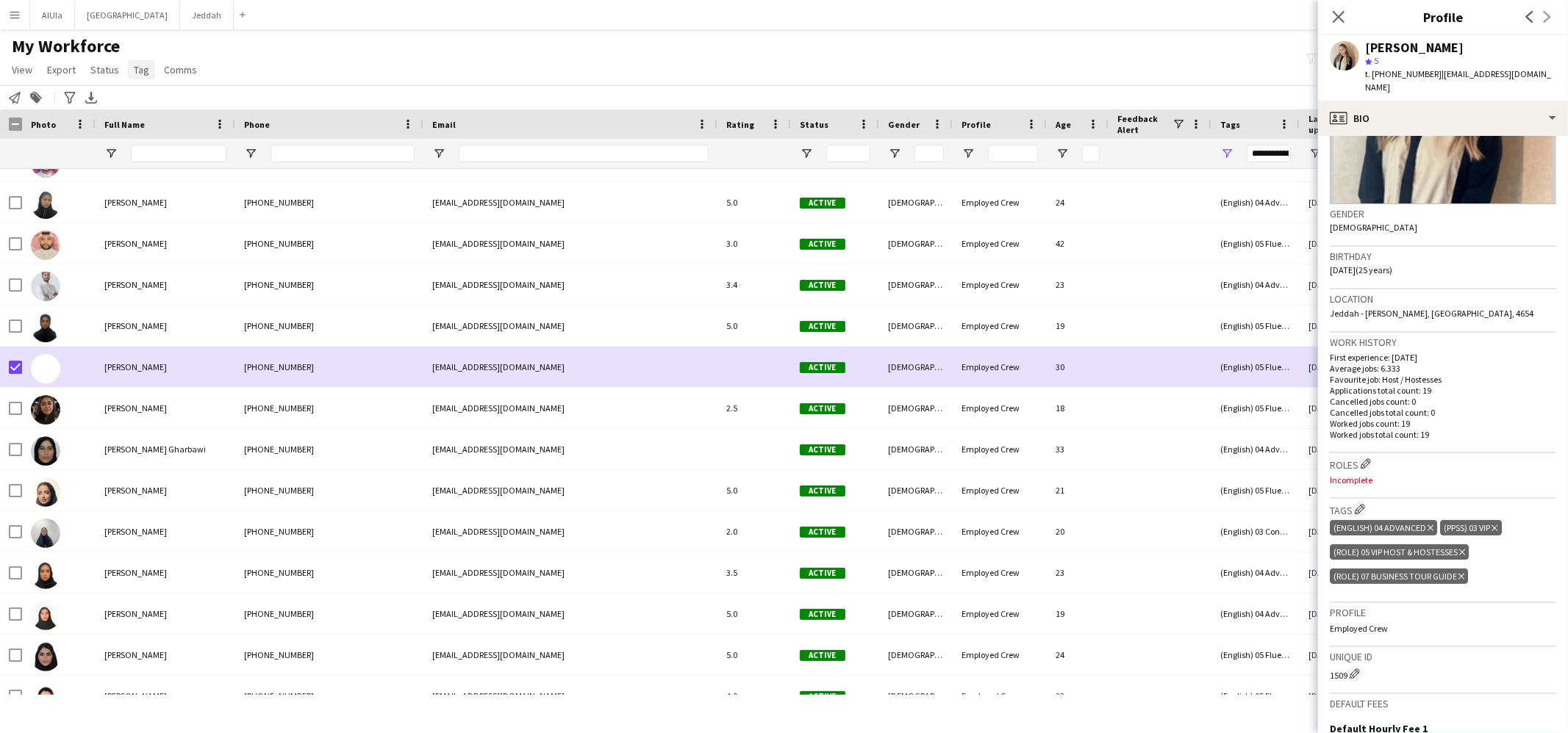
click at [140, 71] on span "Tag" at bounding box center [141, 70] width 16 height 13
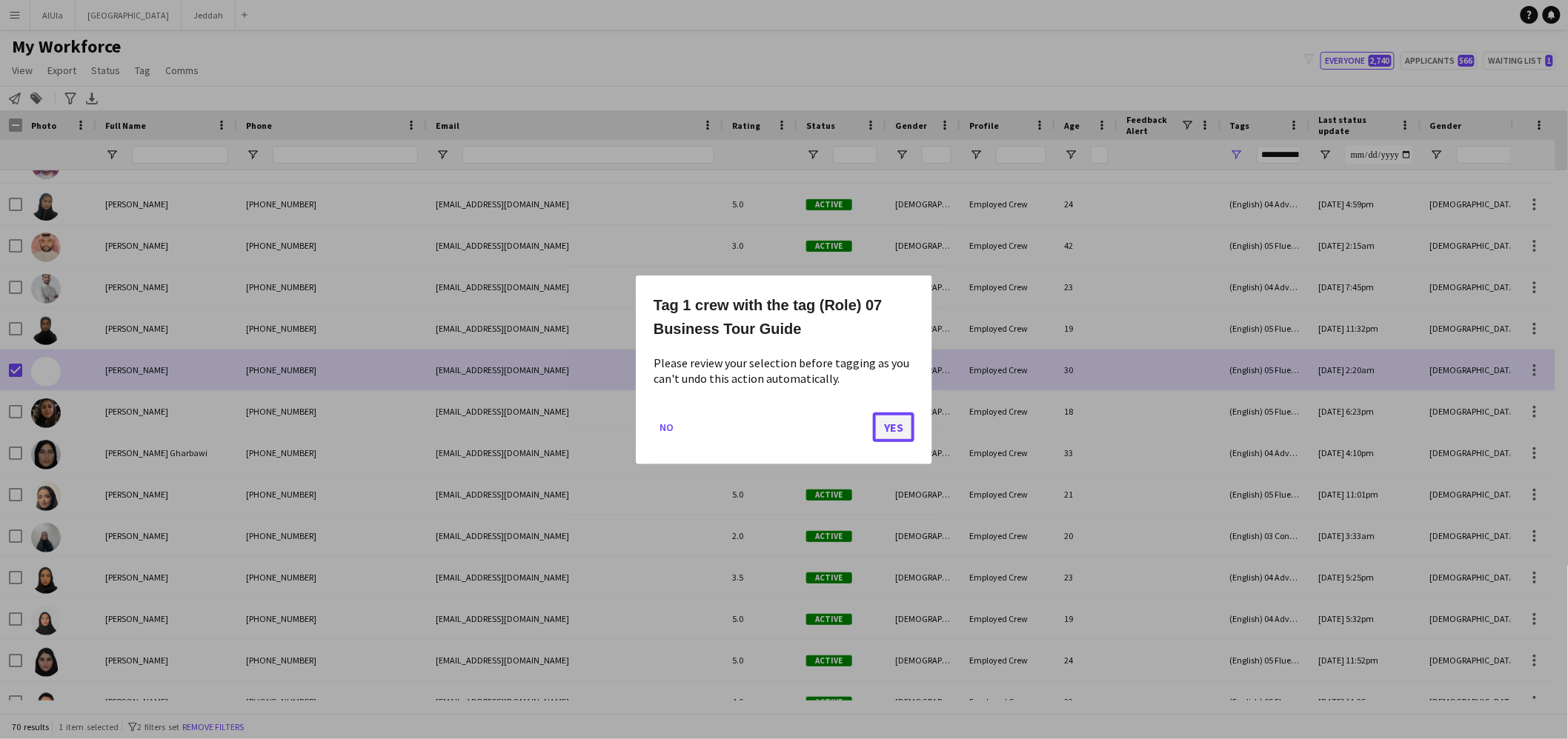
click at [890, 427] on button "Yes" at bounding box center [893, 426] width 41 height 29
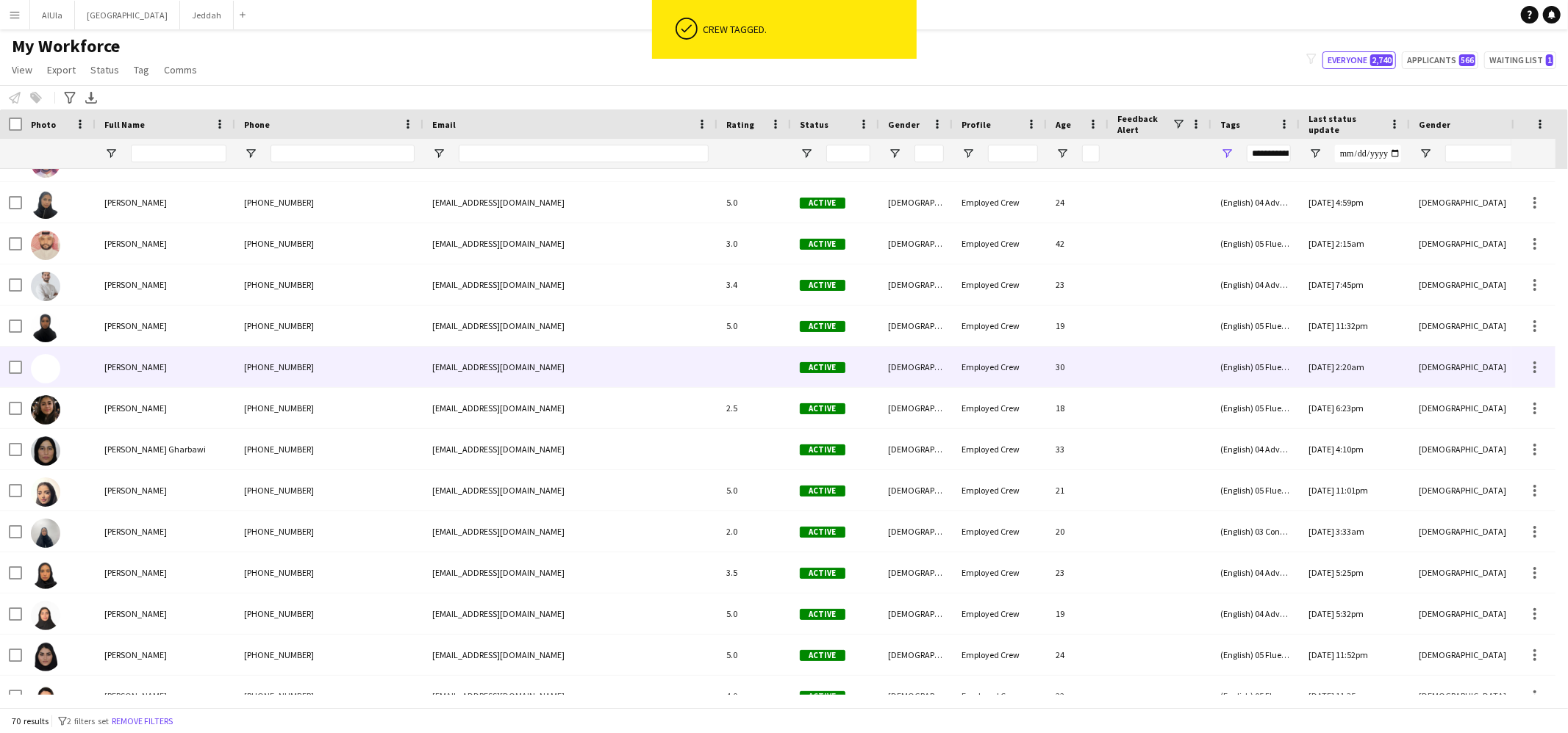
click at [219, 368] on div "[PERSON_NAME]" at bounding box center [165, 367] width 140 height 40
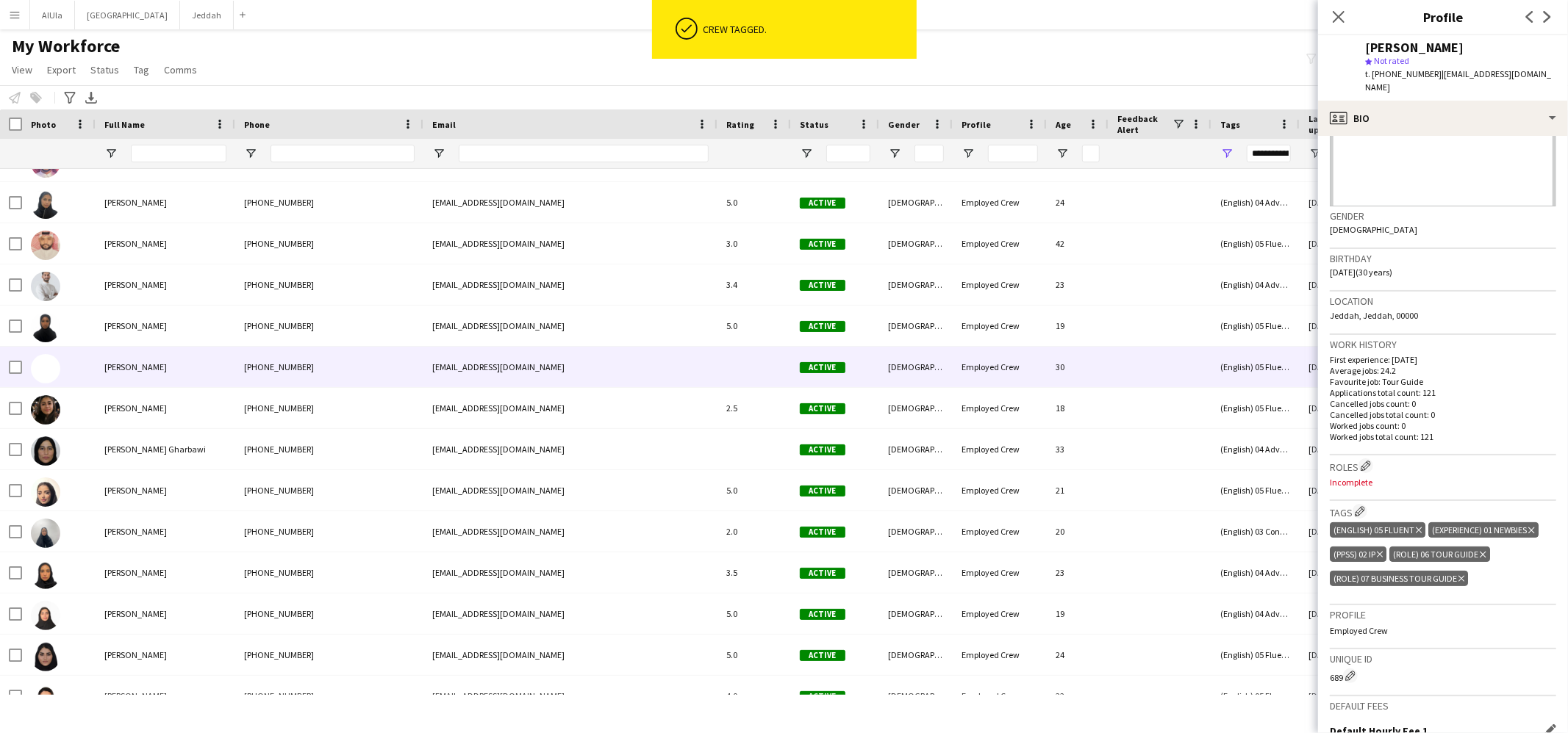
scroll to position [362, 0]
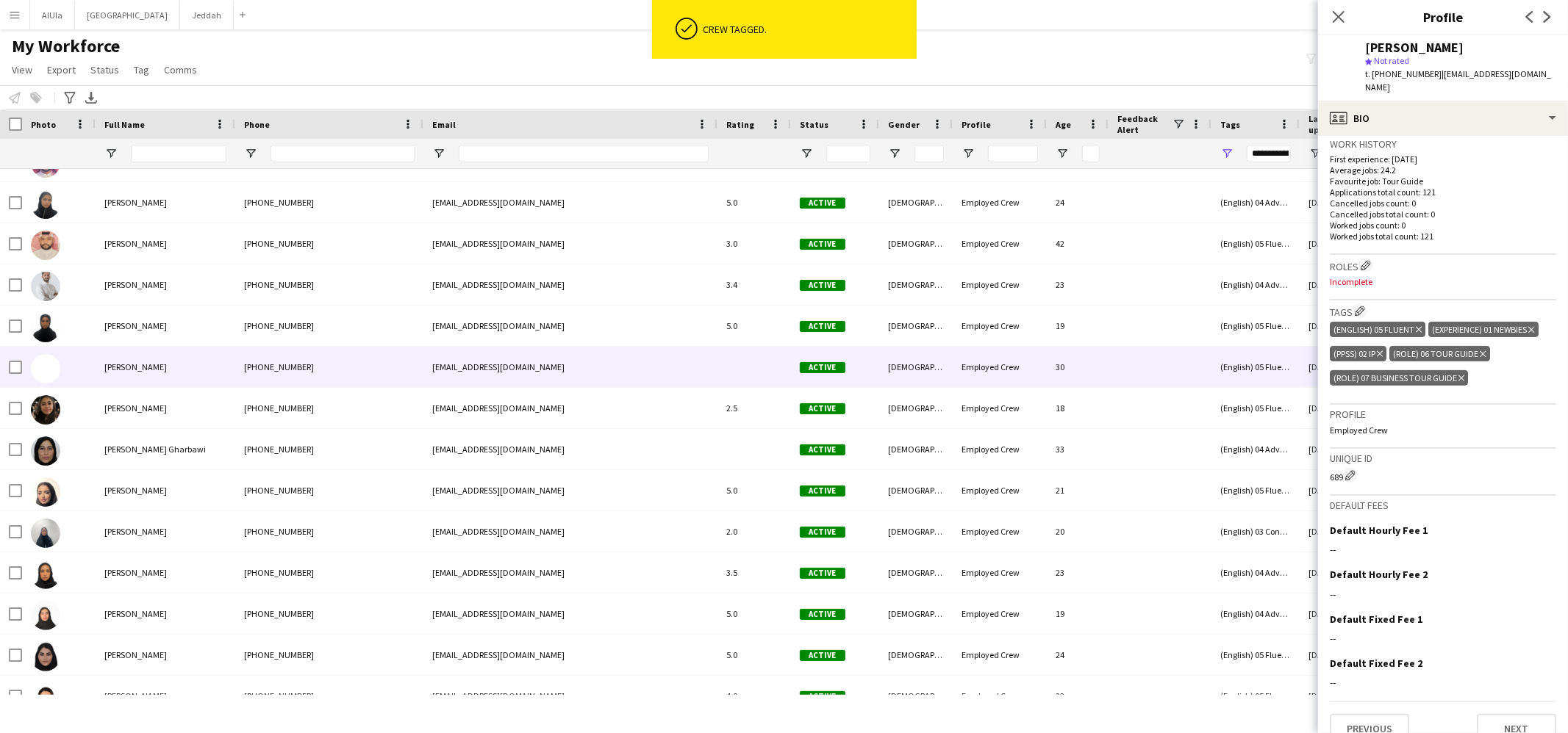
click at [1482, 350] on icon "Delete tag" at bounding box center [1482, 354] width 6 height 9
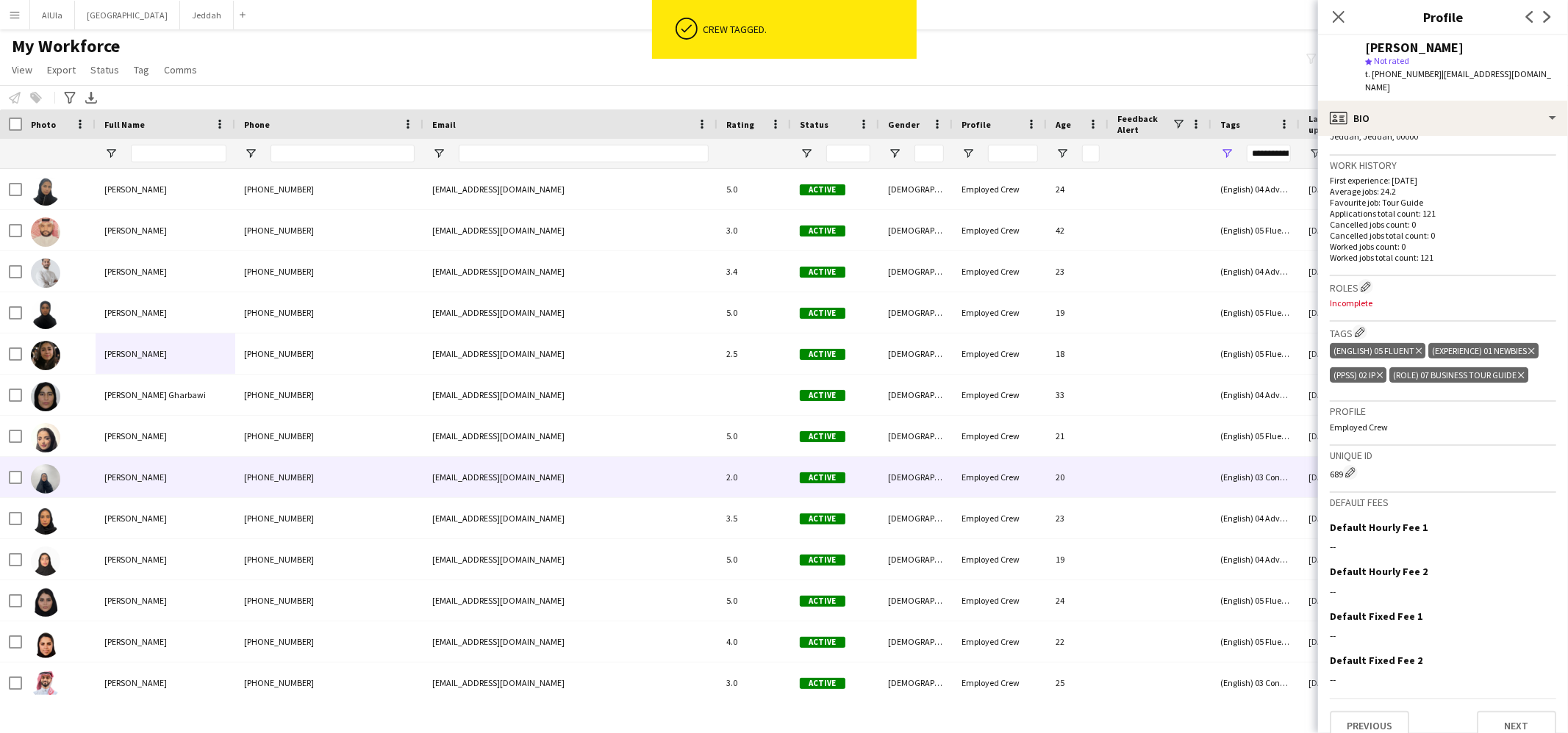
scroll to position [219, 0]
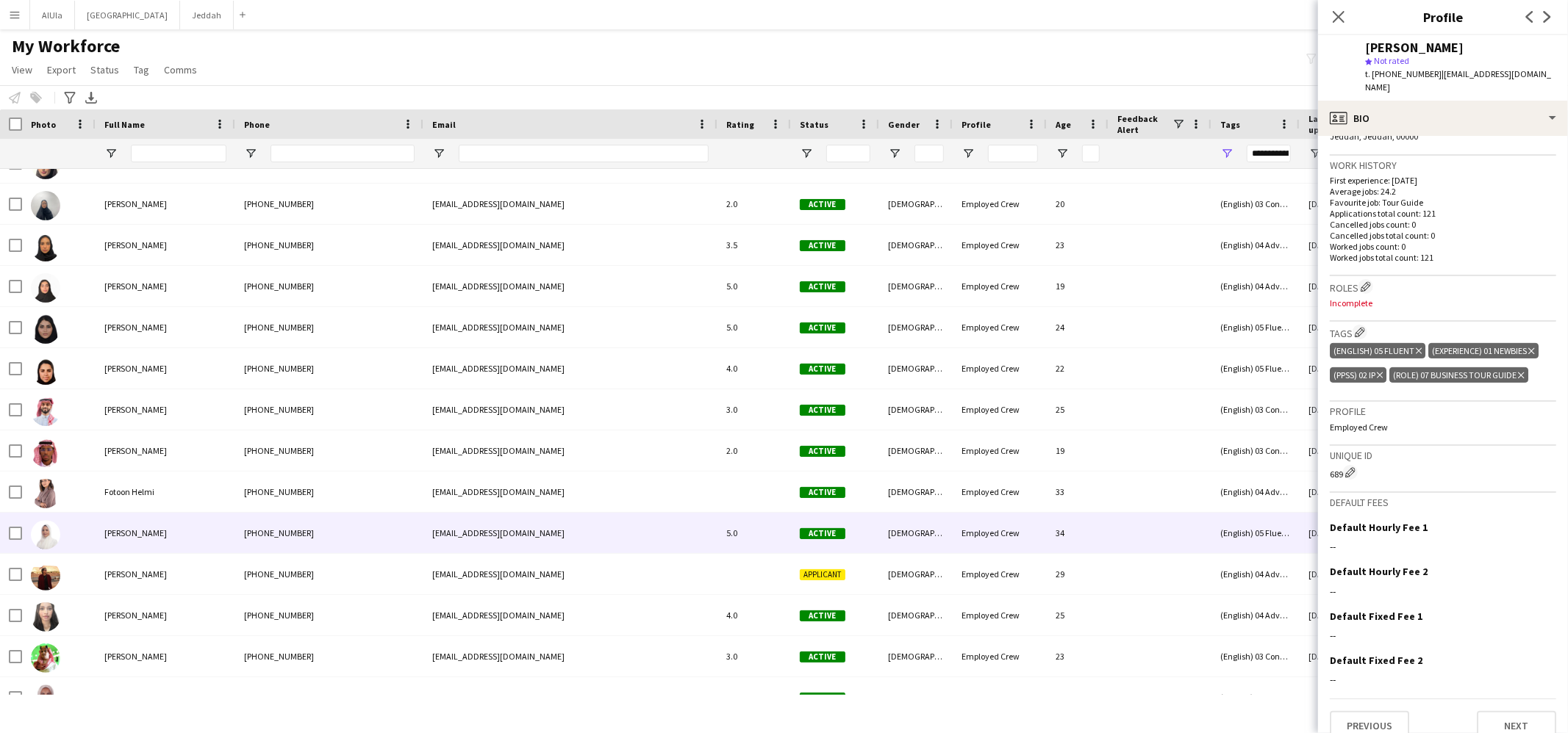
click at [157, 543] on div "[PERSON_NAME]" at bounding box center [165, 533] width 140 height 40
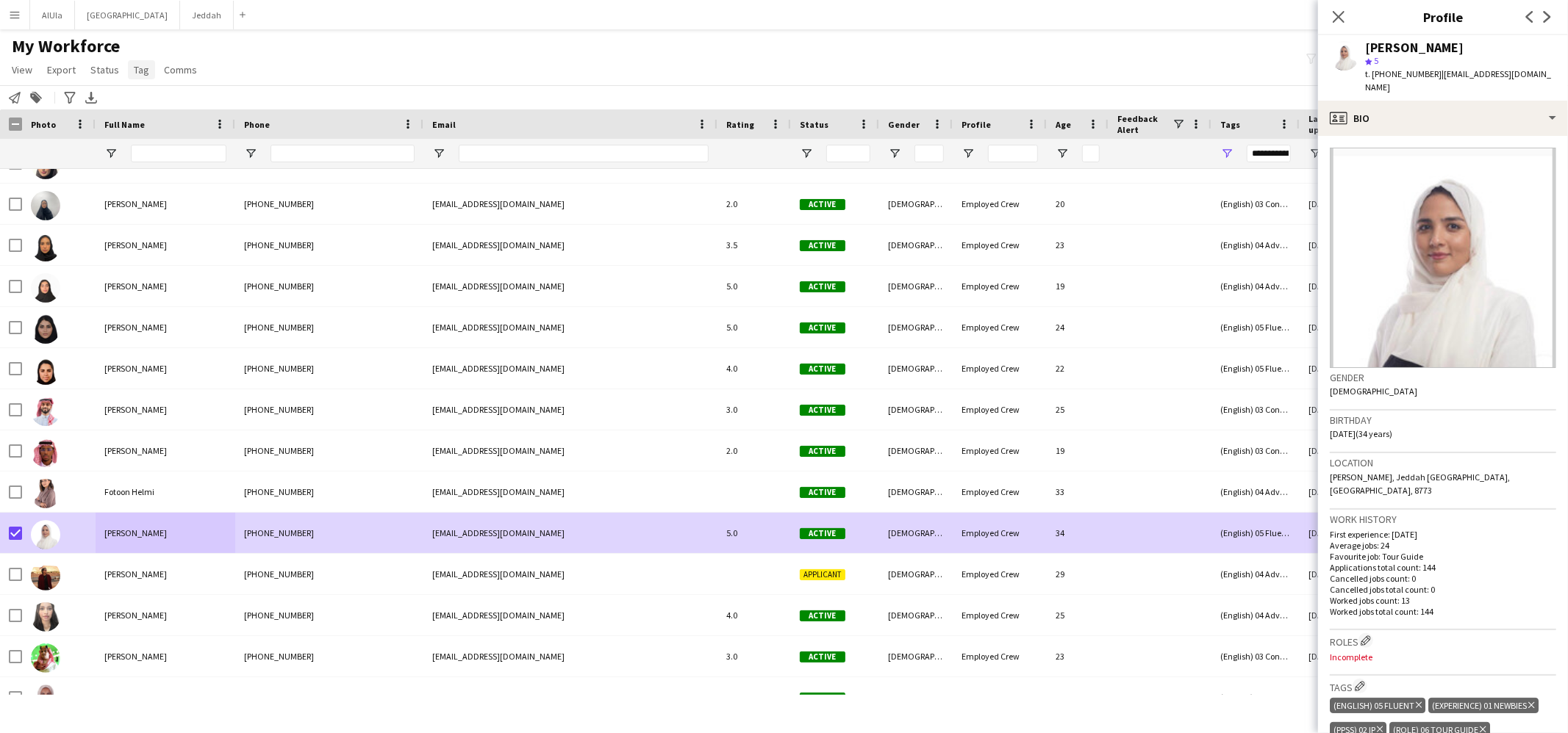
click at [138, 71] on span "Tag" at bounding box center [141, 70] width 16 height 13
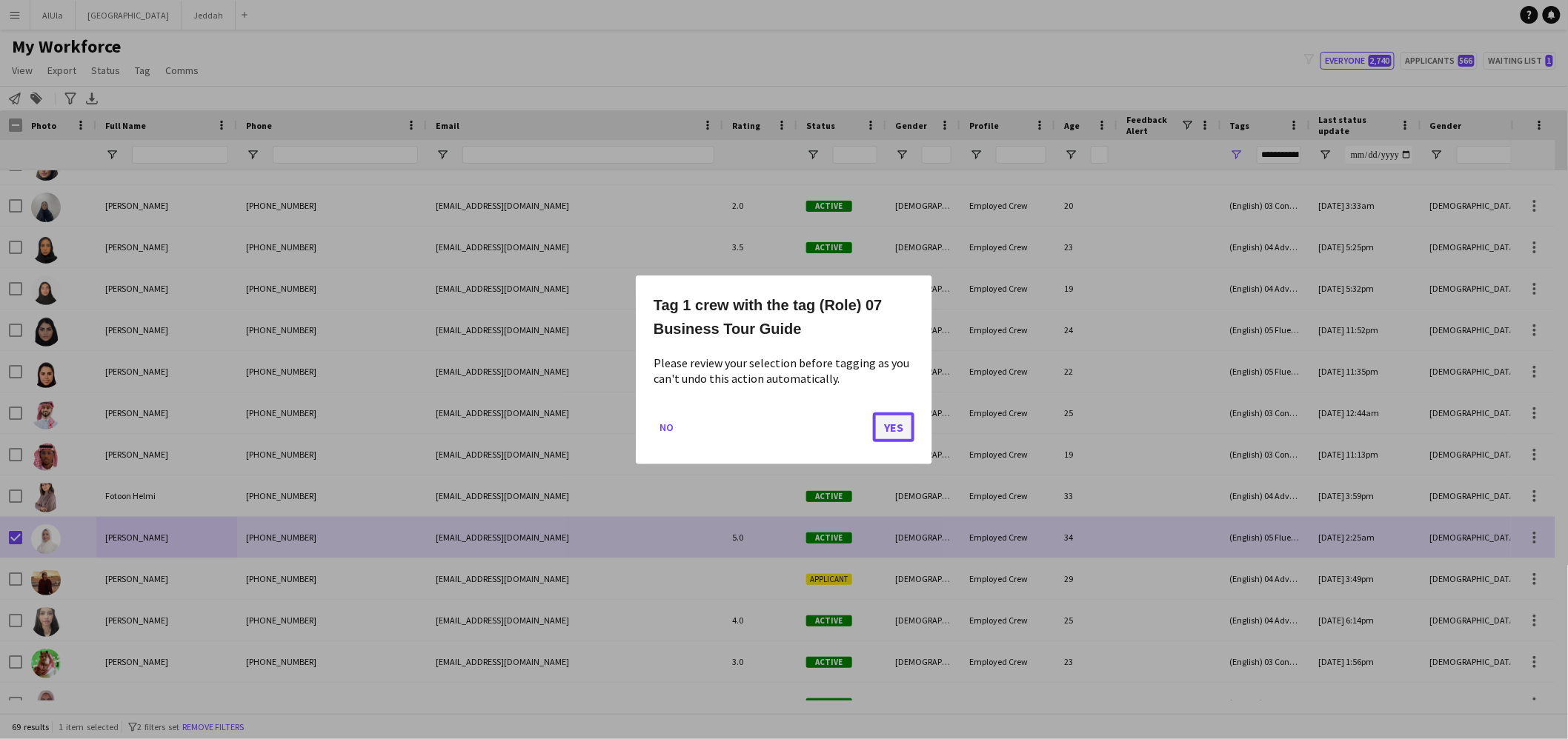
click at [901, 421] on button "Yes" at bounding box center [893, 426] width 41 height 29
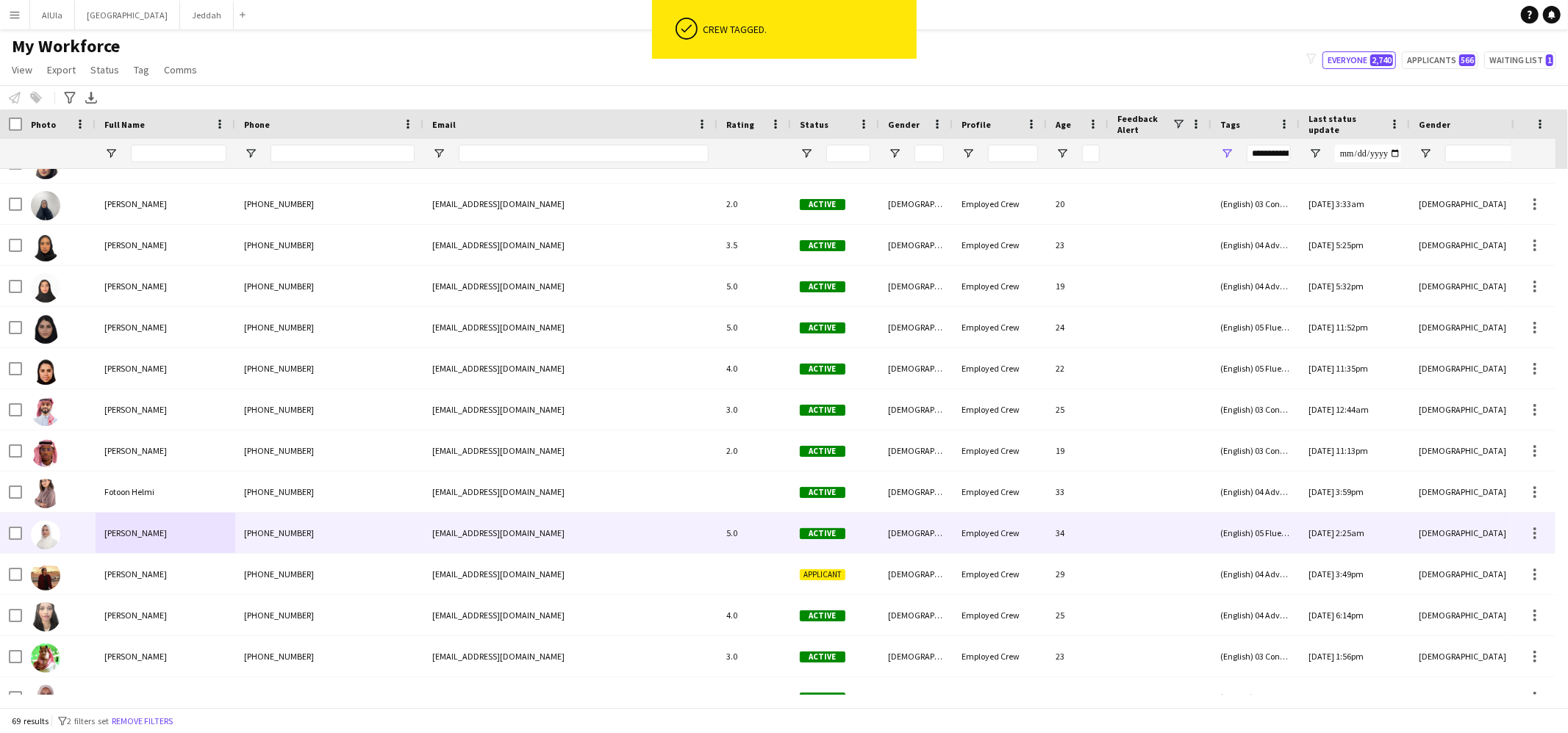
click at [127, 534] on span "[PERSON_NAME]" at bounding box center [136, 533] width 63 height 11
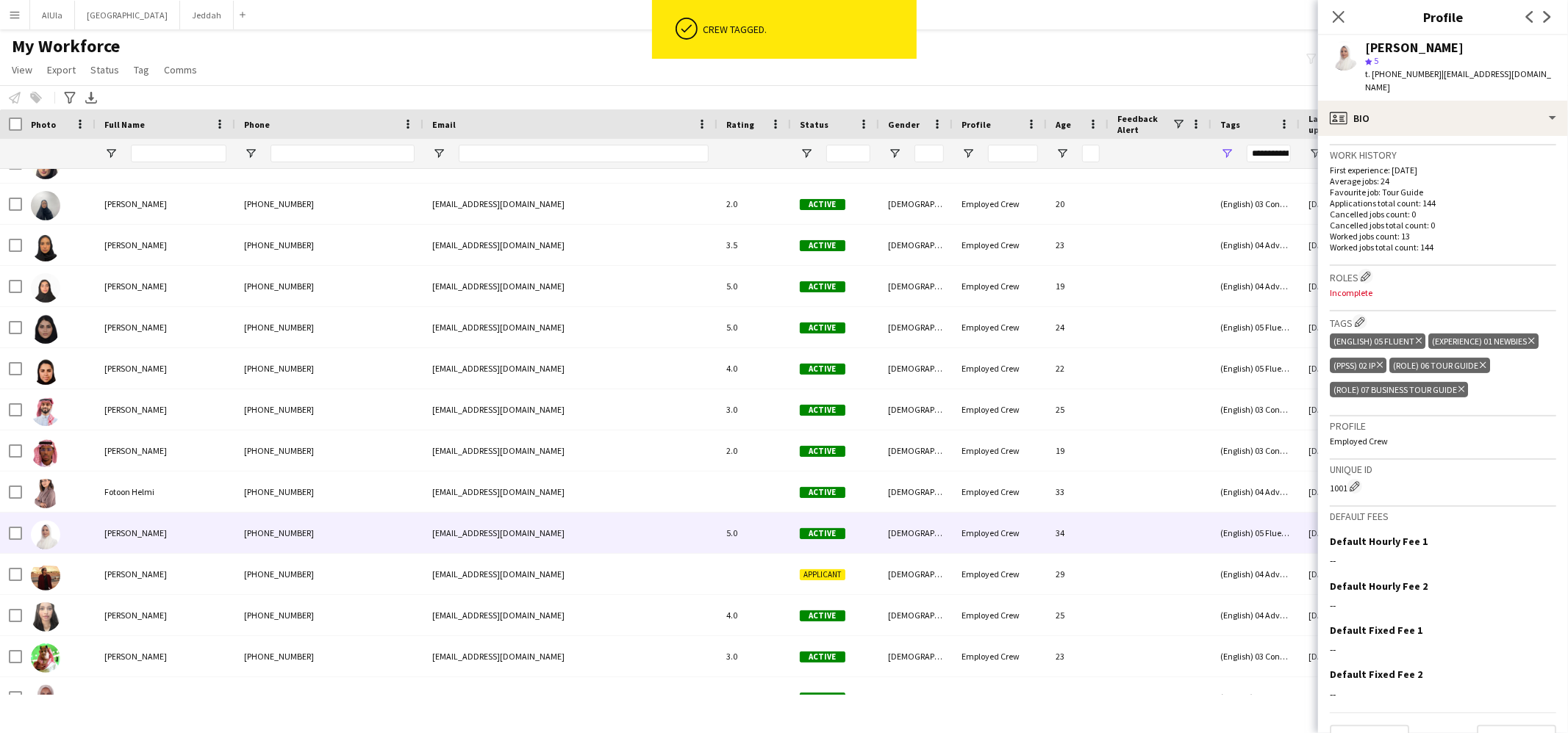
click at [1482, 361] on icon "Delete tag" at bounding box center [1482, 365] width 6 height 9
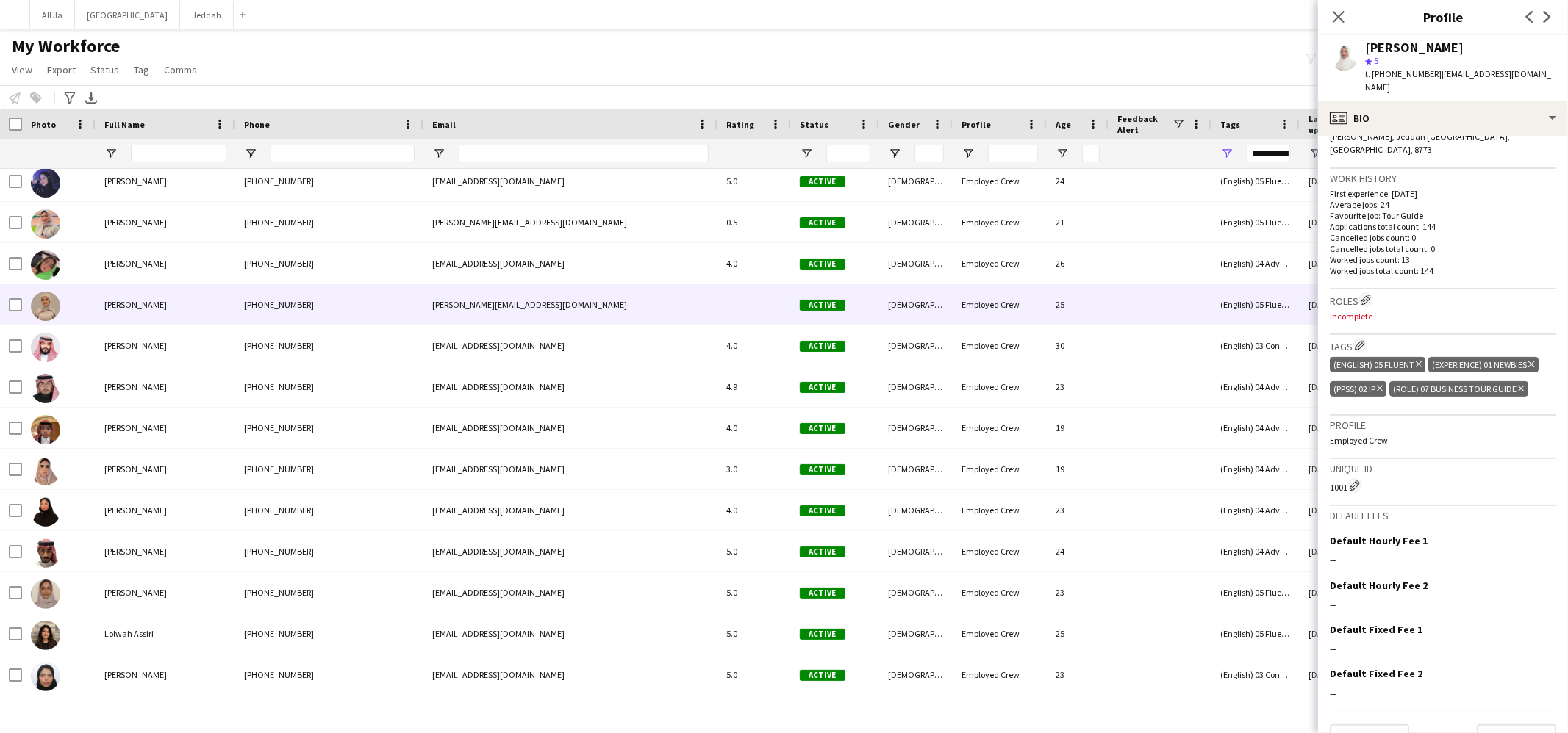
click at [161, 309] on div "[PERSON_NAME]" at bounding box center [165, 304] width 140 height 40
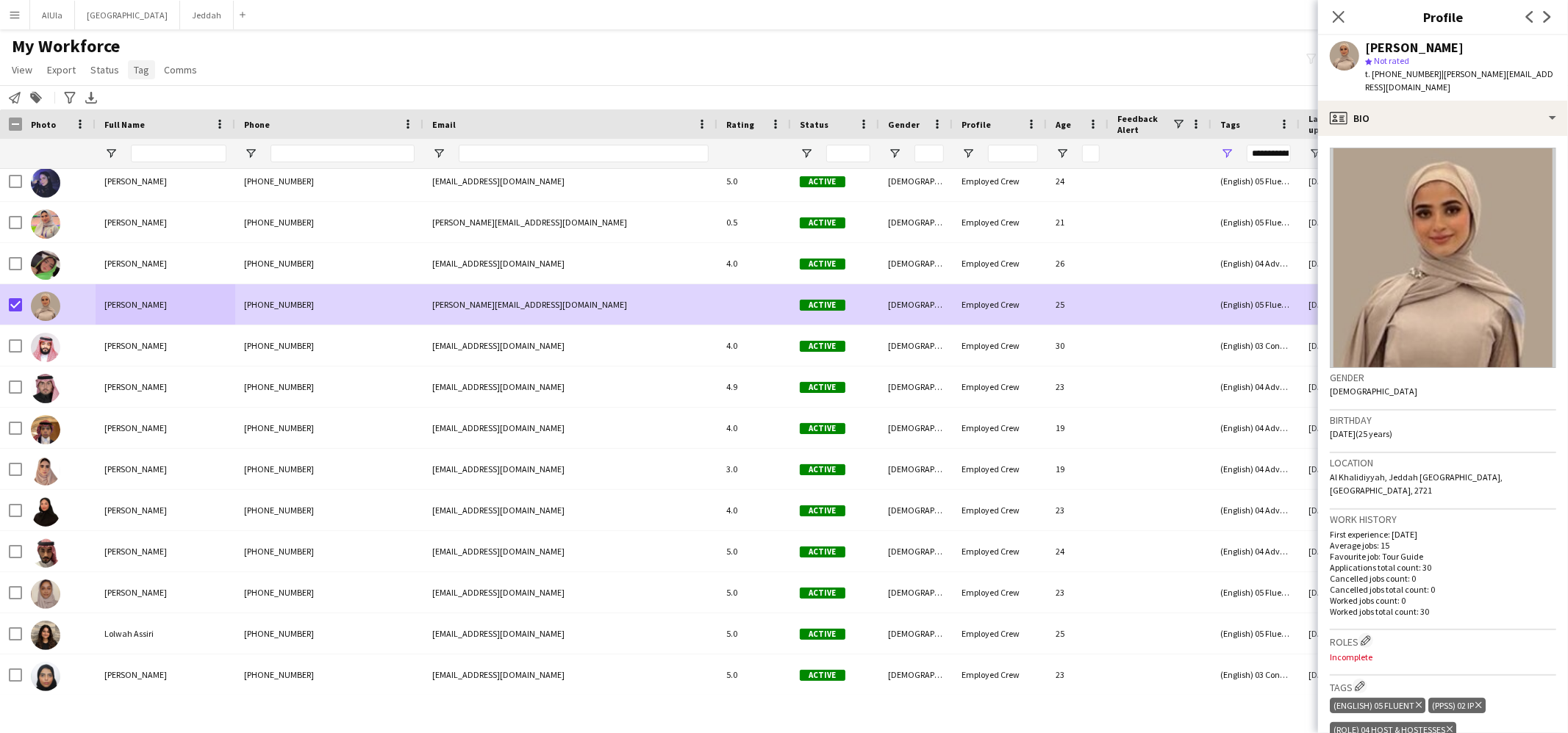
click at [138, 79] on link "Tag" at bounding box center [141, 70] width 28 height 19
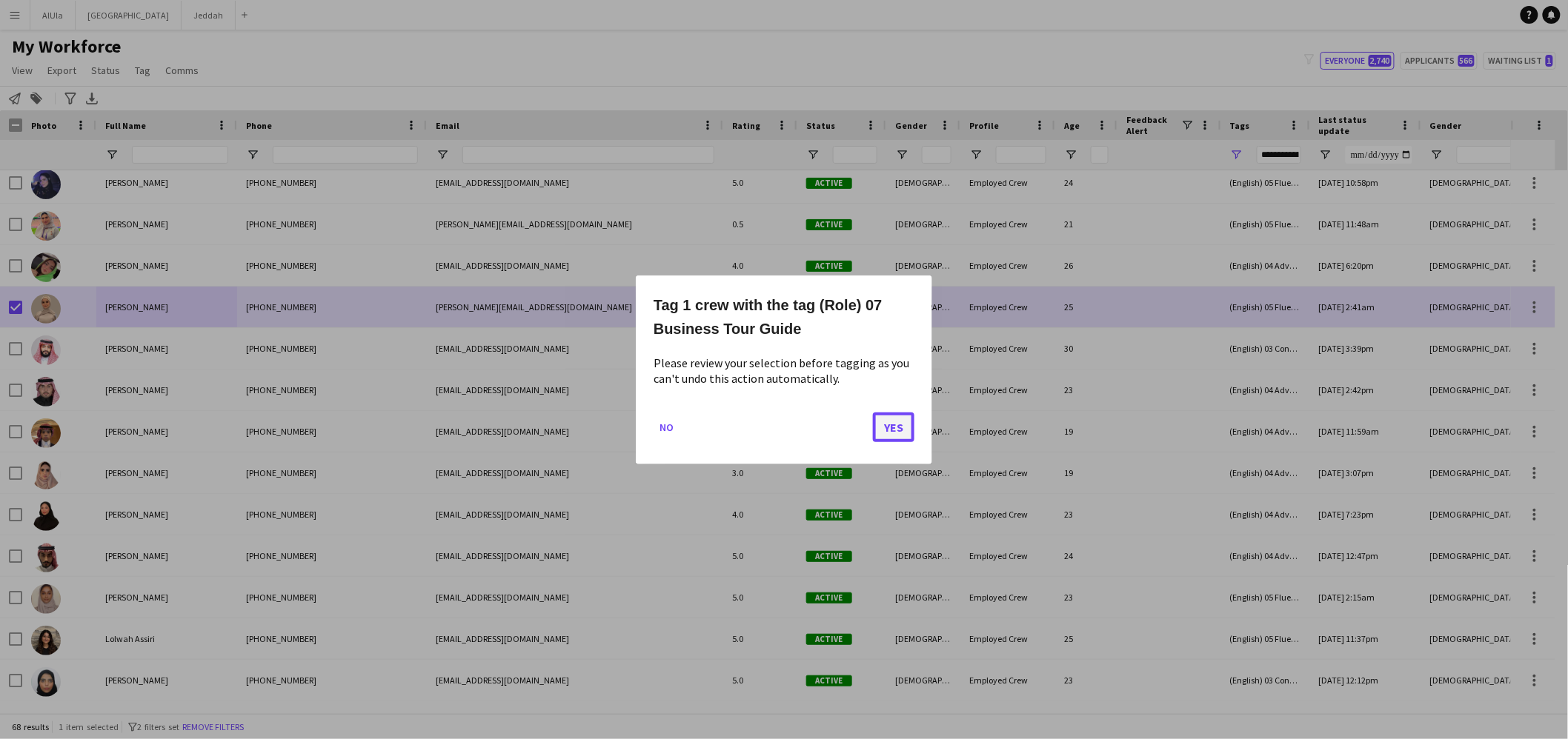
click at [907, 423] on button "Yes" at bounding box center [893, 426] width 41 height 29
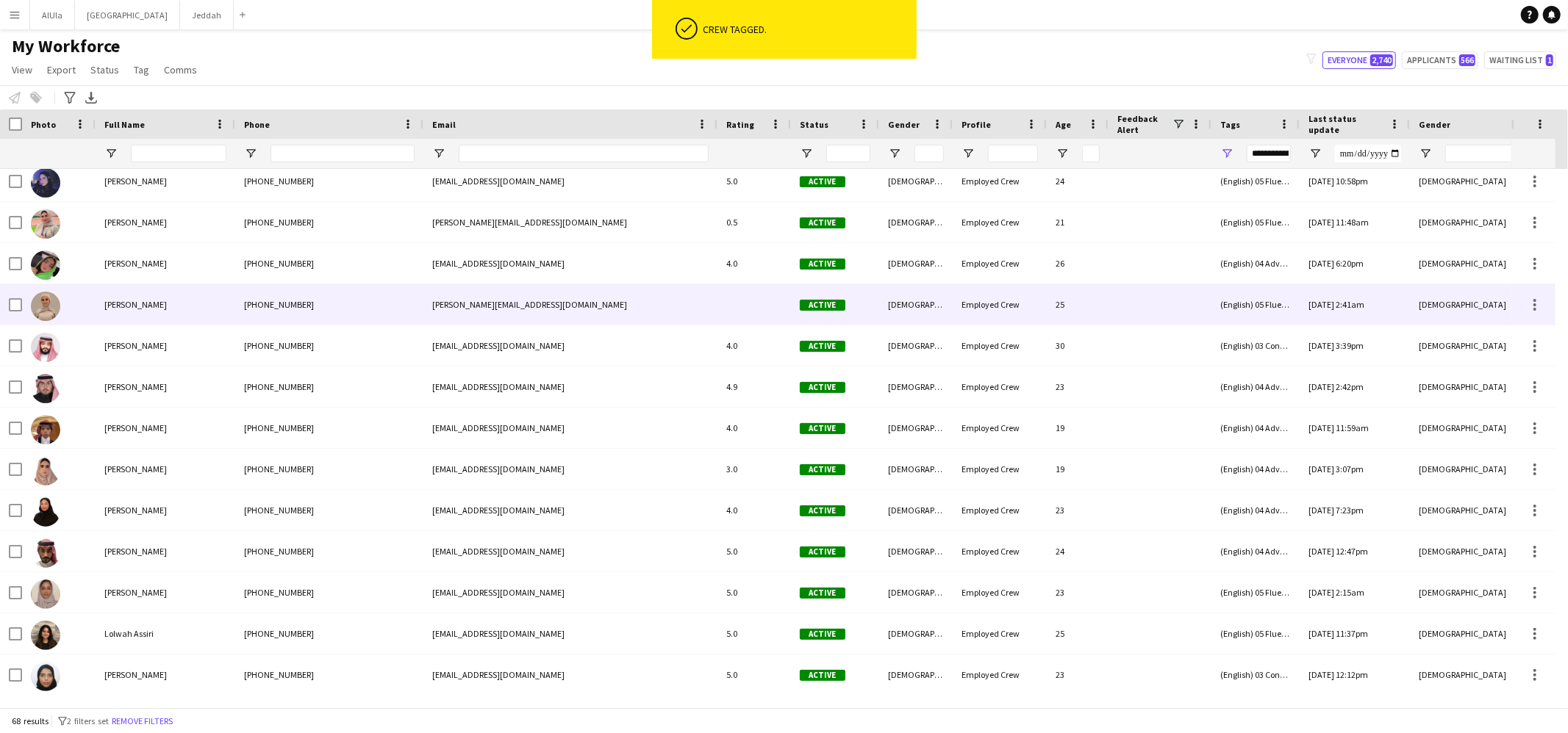
click at [191, 296] on div "[PERSON_NAME]" at bounding box center [165, 304] width 140 height 40
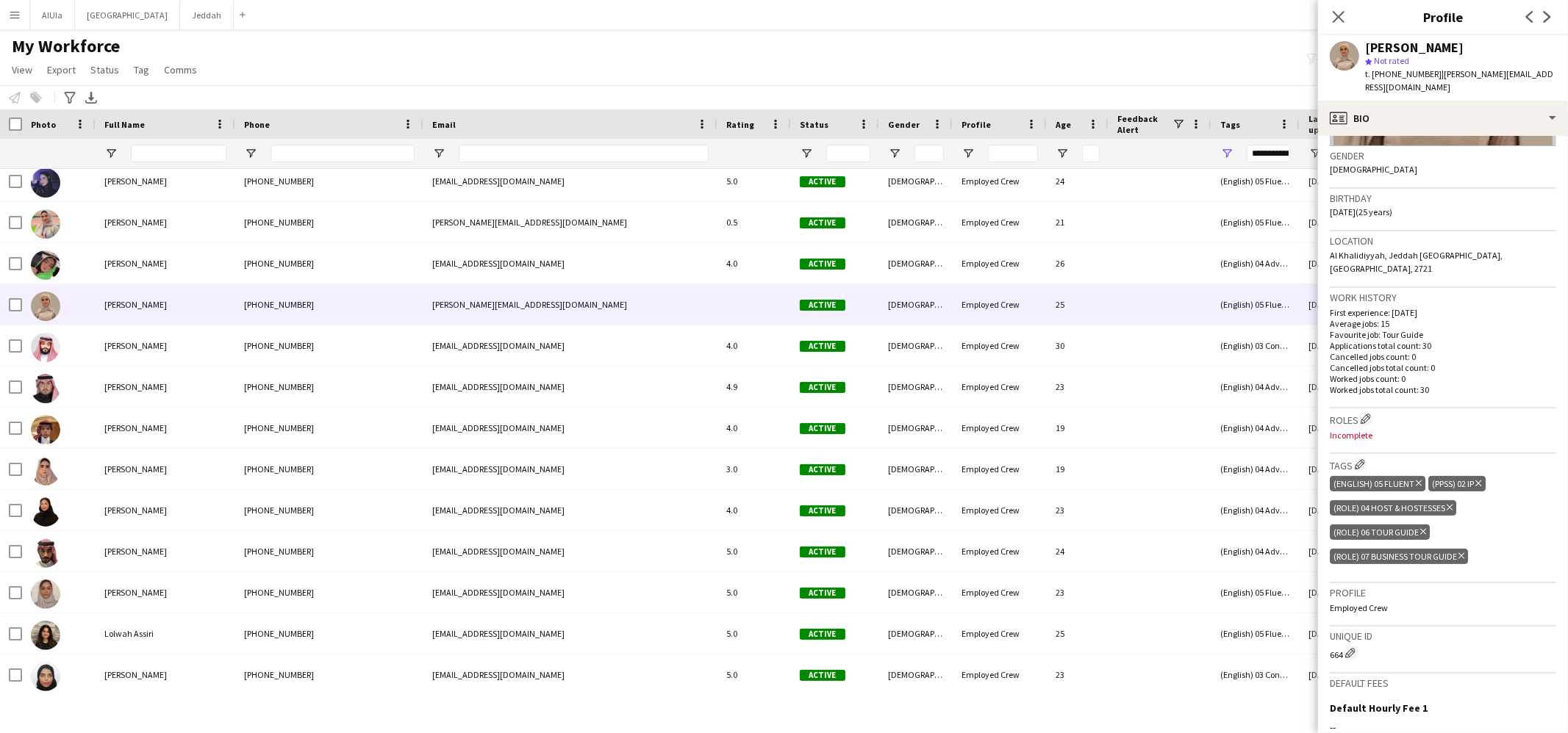
click at [1421, 528] on icon "Delete tag" at bounding box center [1423, 532] width 6 height 9
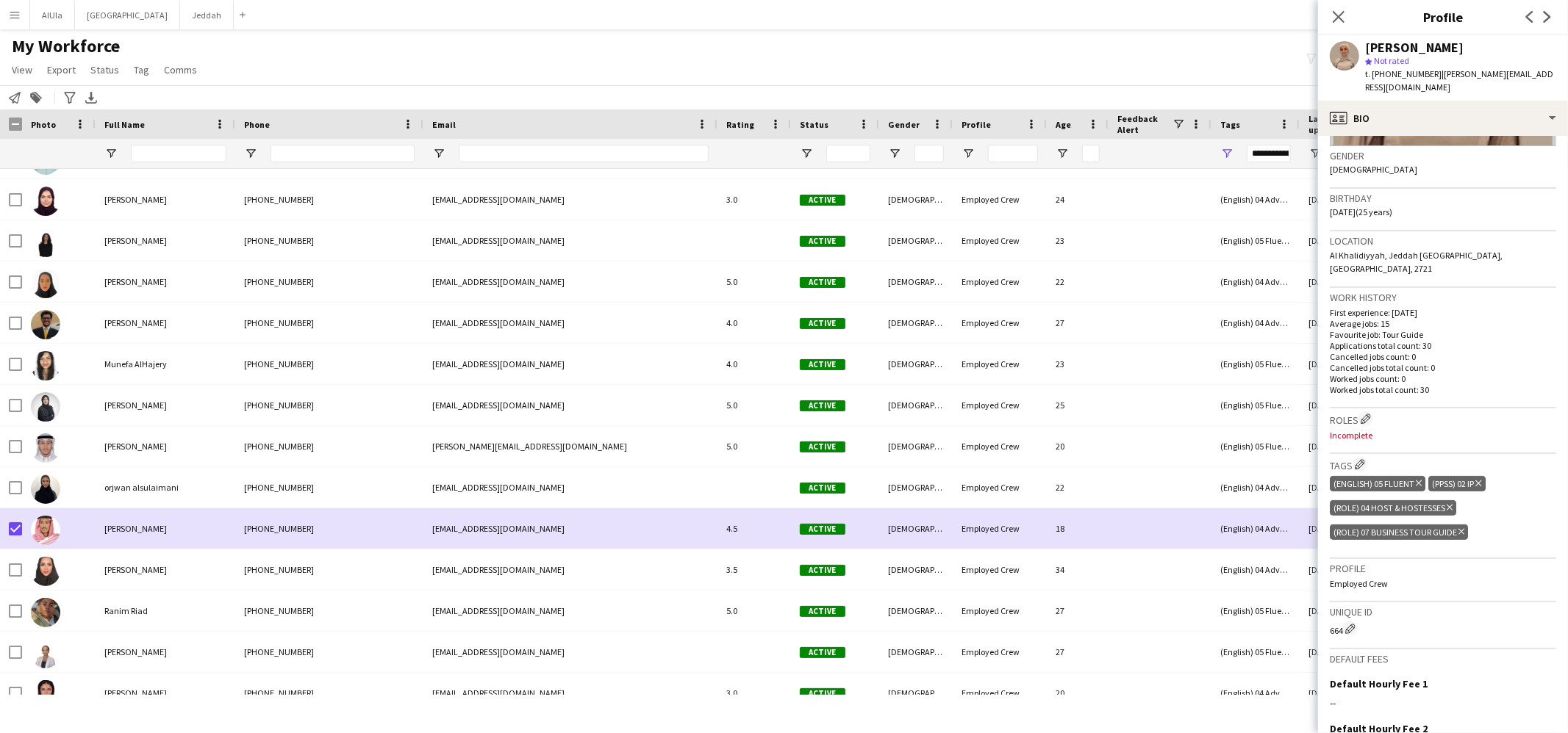
click at [147, 55] on h1 "My Workforce" at bounding box center [106, 46] width 211 height 22
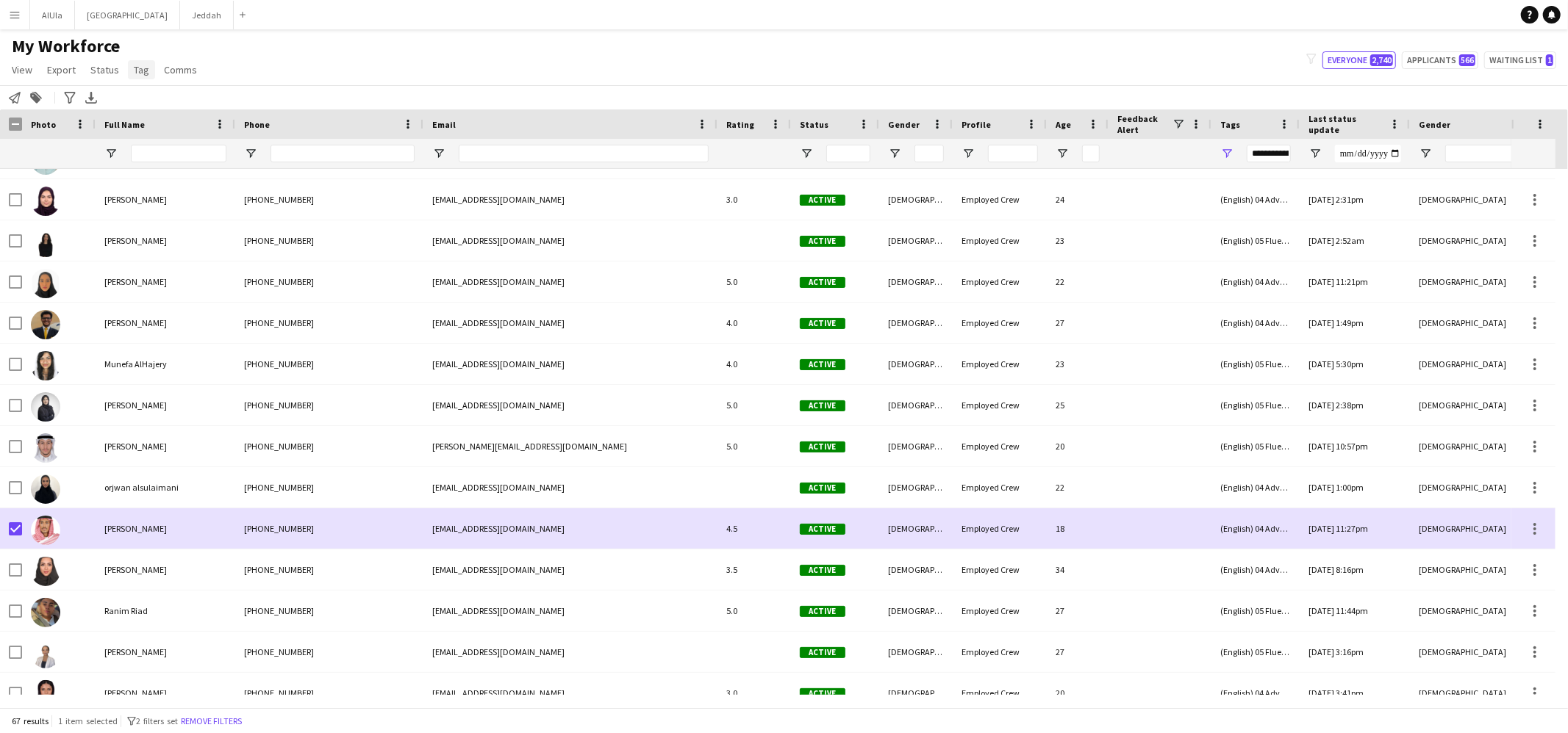
click at [147, 67] on link "Tag" at bounding box center [141, 70] width 28 height 19
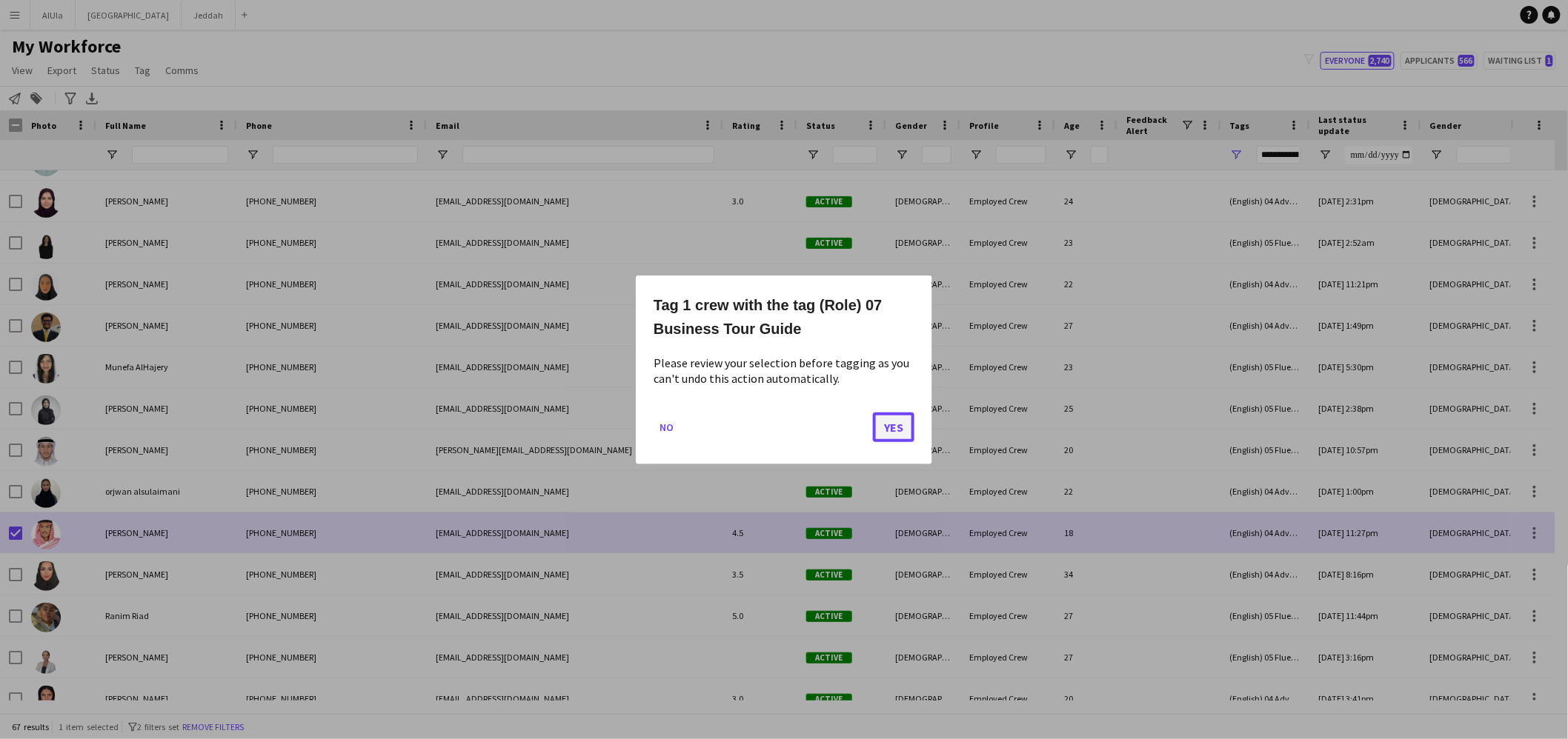
click at [888, 431] on button "Yes" at bounding box center [893, 426] width 41 height 29
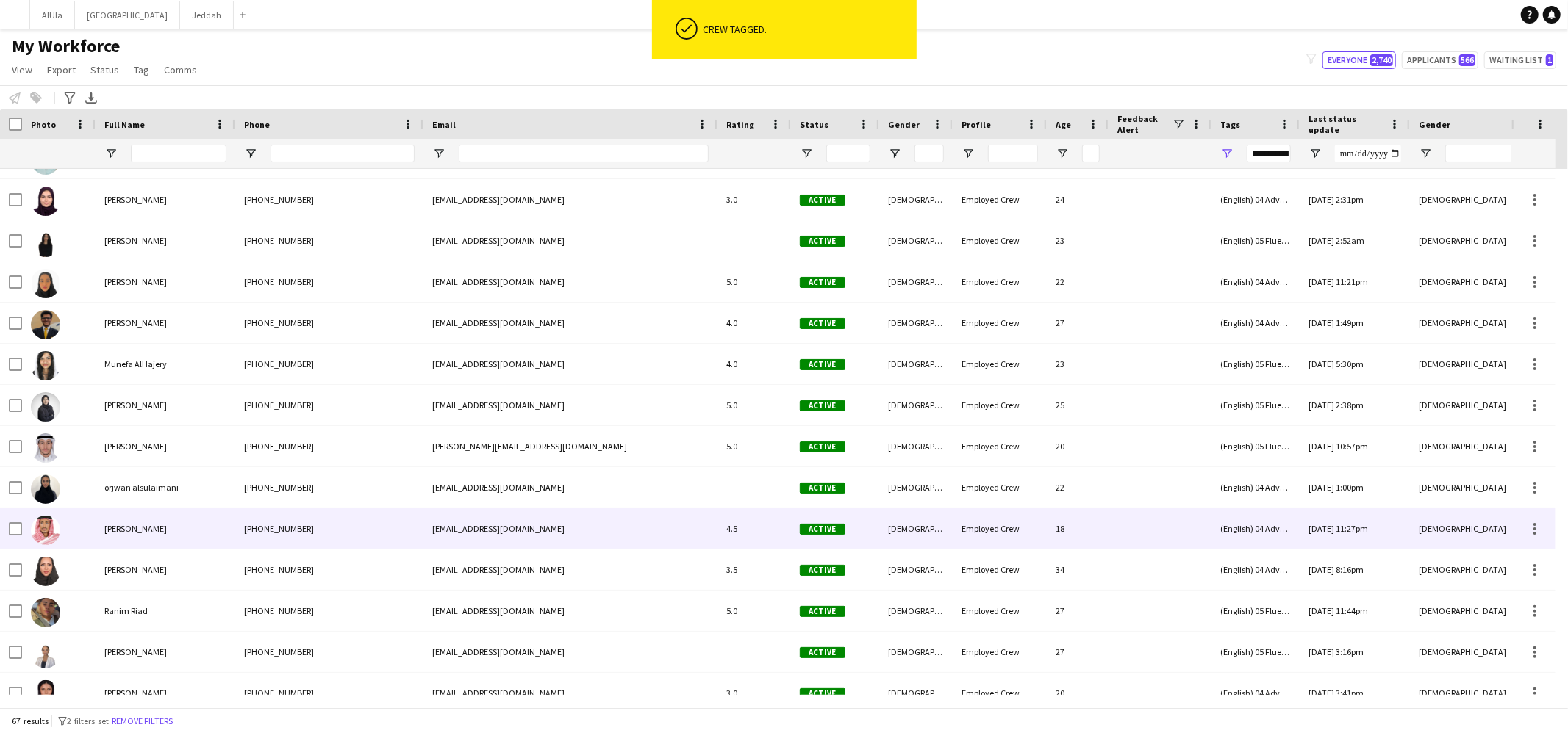
click at [229, 523] on div "[PERSON_NAME]" at bounding box center [165, 528] width 140 height 40
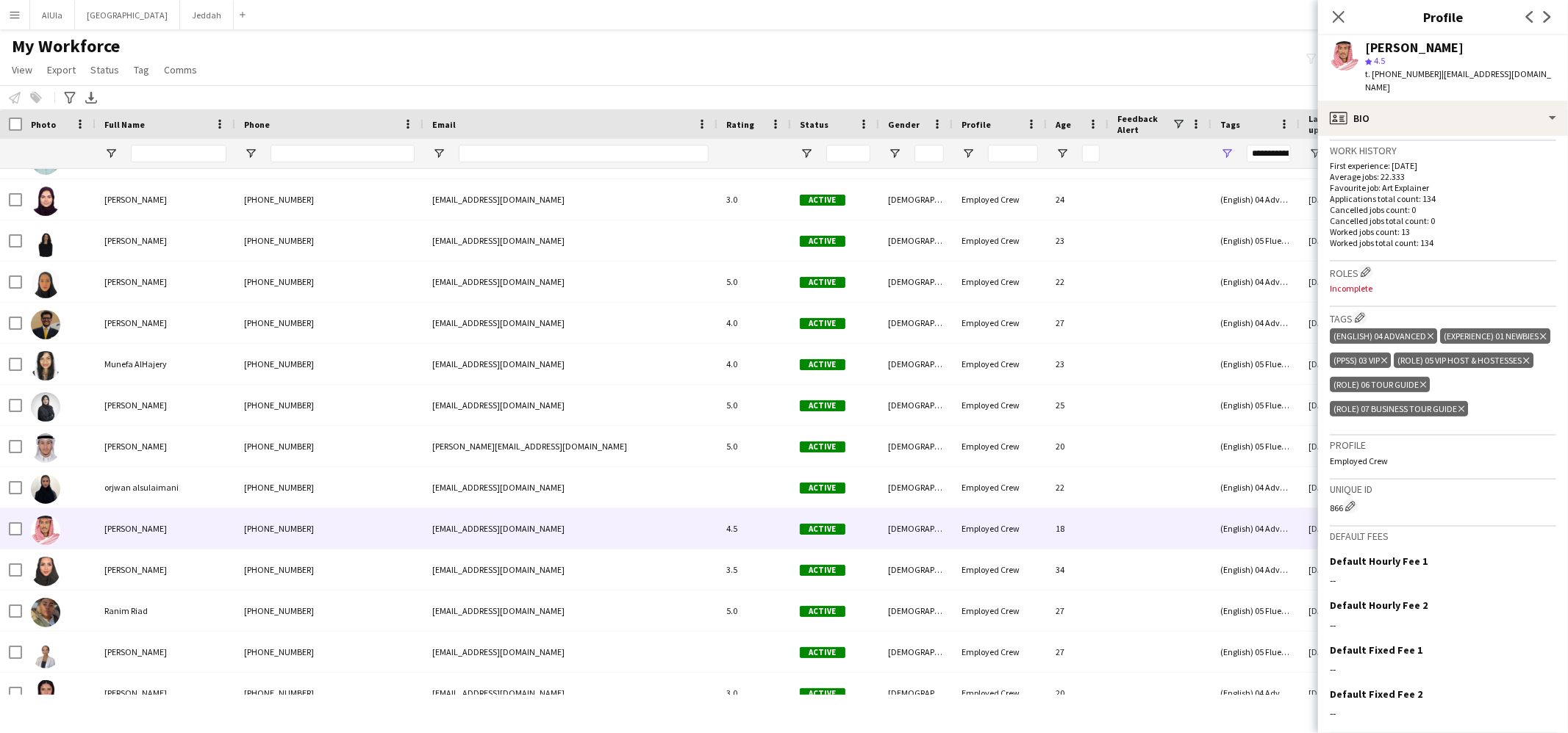
click at [1422, 388] on icon at bounding box center [1423, 385] width 6 height 6
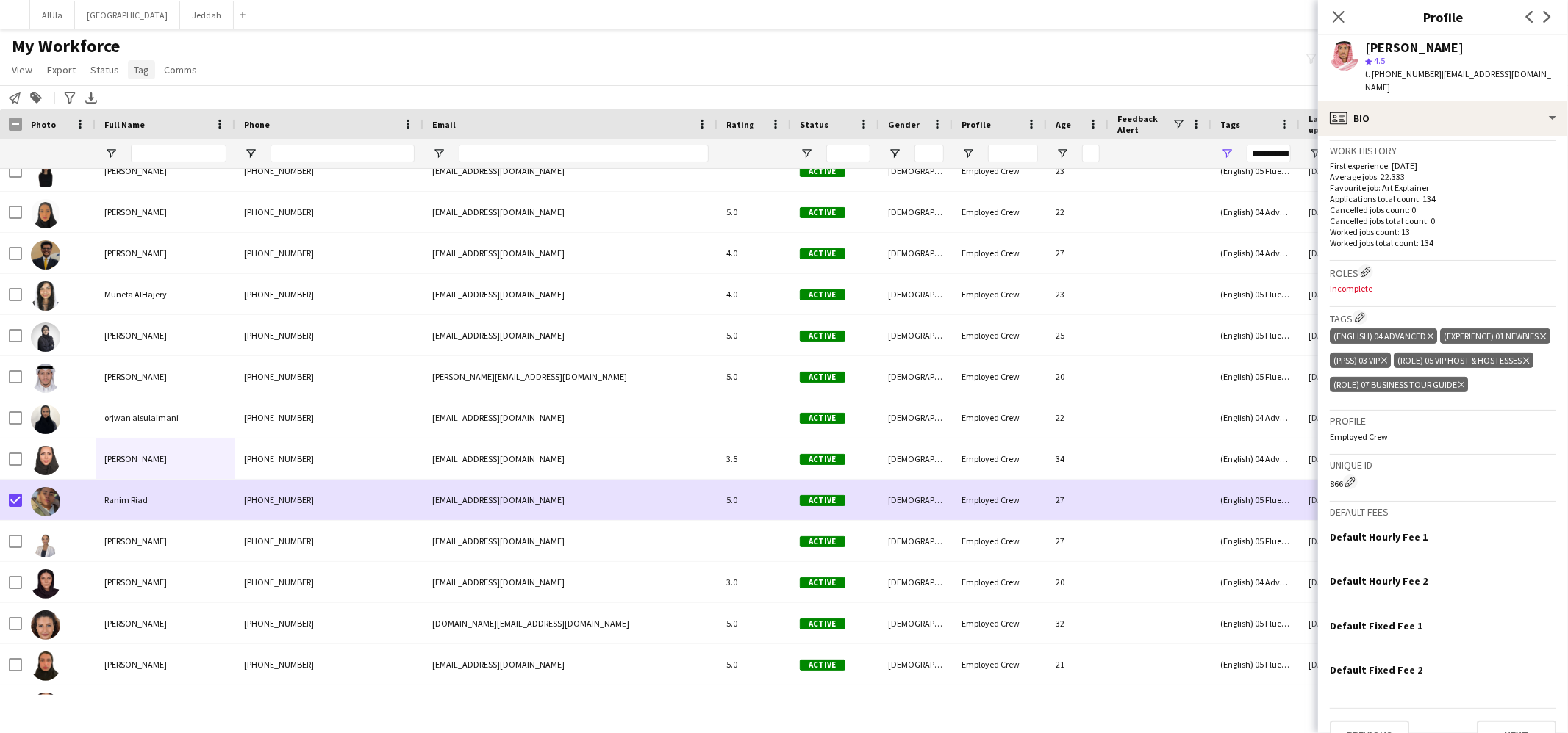
click at [148, 73] on link "Tag" at bounding box center [141, 70] width 28 height 19
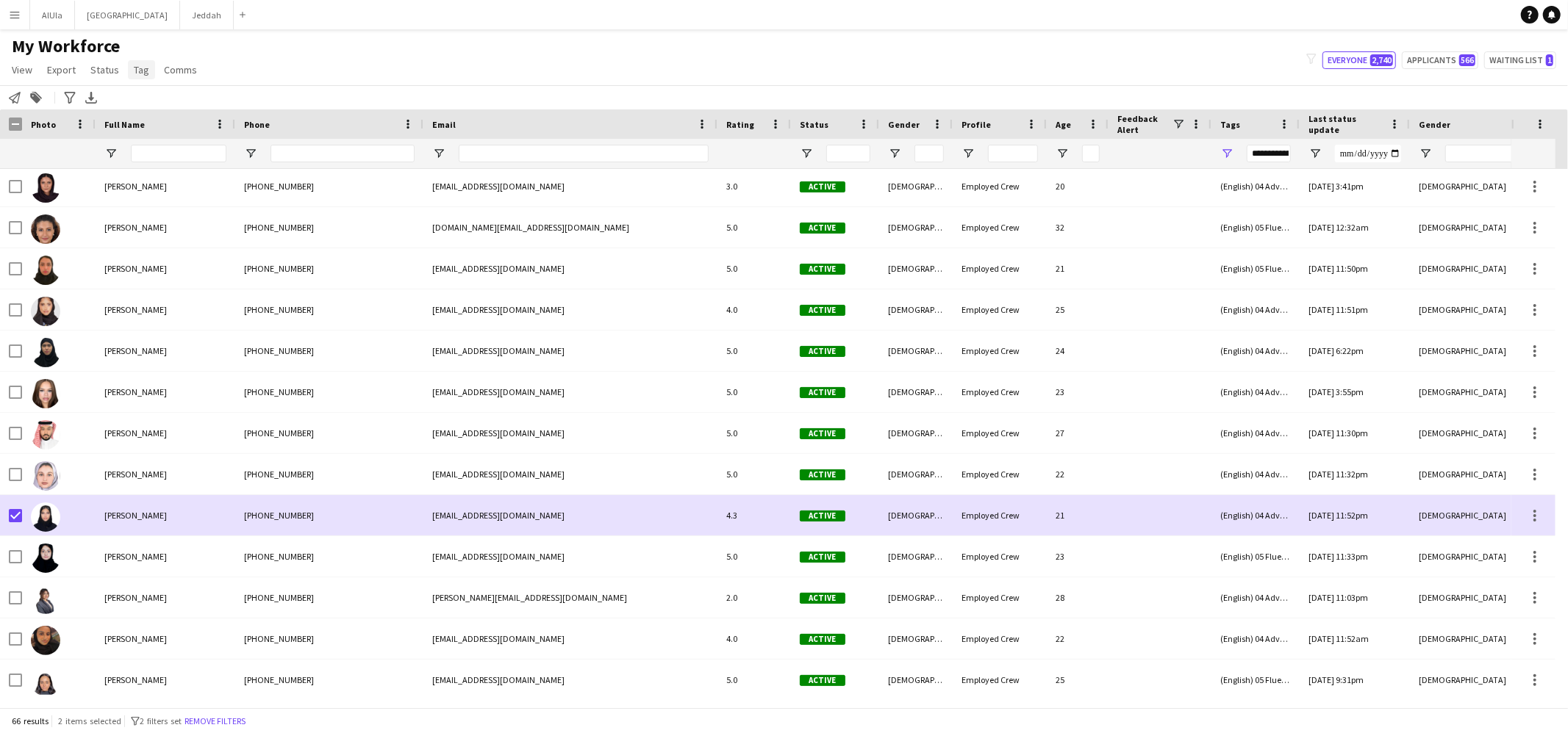
click at [137, 75] on span "Tag" at bounding box center [141, 70] width 16 height 13
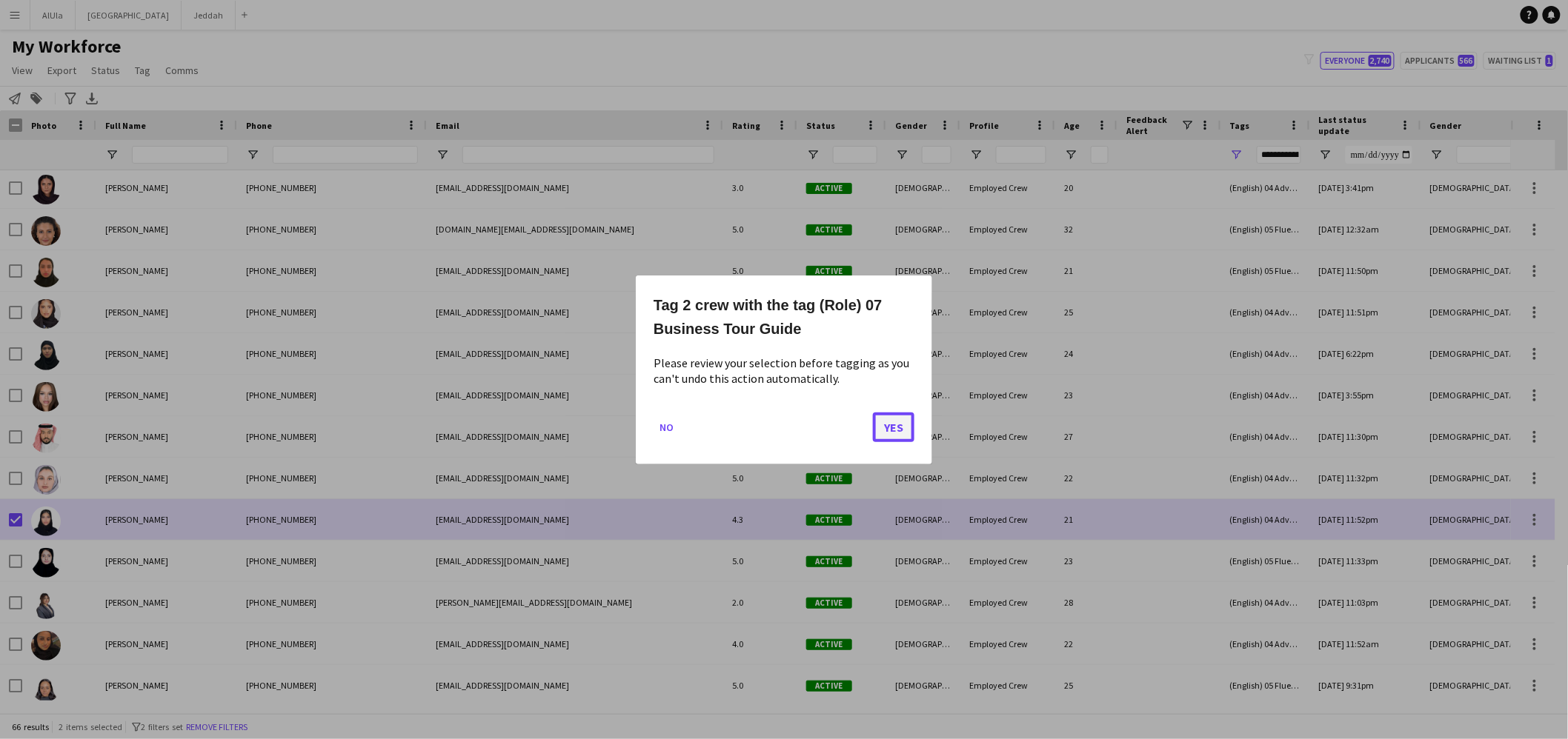
click at [908, 427] on button "Yes" at bounding box center [893, 426] width 41 height 29
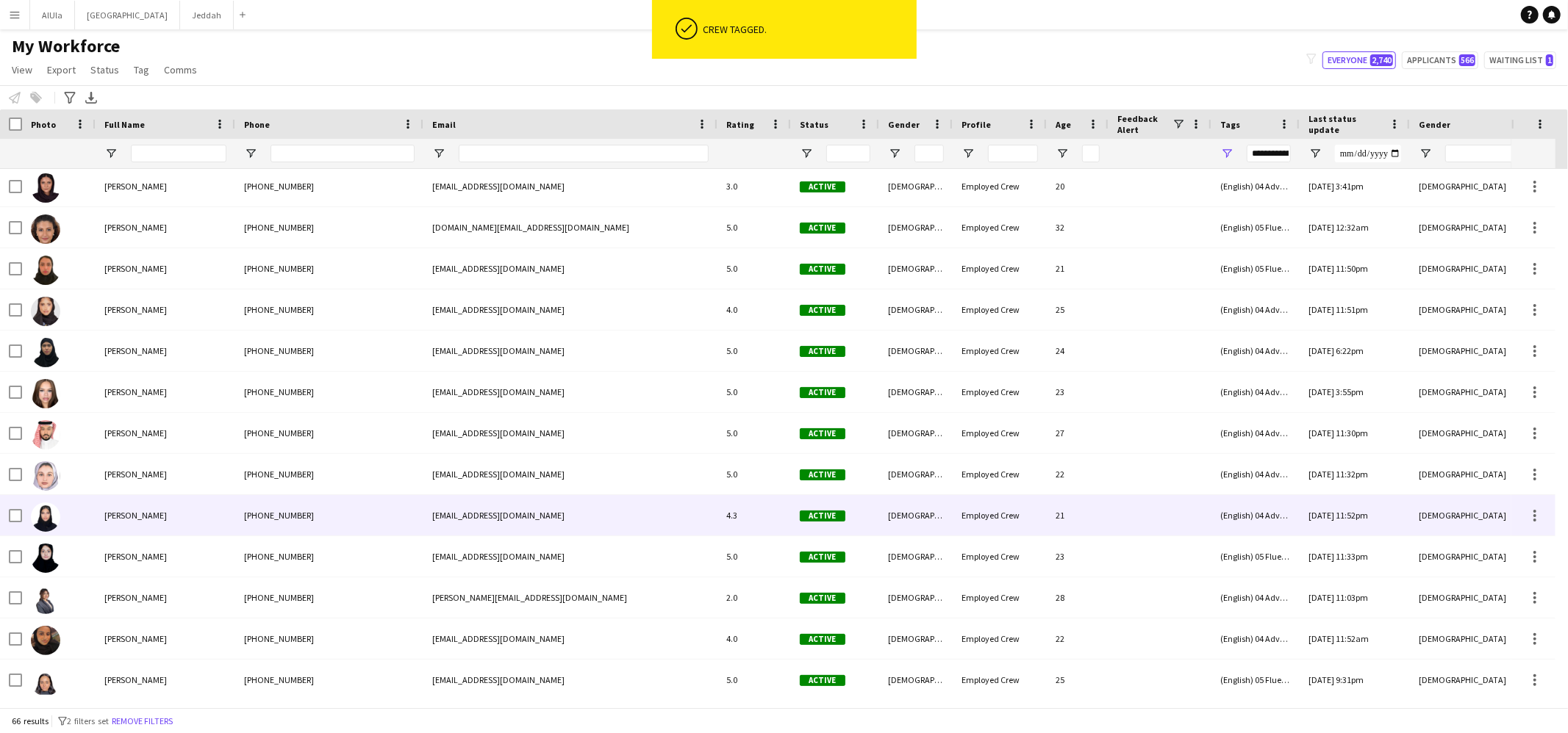
click at [217, 510] on div "[PERSON_NAME]" at bounding box center [165, 515] width 140 height 40
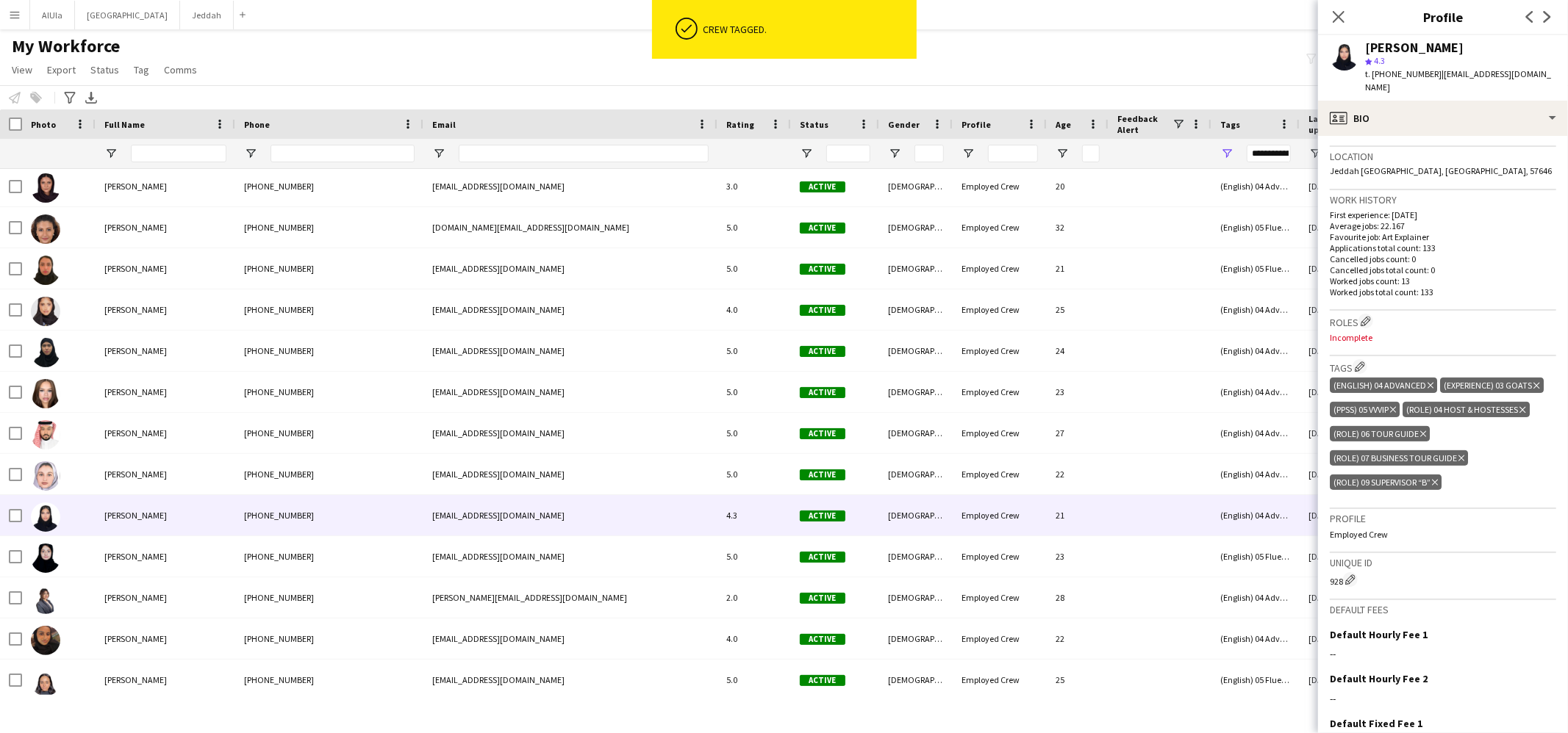
click at [1421, 438] on icon "Delete tag" at bounding box center [1423, 434] width 6 height 9
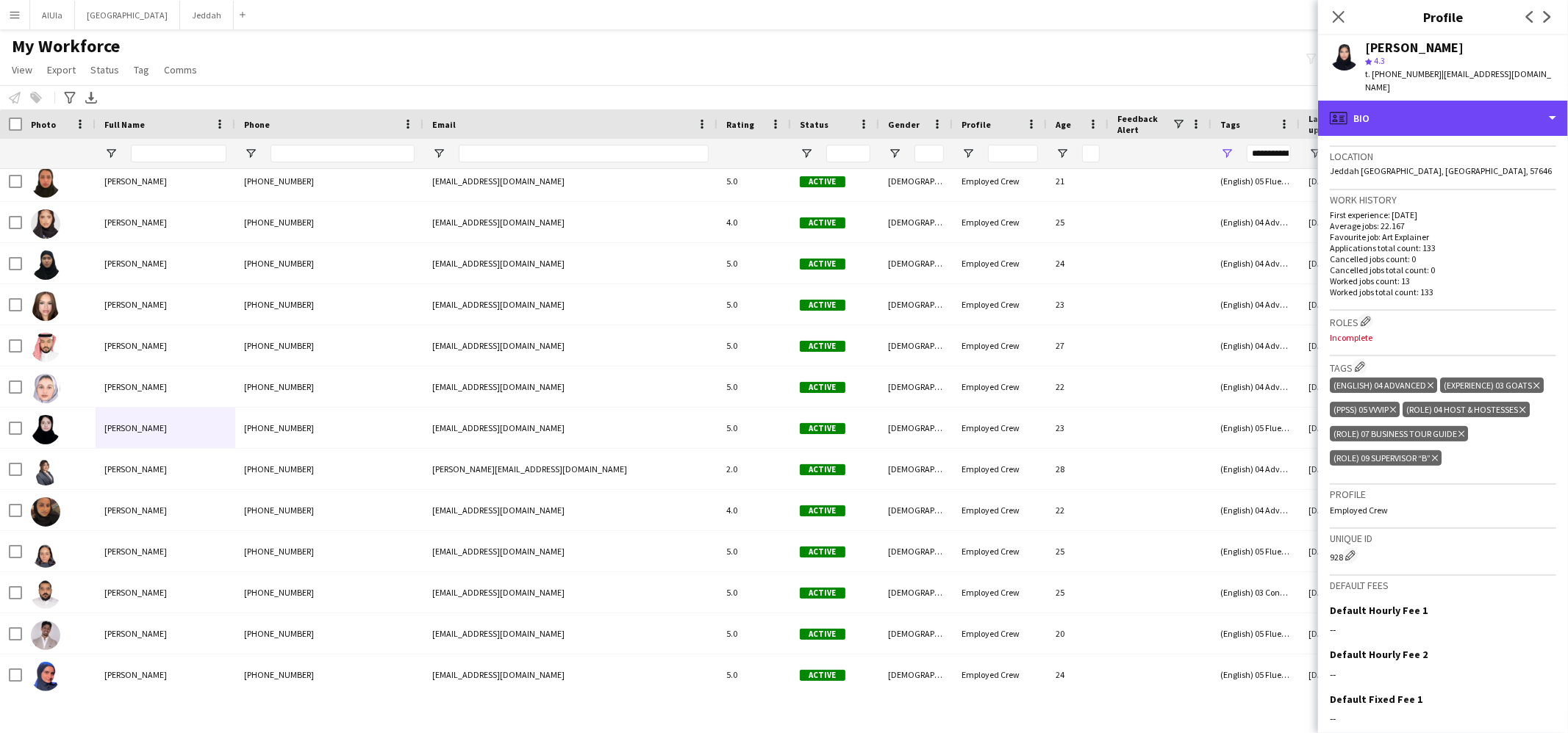
drag, startPoint x: 1422, startPoint y: 109, endPoint x: 1427, endPoint y: 121, distance: 13.0
click at [1421, 109] on div "profile Bio" at bounding box center [1443, 118] width 250 height 35
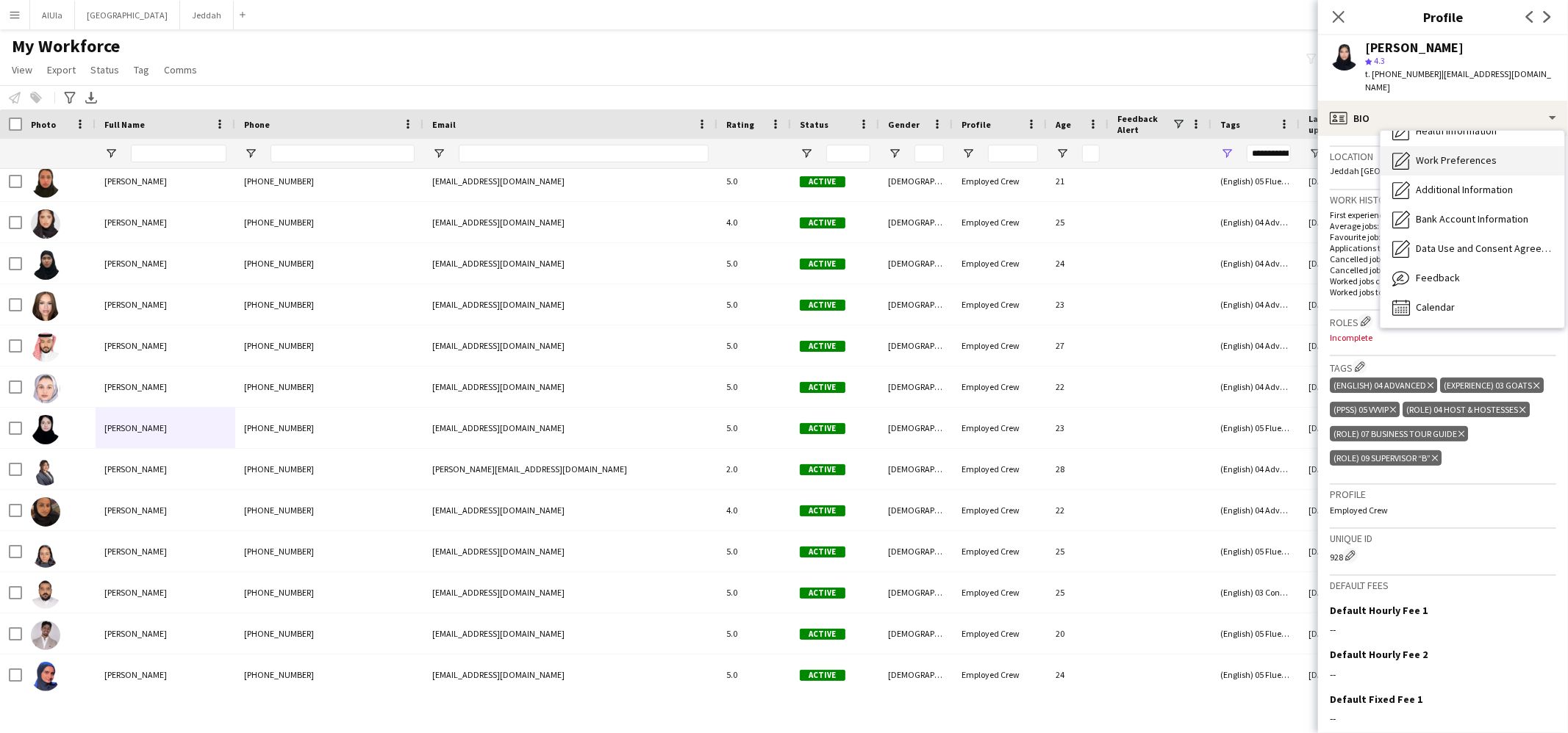
click at [1440, 271] on span "Feedback" at bounding box center [1437, 278] width 44 height 13
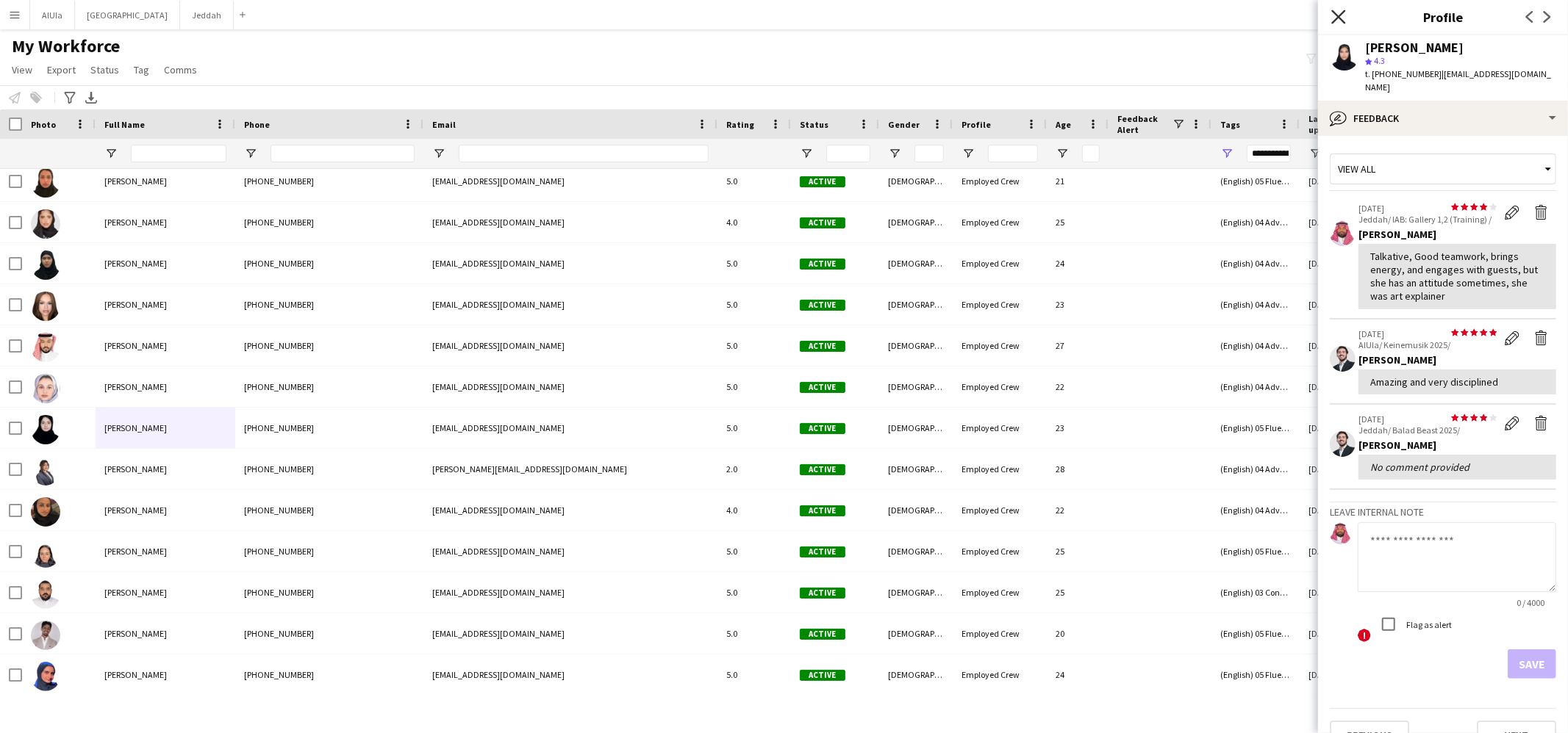
click at [1336, 15] on icon at bounding box center [1338, 16] width 14 height 14
